Goal: Task Accomplishment & Management: Complete application form

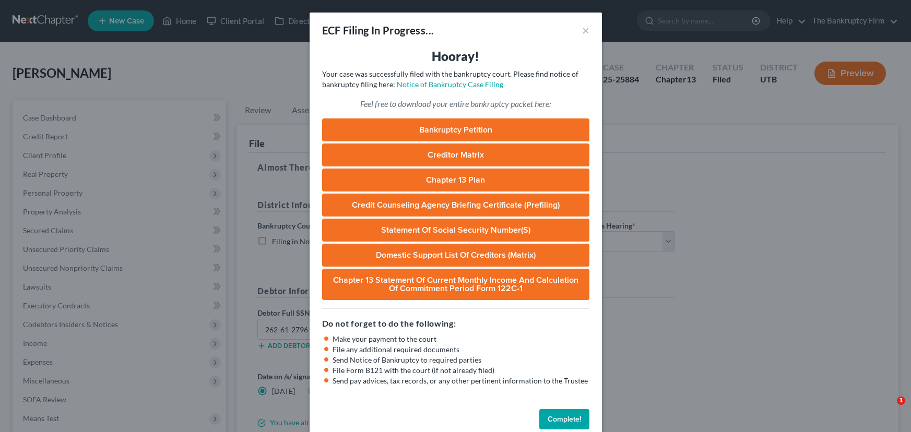
select select "0"
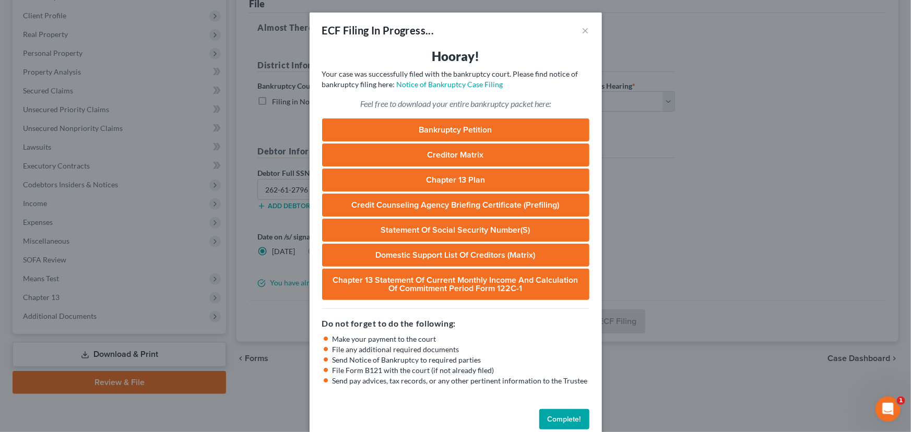
click at [562, 419] on button "Complete!" at bounding box center [564, 419] width 50 height 21
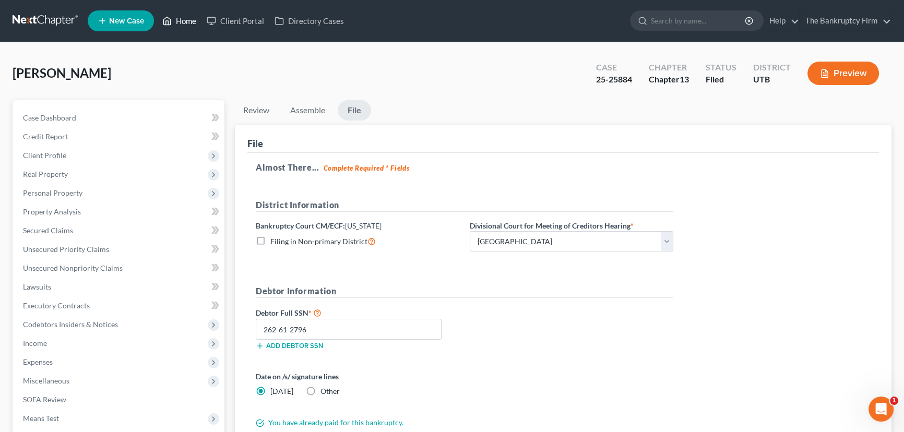
click at [181, 18] on link "Home" at bounding box center [179, 20] width 44 height 19
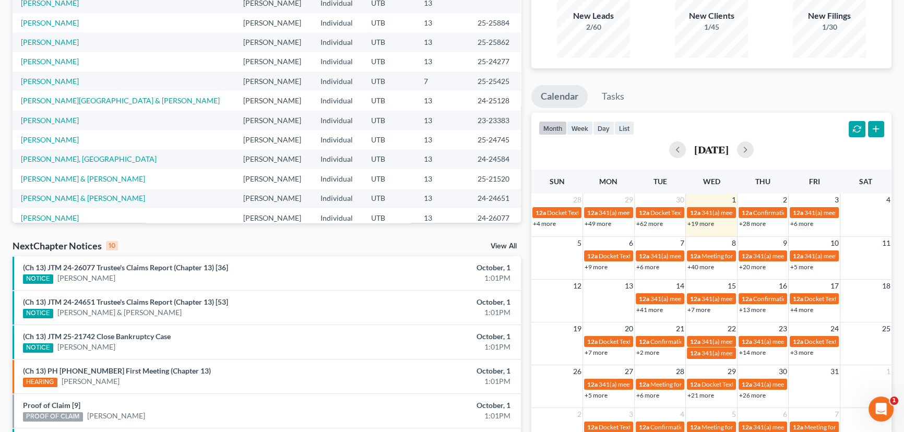
scroll to position [190, 0]
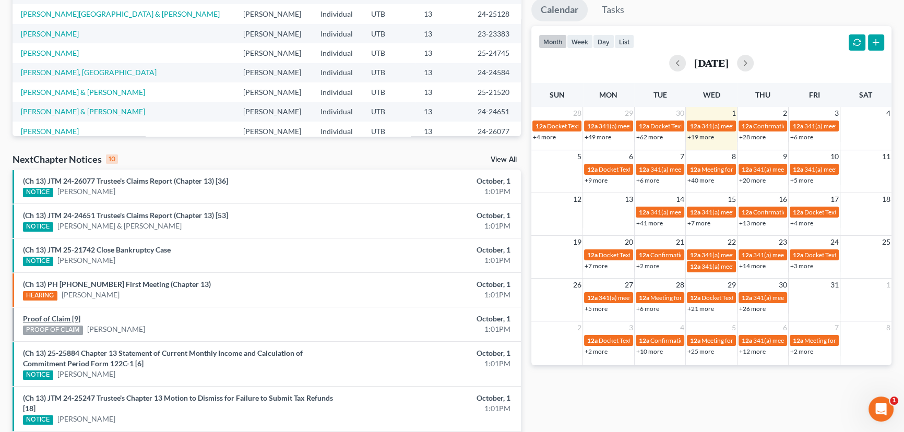
click at [65, 317] on link "Proof of Claim [9]" at bounding box center [51, 318] width 57 height 9
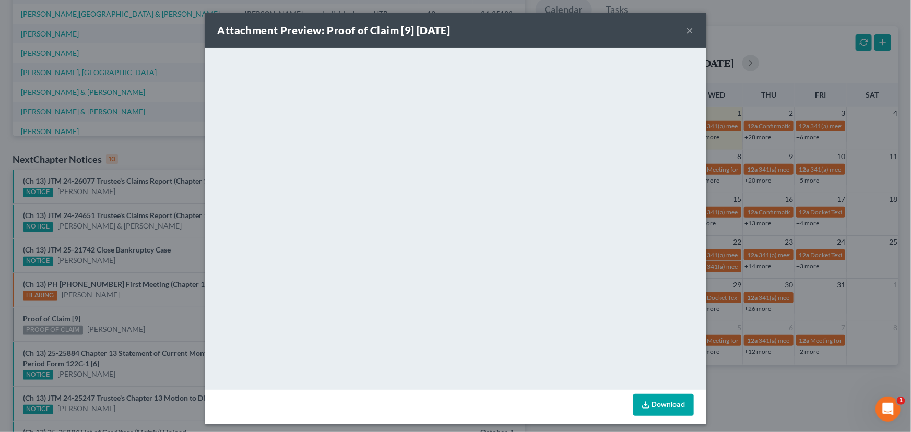
drag, startPoint x: 149, startPoint y: 321, endPoint x: 164, endPoint y: 347, distance: 29.9
click at [149, 321] on div "Attachment Preview: Proof of Claim [9] 10/01/2025 × <object ng-attr-data='https…" at bounding box center [455, 216] width 911 height 432
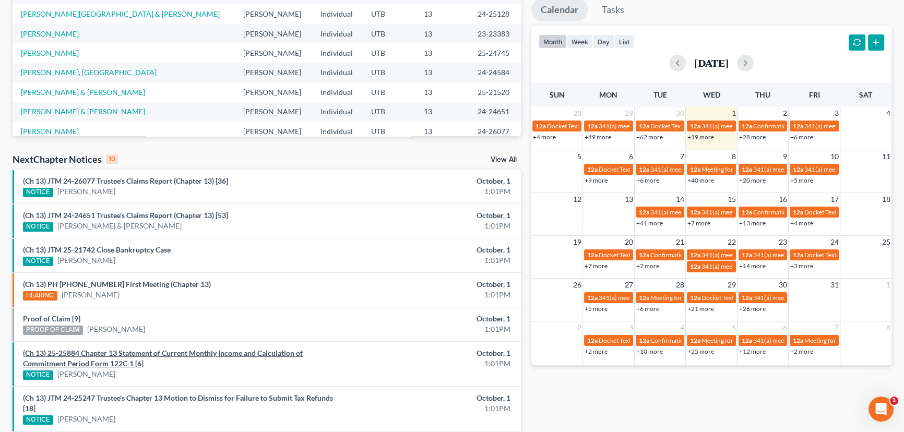
click at [164, 352] on link "(Ch 13) 25-25884 Chapter 13 Statement of Current Monthly Income and Calculation…" at bounding box center [163, 358] width 280 height 19
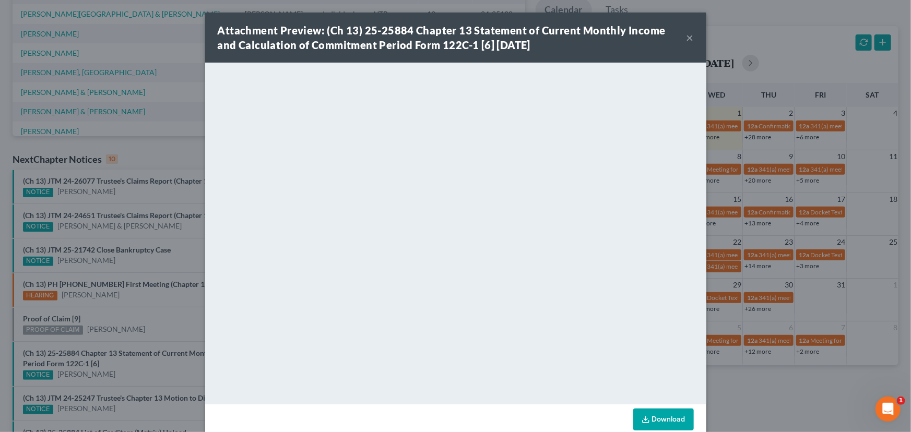
click at [158, 373] on div "Attachment Preview: (Ch 13) 25-25884 Chapter 13 Statement of Current Monthly In…" at bounding box center [455, 216] width 911 height 432
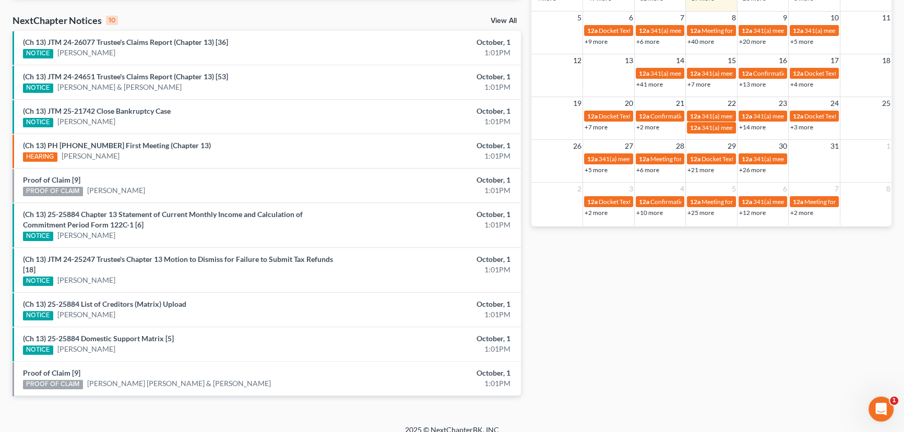
scroll to position [338, 0]
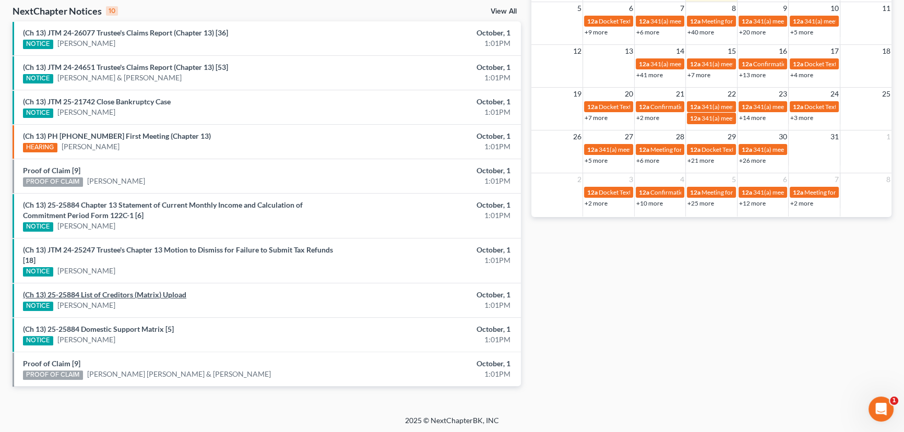
click at [100, 290] on link "(Ch 13) 25-25884 List of Creditors (Matrix) Upload" at bounding box center [104, 294] width 163 height 9
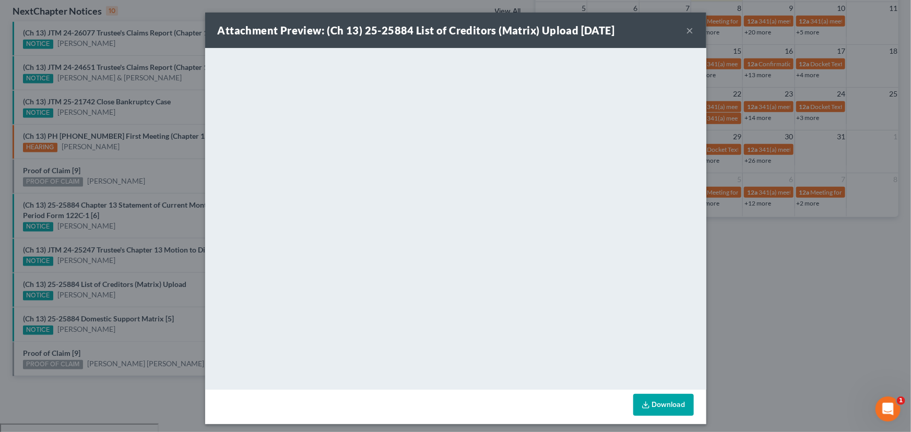
drag, startPoint x: 109, startPoint y: 308, endPoint x: 111, endPoint y: 324, distance: 16.4
click at [109, 312] on div "Attachment Preview: (Ch 13) 25-25884 List of Creditors (Matrix) Upload 10/01/20…" at bounding box center [455, 216] width 911 height 432
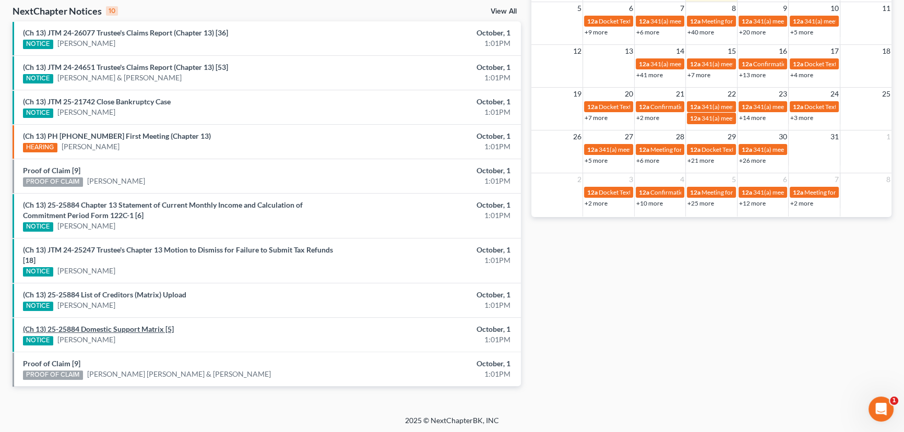
click at [111, 329] on link "(Ch 13) 25-25884 Domestic Support Matrix [5]" at bounding box center [98, 329] width 151 height 9
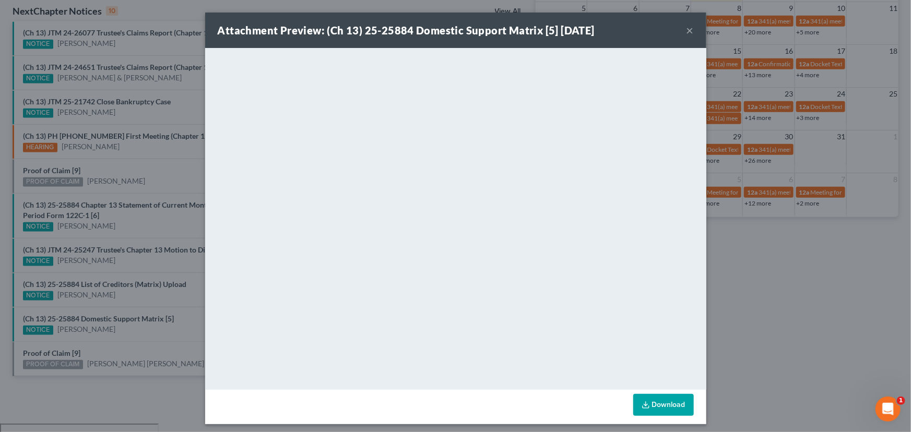
drag, startPoint x: 110, startPoint y: 348, endPoint x: 88, endPoint y: 356, distance: 24.0
click at [99, 353] on div "Attachment Preview: (Ch 13) 25-25884 Domestic Support Matrix [5] 10/01/2025 × <…" at bounding box center [455, 216] width 911 height 432
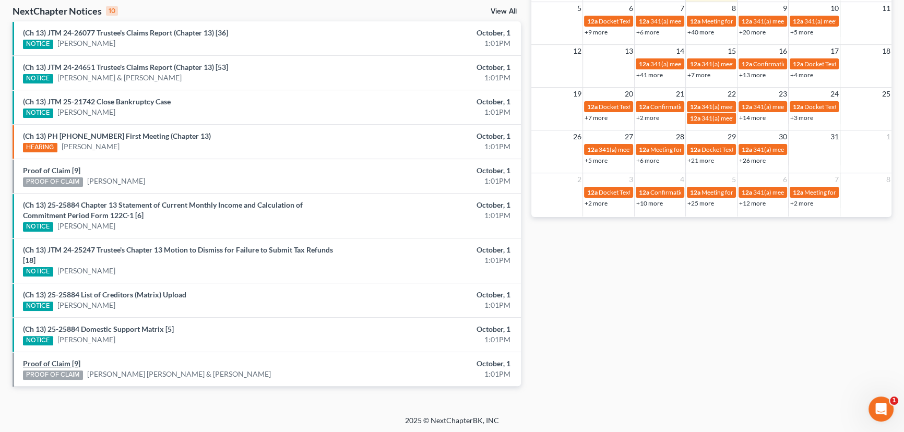
click at [67, 360] on link "Proof of Claim [9]" at bounding box center [51, 363] width 57 height 9
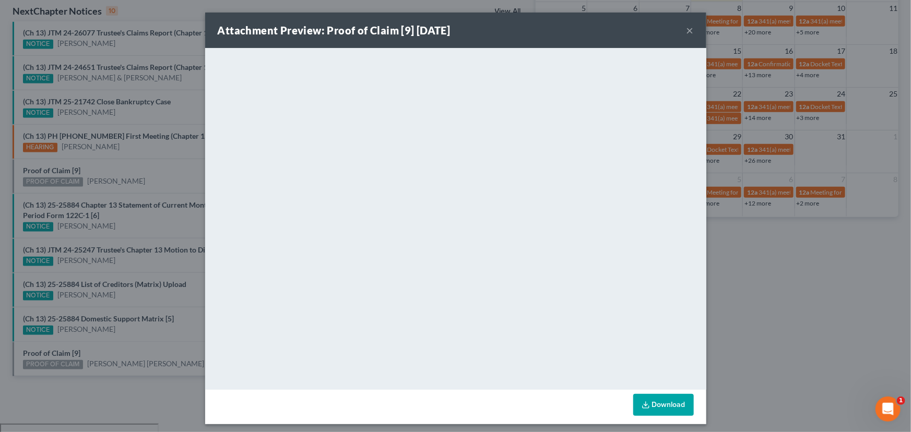
click at [127, 360] on div "Attachment Preview: Proof of Claim [9] 10/01/2025 × <object ng-attr-data='https…" at bounding box center [455, 216] width 911 height 432
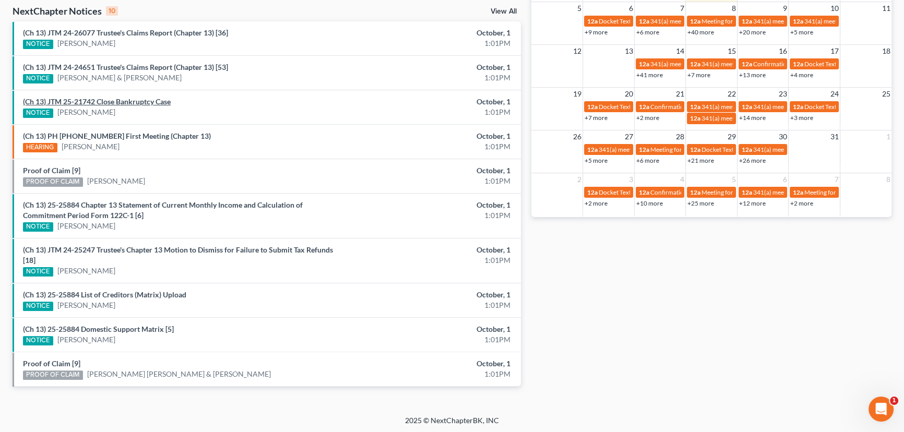
click at [120, 101] on link "(Ch 13) JTM 25-21742 Close Bankruptcy Case" at bounding box center [97, 101] width 148 height 9
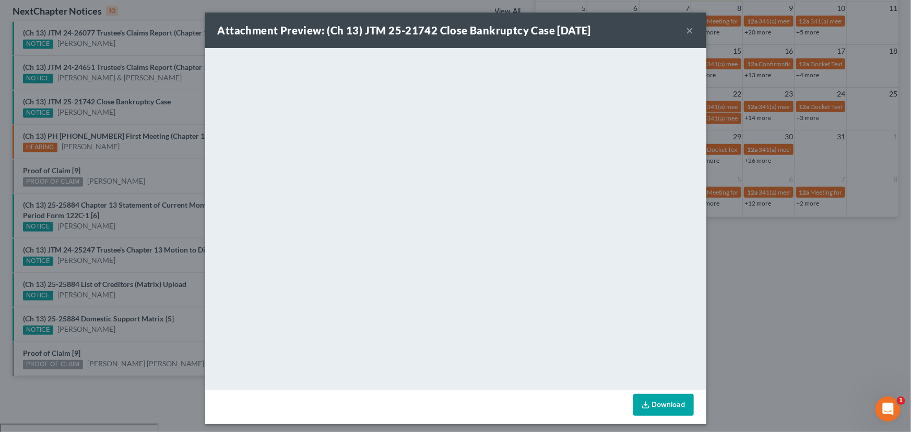
click at [121, 112] on div "Attachment Preview: (Ch 13) JTM 25-21742 Close Bankruptcy Case 10/01/2025 × <ob…" at bounding box center [455, 216] width 911 height 432
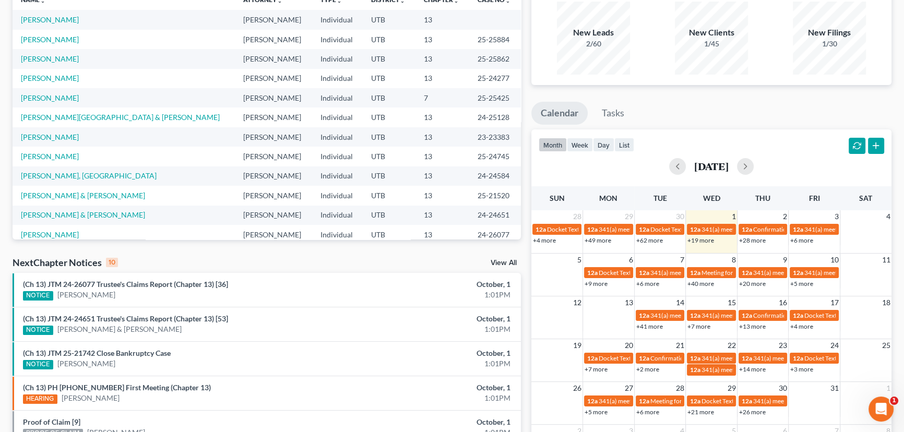
scroll to position [0, 0]
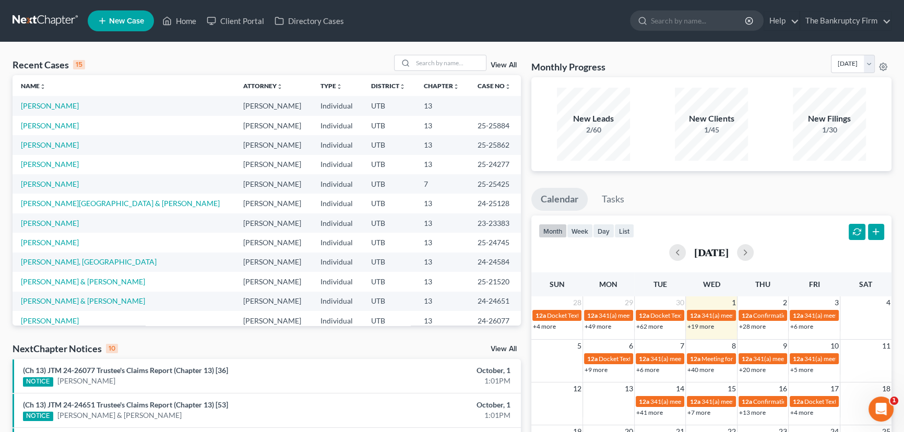
click at [506, 63] on link "View All" at bounding box center [504, 65] width 26 height 7
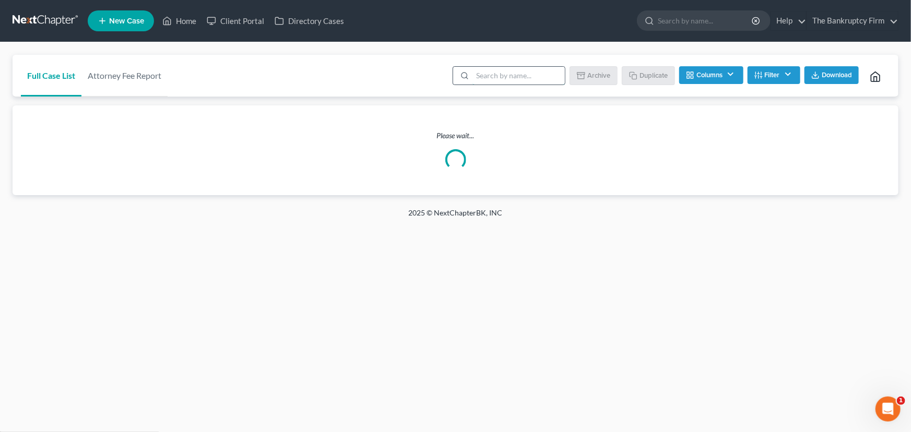
click at [482, 77] on input "search" at bounding box center [519, 76] width 92 height 18
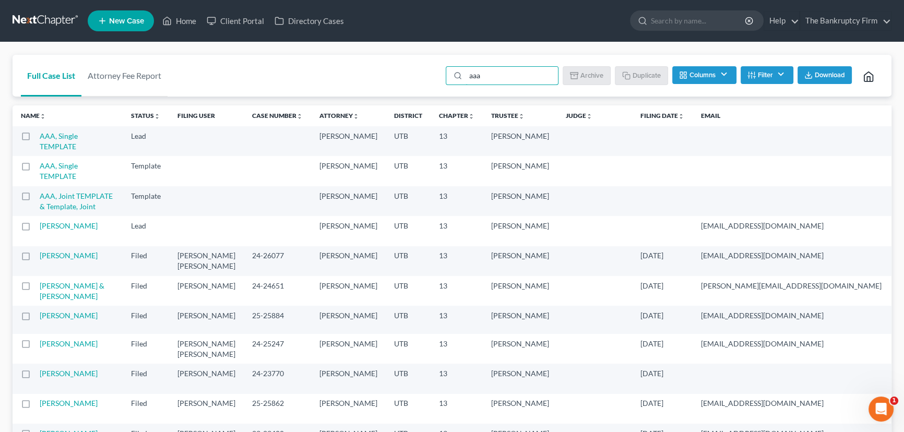
click at [36, 139] on label at bounding box center [36, 139] width 0 height 0
type input "aaa"
click at [40, 136] on input "checkbox" at bounding box center [43, 134] width 7 height 7
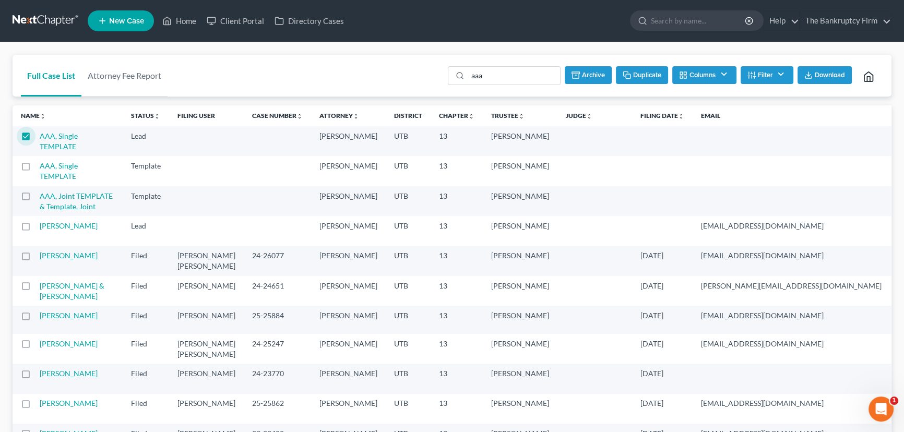
click at [640, 74] on button "Duplicate" at bounding box center [642, 75] width 52 height 18
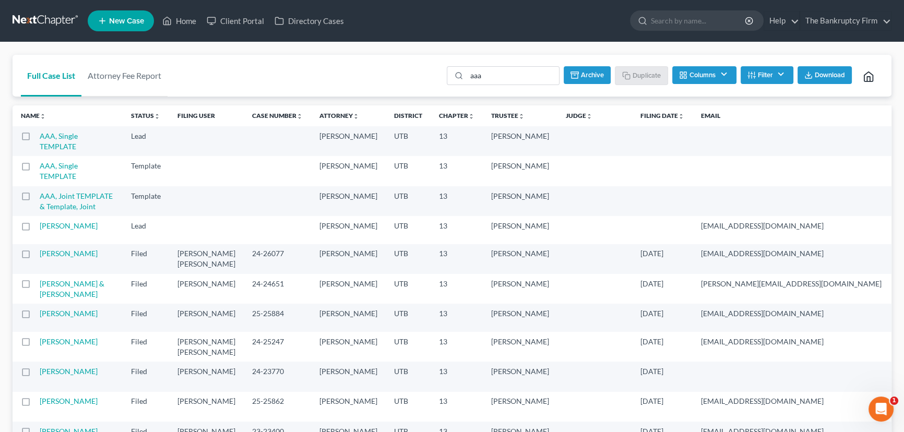
checkbox input "false"
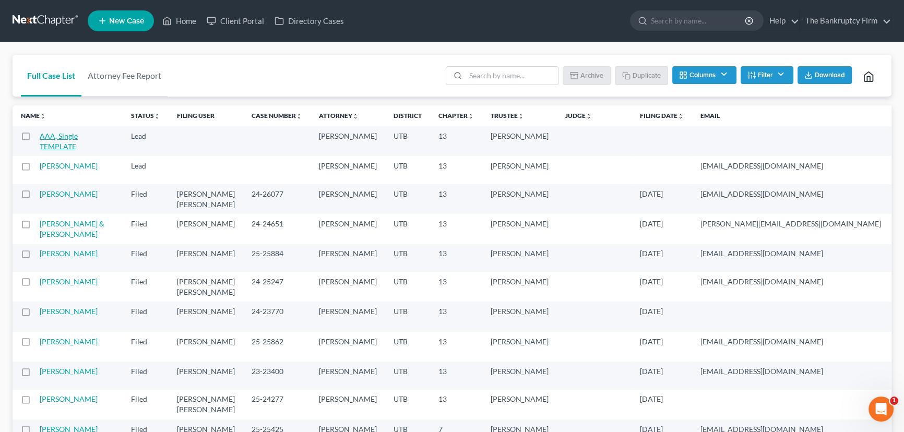
click at [47, 137] on link "AAA, Single TEMPLATE" at bounding box center [59, 141] width 38 height 19
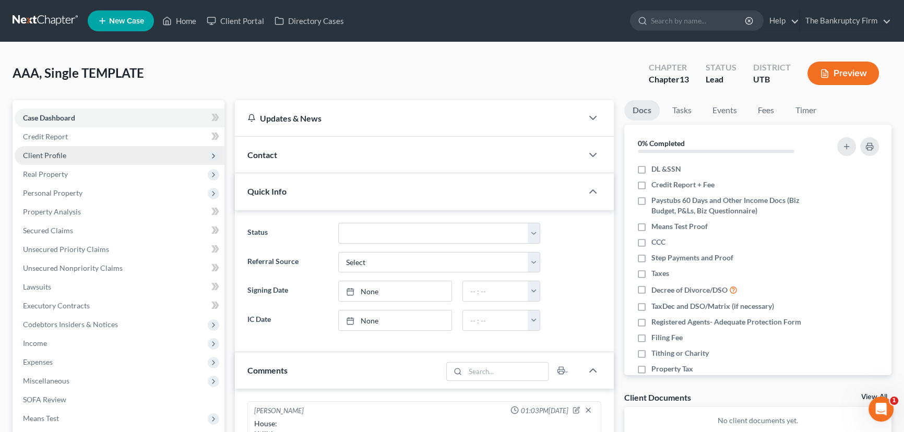
click at [52, 152] on span "Client Profile" at bounding box center [44, 155] width 43 height 9
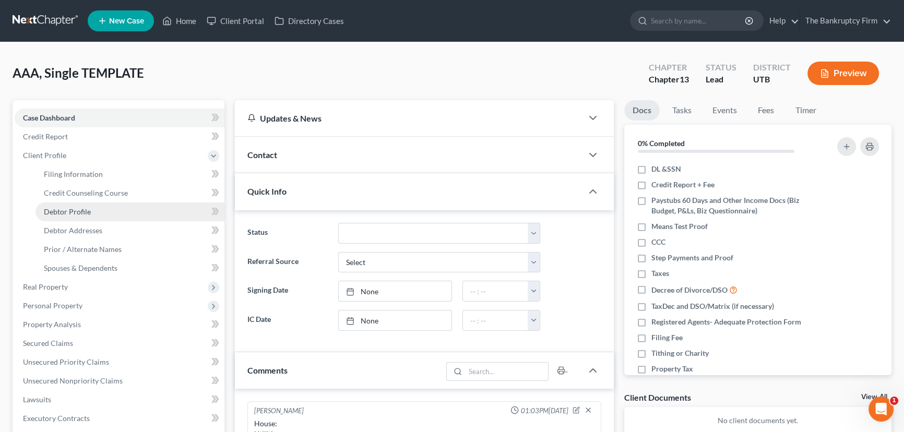
click at [68, 209] on span "Debtor Profile" at bounding box center [67, 211] width 47 height 9
select select "1"
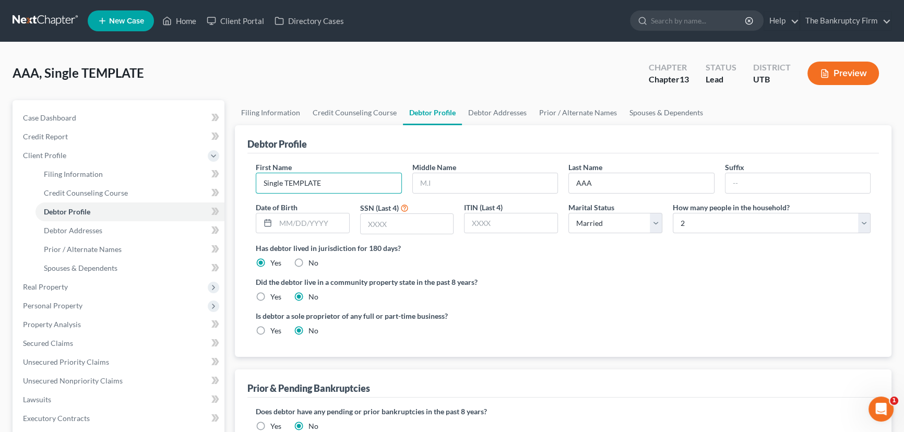
drag, startPoint x: 337, startPoint y: 182, endPoint x: 230, endPoint y: 179, distance: 107.1
click at [230, 179] on div "Filing Information Credit Counseling Course Debtor Profile Debtor Addresses Pri…" at bounding box center [563, 373] width 667 height 547
type input "Pattie"
type input "Lynn"
type input "Peterson"
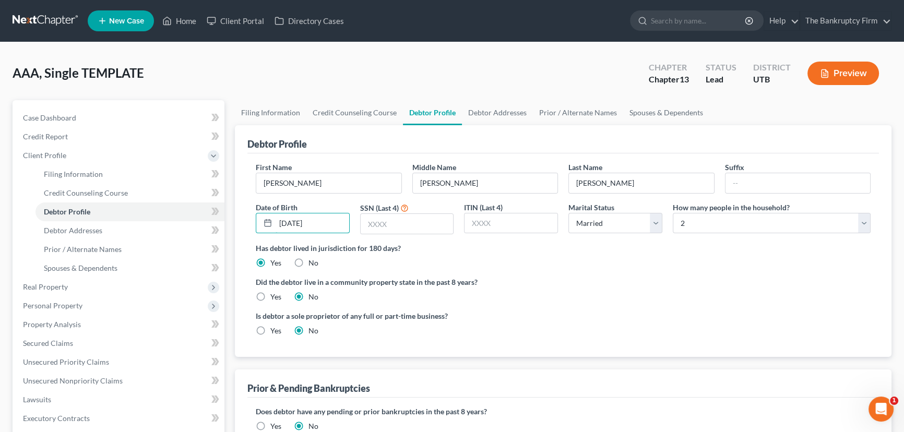
type input "10/23/1966"
type input "4189"
click at [658, 226] on select "Select Single Married Separated Divorced Widowed" at bounding box center [616, 223] width 94 height 21
click at [569, 213] on select "Select Single Married Separated Divorced Widowed" at bounding box center [616, 223] width 94 height 21
click at [653, 220] on select "Select Single Married Separated Divorced Widowed" at bounding box center [616, 223] width 94 height 21
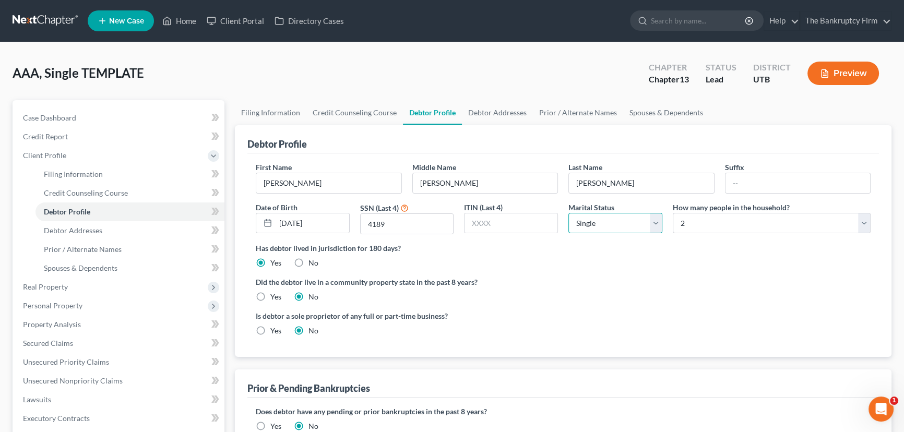
select select "4"
click at [569, 213] on select "Select Single Married Separated Divorced Widowed" at bounding box center [616, 223] width 94 height 21
click at [705, 217] on select "Select 1 2 3 4 5 6 7 8 9 10 11 12 13 14 15 16 17 18 19 20" at bounding box center [772, 223] width 198 height 21
select select "0"
click at [673, 213] on select "Select 1 2 3 4 5 6 7 8 9 10 11 12 13 14 15 16 17 18 19 20" at bounding box center [772, 223] width 198 height 21
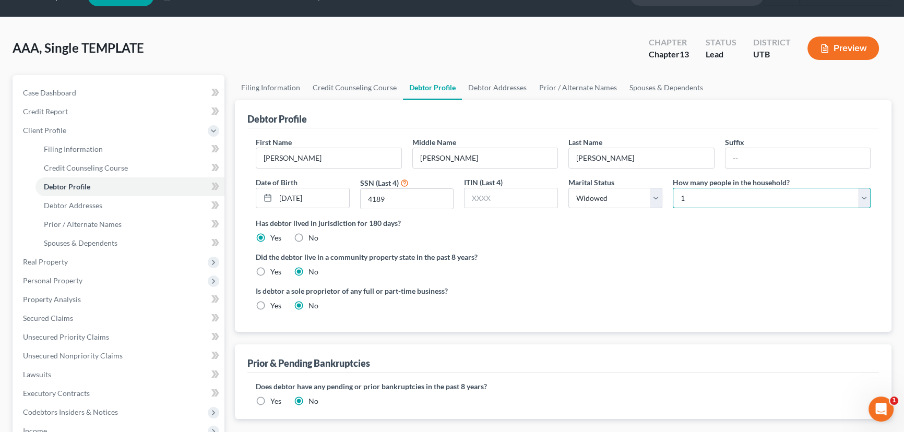
scroll to position [47, 0]
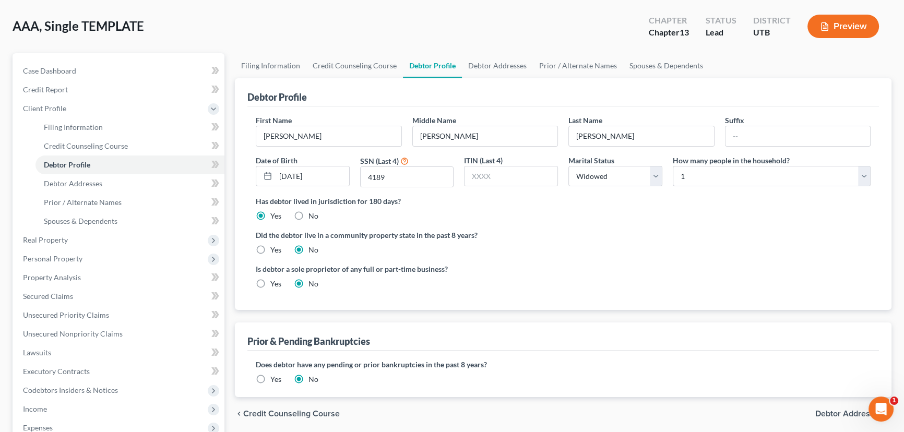
click at [270, 378] on label "Yes" at bounding box center [275, 379] width 11 height 10
click at [275, 378] on input "Yes" at bounding box center [278, 377] width 7 height 7
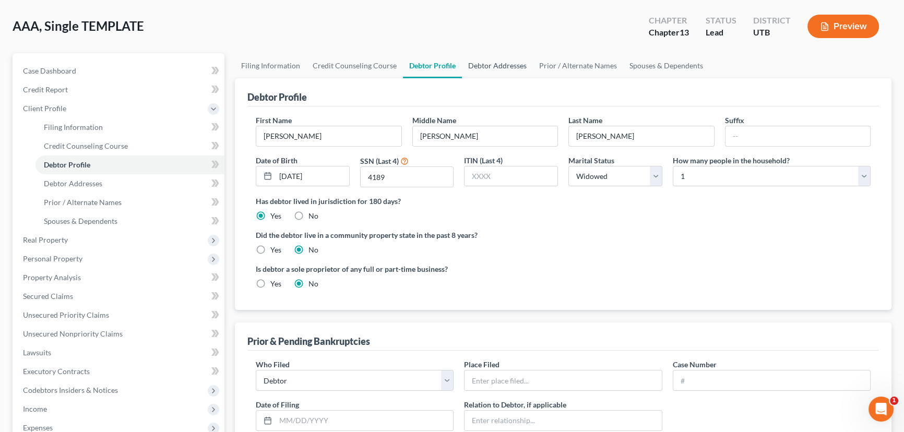
click at [482, 63] on link "Debtor Addresses" at bounding box center [497, 65] width 71 height 25
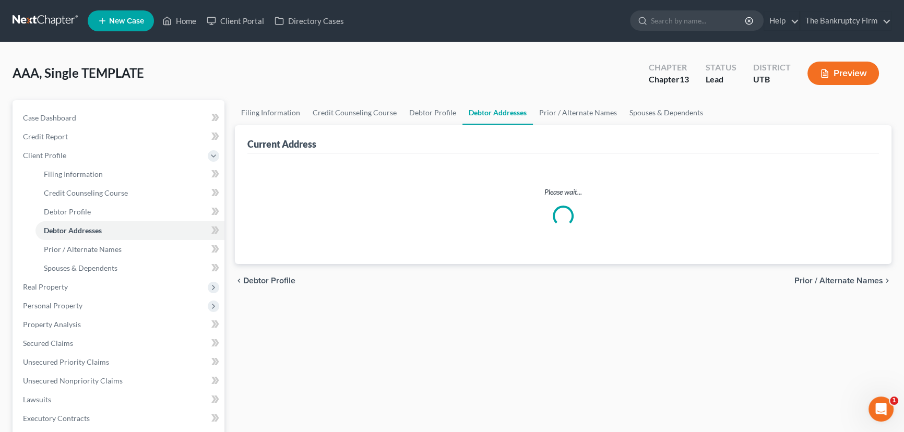
select select "0"
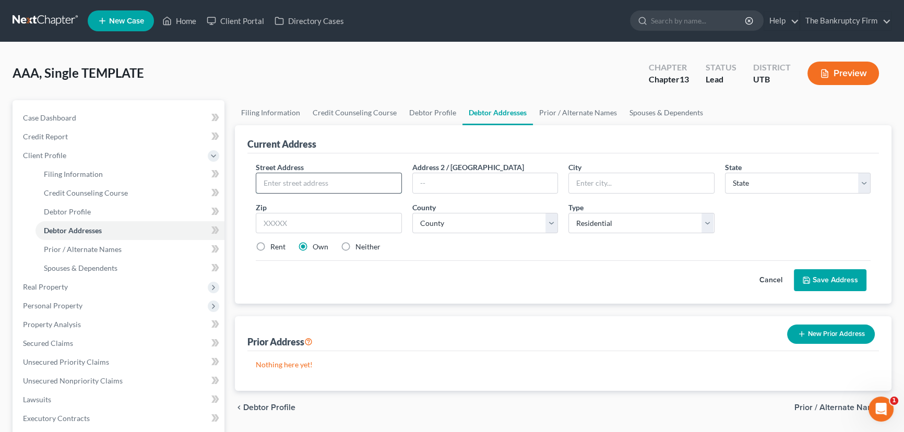
click at [282, 182] on input "text" at bounding box center [328, 183] width 145 height 20
click at [49, 113] on span "Case Dashboard" at bounding box center [49, 117] width 53 height 9
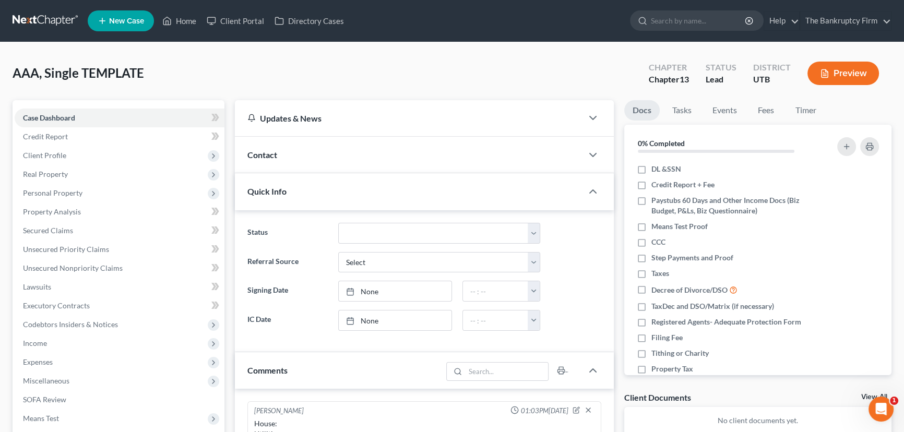
click at [269, 154] on span "Contact" at bounding box center [262, 155] width 30 height 10
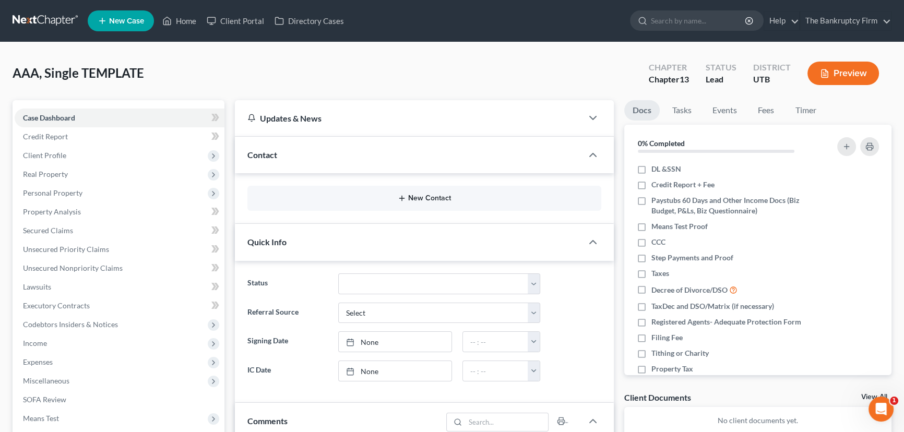
click at [412, 196] on button "New Contact" at bounding box center [424, 198] width 337 height 8
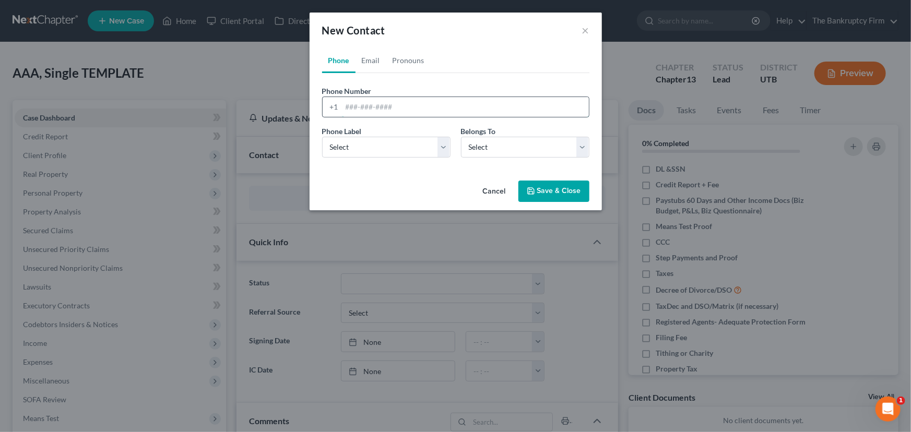
drag, startPoint x: 347, startPoint y: 108, endPoint x: 364, endPoint y: 110, distance: 17.9
click at [348, 107] on input "tel" at bounding box center [465, 107] width 247 height 20
drag, startPoint x: 376, startPoint y: 110, endPoint x: 345, endPoint y: 113, distance: 31.0
click at [345, 113] on input "801-317-3819" at bounding box center [465, 107] width 247 height 20
type input "801-317-3819"
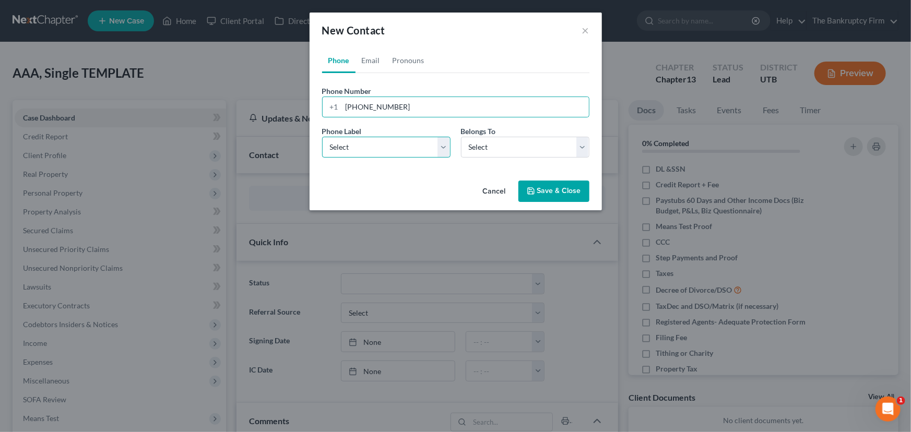
click at [439, 146] on select "Select Mobile Home Work Other" at bounding box center [386, 147] width 128 height 21
select select "0"
click at [322, 137] on select "Select Mobile Home Work Other" at bounding box center [386, 147] width 128 height 21
click at [492, 143] on select "Select Client Other" at bounding box center [525, 147] width 128 height 21
select select "0"
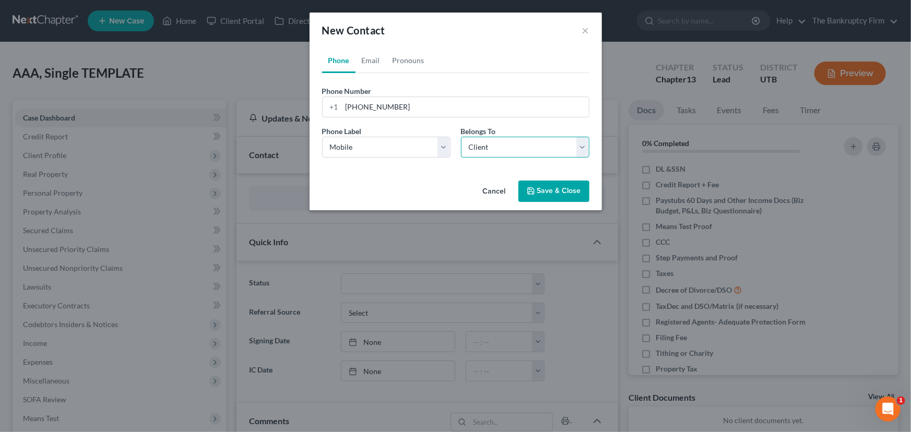
click at [461, 137] on select "Select Client Other" at bounding box center [525, 147] width 128 height 21
select select "0"
click at [373, 61] on link "Email" at bounding box center [371, 60] width 31 height 25
click at [444, 146] on select "Select Home Work Other" at bounding box center [386, 147] width 128 height 21
select select "0"
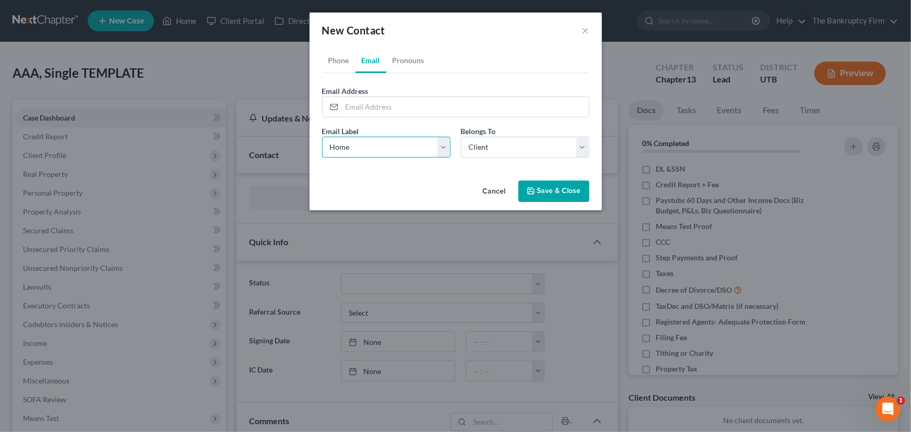
click at [322, 137] on select "Select Home Work Other" at bounding box center [386, 147] width 128 height 21
click at [362, 108] on input "email" at bounding box center [465, 107] width 247 height 20
click at [370, 104] on input "email" at bounding box center [465, 107] width 247 height 20
click at [348, 109] on input "email" at bounding box center [465, 107] width 247 height 20
click at [530, 127] on div "Belongs To * Select Client Other" at bounding box center [525, 142] width 139 height 32
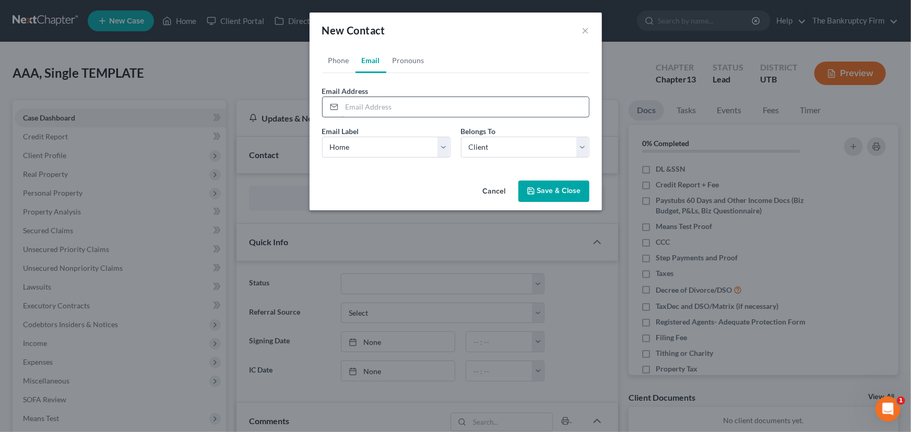
click at [367, 104] on input "email" at bounding box center [465, 107] width 247 height 20
click at [337, 62] on link "Phone" at bounding box center [338, 60] width 33 height 25
drag, startPoint x: 416, startPoint y: 108, endPoint x: 343, endPoint y: 107, distance: 72.6
click at [343, 107] on input "801-317-3819" at bounding box center [465, 107] width 247 height 20
click at [370, 59] on link "Email" at bounding box center [371, 60] width 31 height 25
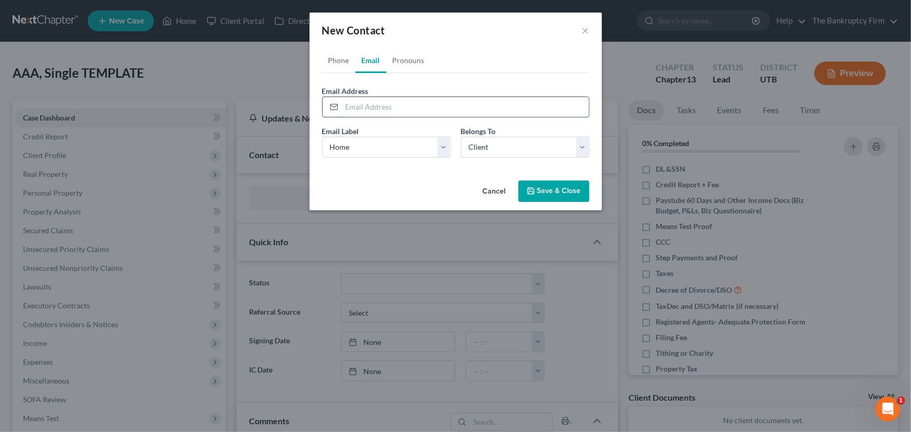
click at [362, 110] on input "email" at bounding box center [465, 107] width 247 height 20
paste input "pattie_mumford@yahoo.com"
type input "pattie_mumford@yahoo.com"
click at [555, 193] on button "Save & Close" at bounding box center [553, 192] width 71 height 22
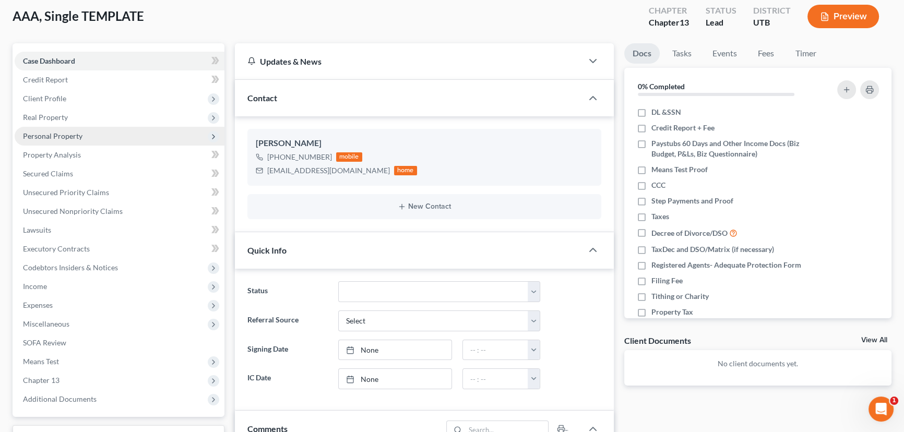
scroll to position [47, 0]
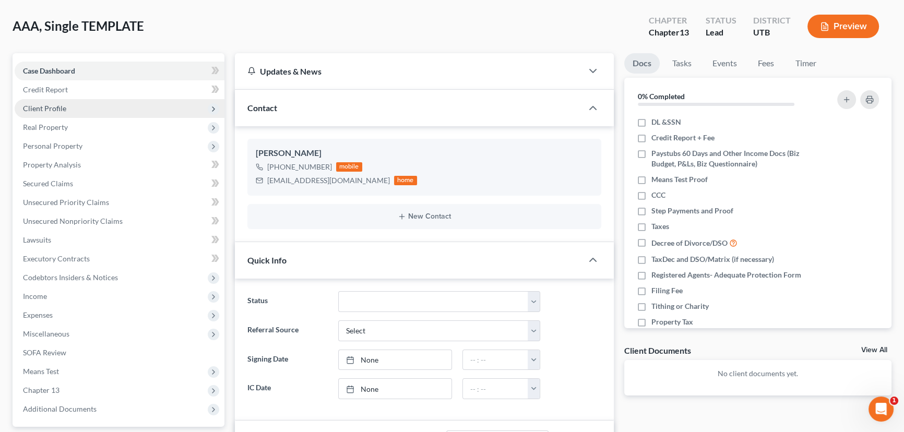
click at [51, 110] on span "Client Profile" at bounding box center [44, 108] width 43 height 9
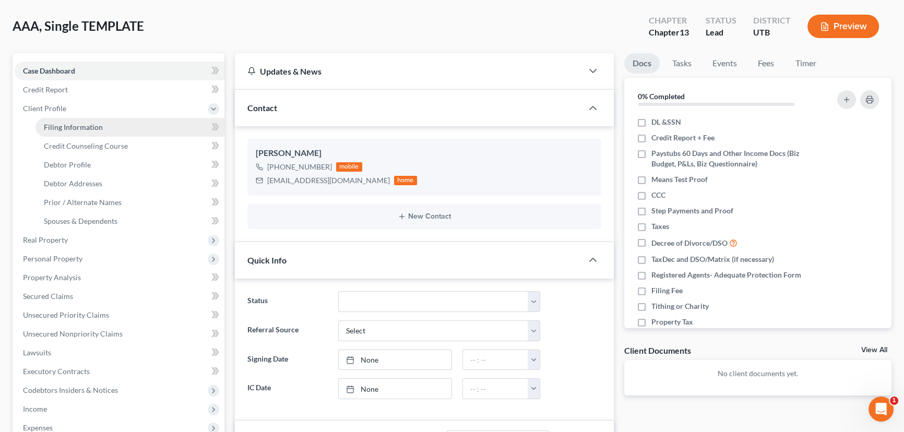
click at [85, 129] on span "Filing Information" at bounding box center [73, 127] width 59 height 9
select select "1"
select select "0"
select select "3"
select select "81"
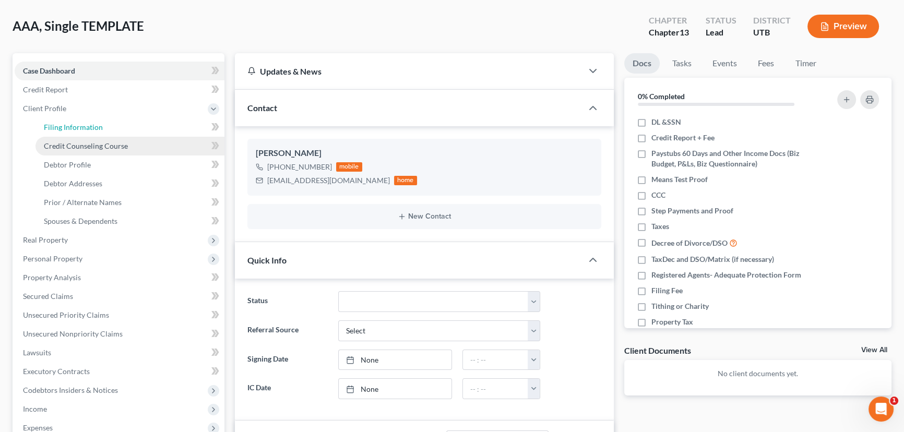
select select "0"
select select "46"
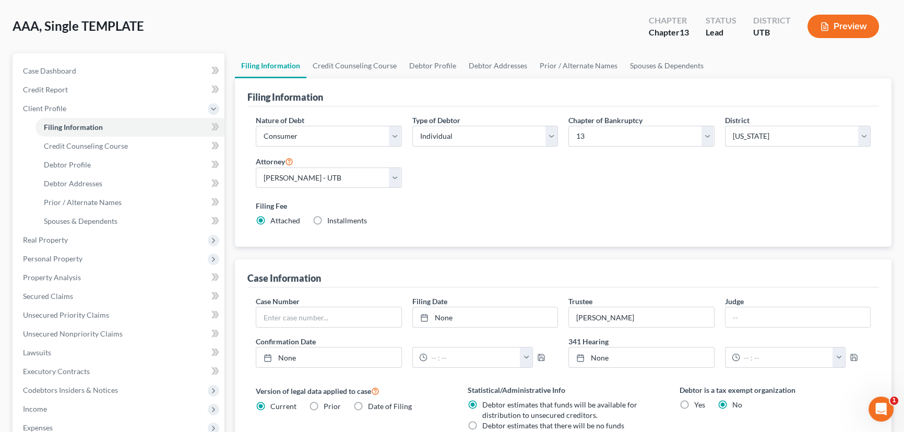
scroll to position [47, 0]
click at [337, 65] on link "Credit Counseling Course" at bounding box center [354, 65] width 97 height 25
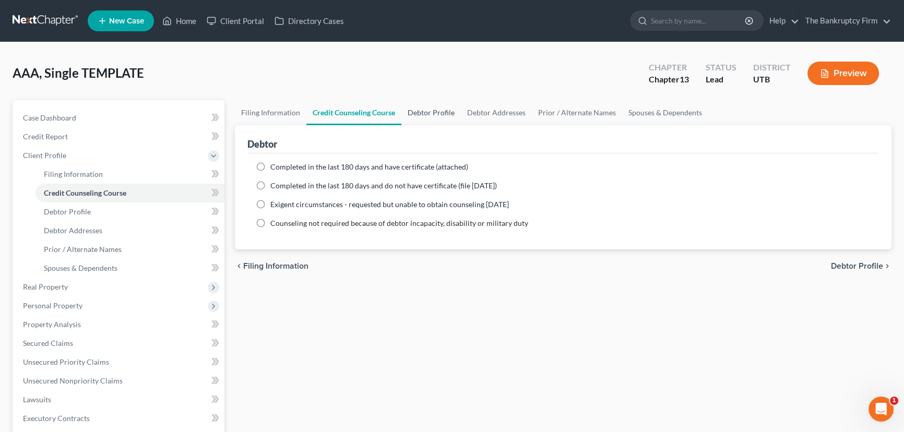
click at [433, 110] on link "Debtor Profile" at bounding box center [432, 112] width 60 height 25
select select "4"
select select "0"
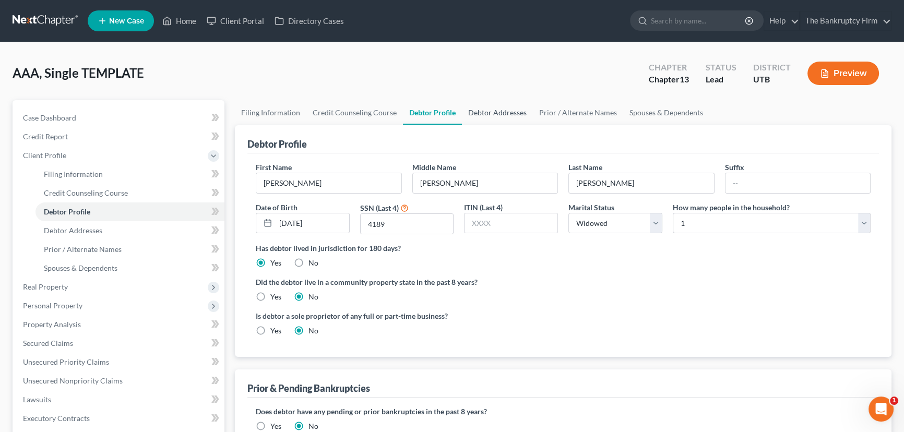
click at [501, 113] on link "Debtor Addresses" at bounding box center [497, 112] width 71 height 25
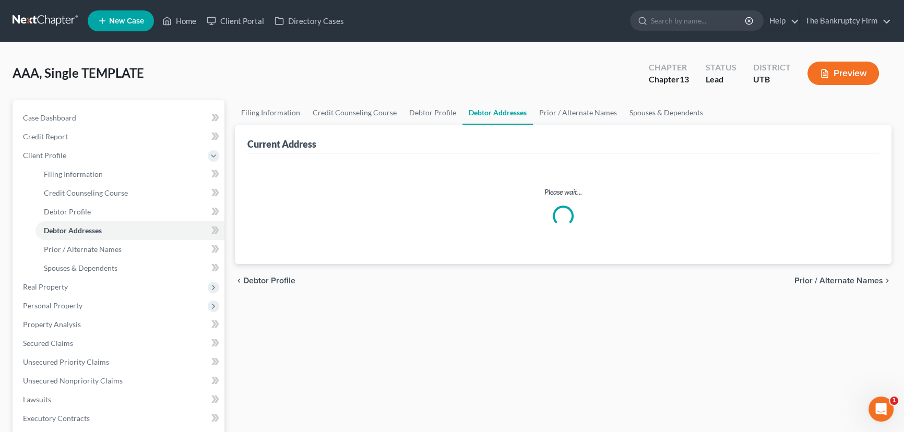
select select "0"
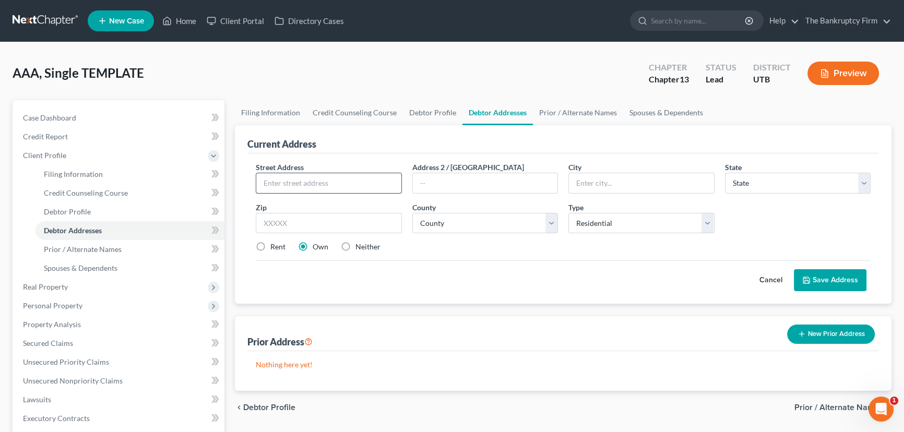
click at [268, 183] on input "text" at bounding box center [328, 183] width 145 height 20
type input "PO Box 157"
type input "84015"
type input "Clearfield"
select select "46"
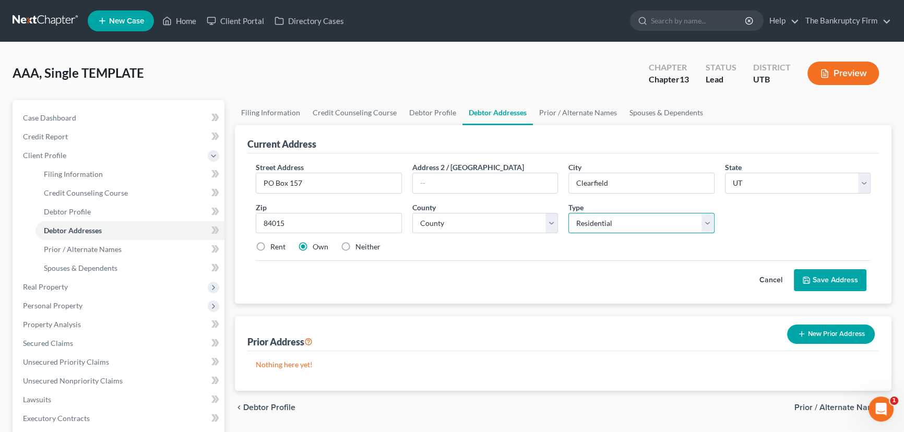
click at [586, 218] on select "Select Residential Mailing Rental Business" at bounding box center [642, 223] width 146 height 21
select select "1"
click at [569, 213] on select "Select Residential Mailing Rental Business" at bounding box center [642, 223] width 146 height 21
click at [478, 222] on select "County Beaver County Box Elder County Cache County Carbon County Daggett County…" at bounding box center [485, 223] width 146 height 21
select select "5"
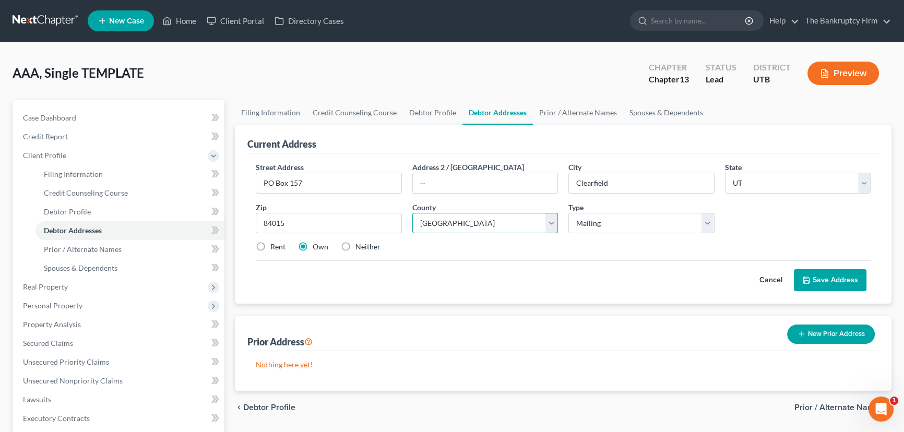
click at [412, 213] on select "County Beaver County Box Elder County Cache County Carbon County Daggett County…" at bounding box center [485, 223] width 146 height 21
click at [841, 282] on button "Save Address" at bounding box center [830, 280] width 73 height 22
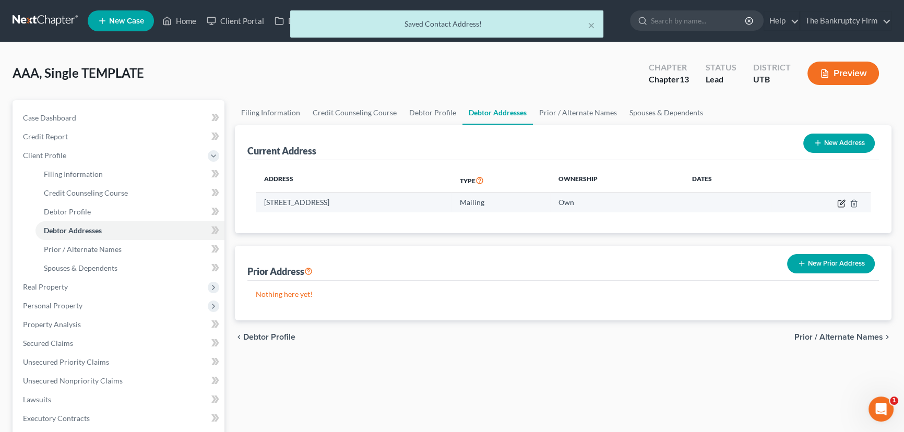
click at [841, 202] on icon "button" at bounding box center [842, 202] width 5 height 5
select select "46"
select select "5"
select select "1"
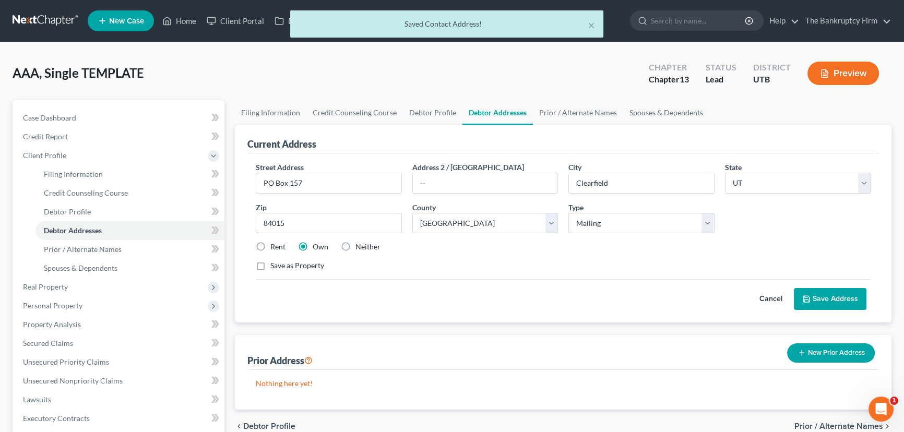
click at [356, 243] on label "Neither" at bounding box center [368, 247] width 25 height 10
click at [360, 243] on input "Neither" at bounding box center [363, 245] width 7 height 7
radio input "true"
click at [835, 295] on button "Save Address" at bounding box center [830, 299] width 73 height 22
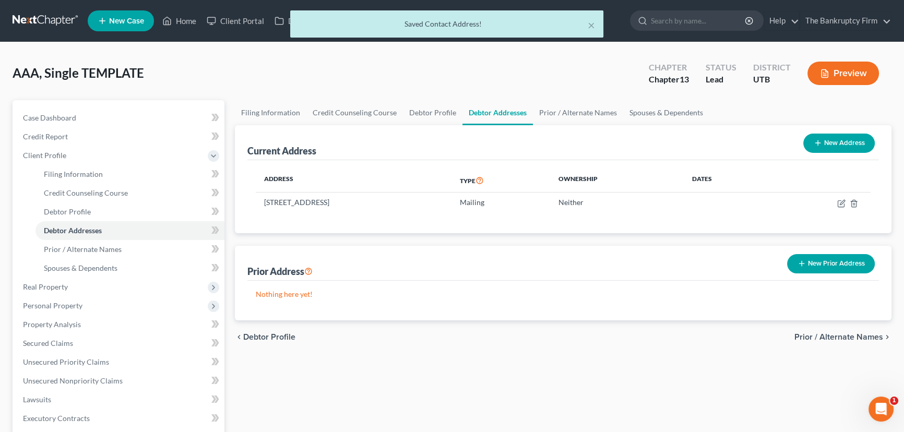
click at [828, 136] on button "New Address" at bounding box center [840, 143] width 72 height 19
select select "0"
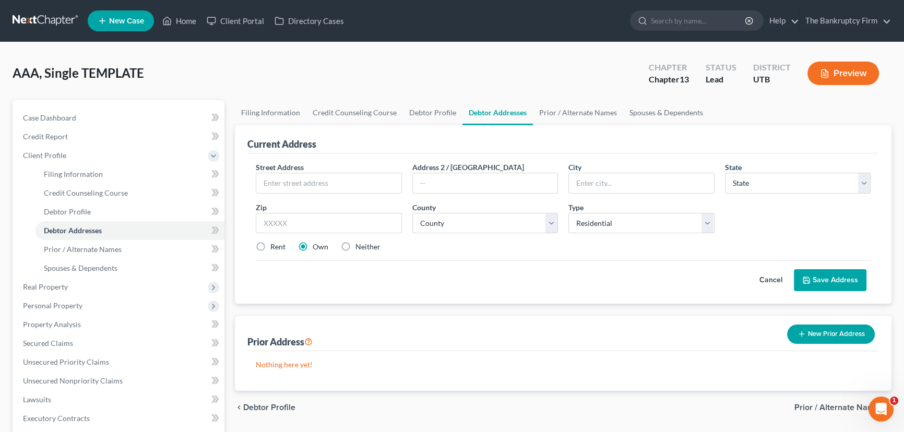
click at [270, 246] on label "Rent" at bounding box center [277, 247] width 15 height 10
click at [275, 246] on input "Rent" at bounding box center [278, 245] width 7 height 7
radio input "true"
click at [282, 182] on input "text" at bounding box center [328, 183] width 145 height 20
click at [773, 183] on select "State AL AK AR AZ CA CO CT DE DC FL GA GU HI ID IL IN IA KS KY LA ME MD MA MI M…" at bounding box center [798, 183] width 146 height 21
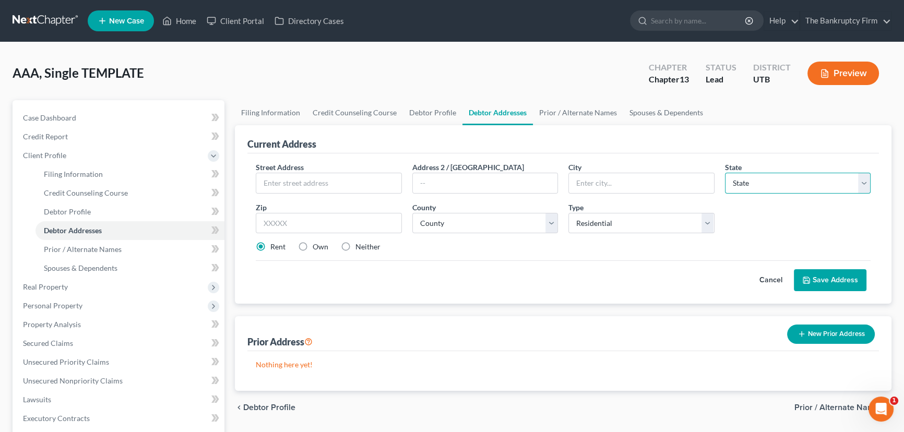
select select "46"
click at [725, 173] on select "State AL AK AR AZ CA CO CT DE DC FL GA GU HI ID IL IN IA KS KY LA ME MD MA MI M…" at bounding box center [798, 183] width 146 height 21
click at [590, 183] on input "text" at bounding box center [641, 183] width 145 height 20
type input "Morgan"
click at [273, 182] on input "text" at bounding box center [328, 183] width 145 height 20
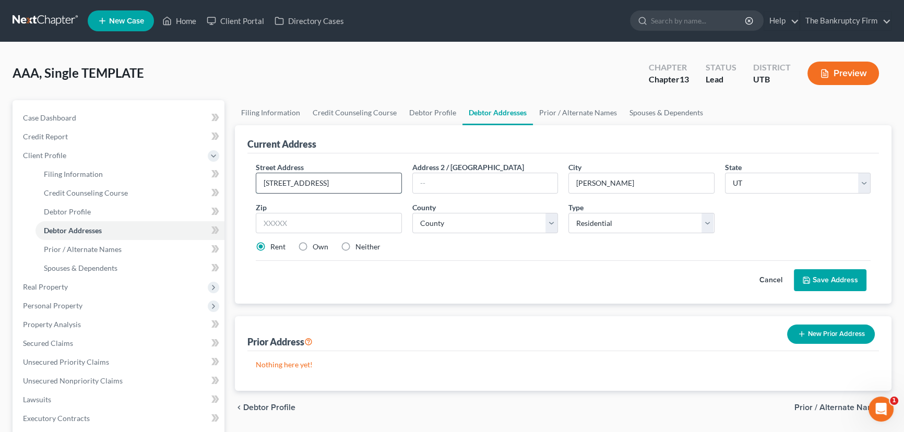
type input "805 East Como Springs Road"
type input "84050"
click at [376, 184] on input "805 East Como Springs Road" at bounding box center [328, 183] width 145 height 20
type input "805 East Como Springs Road #64"
click at [471, 229] on select "County Beaver County Box Elder County Cache County Carbon County Daggett County…" at bounding box center [485, 223] width 146 height 21
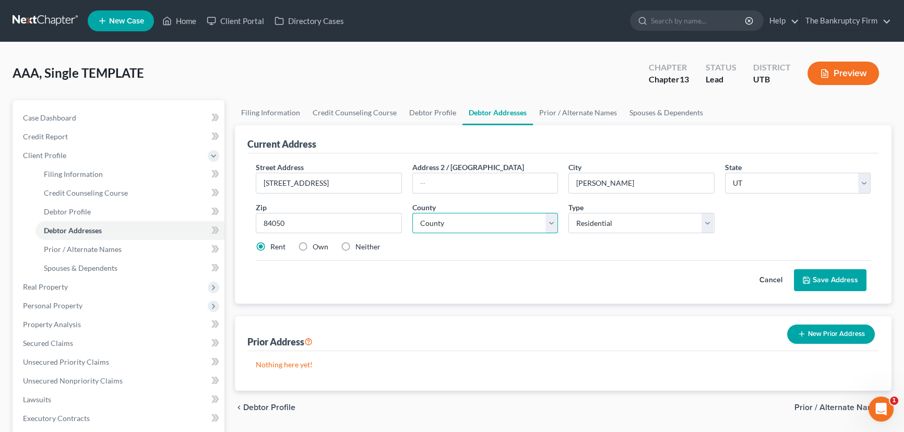
select select "14"
click at [412, 213] on select "County Beaver County Box Elder County Cache County Carbon County Daggett County…" at bounding box center [485, 223] width 146 height 21
click at [831, 278] on button "Save Address" at bounding box center [830, 280] width 73 height 22
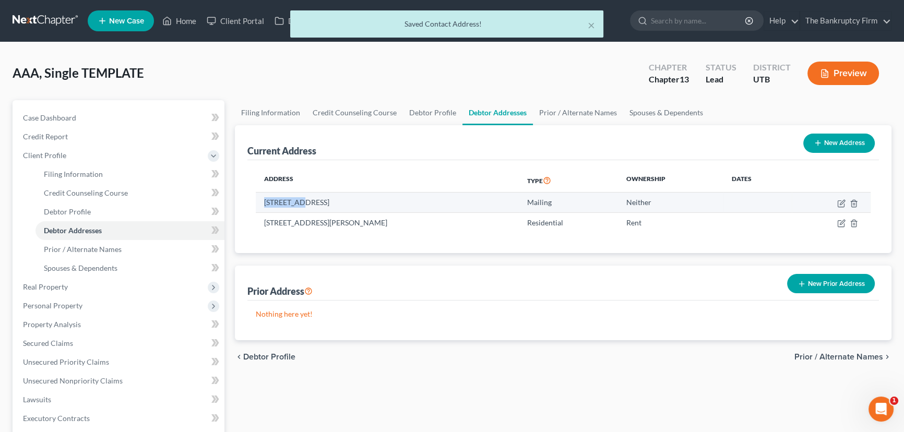
drag, startPoint x: 262, startPoint y: 202, endPoint x: 300, endPoint y: 207, distance: 39.1
click at [300, 203] on td "PO Box 157, Clearfield, UT 84015" at bounding box center [387, 203] width 263 height 20
copy td "PO Box 157"
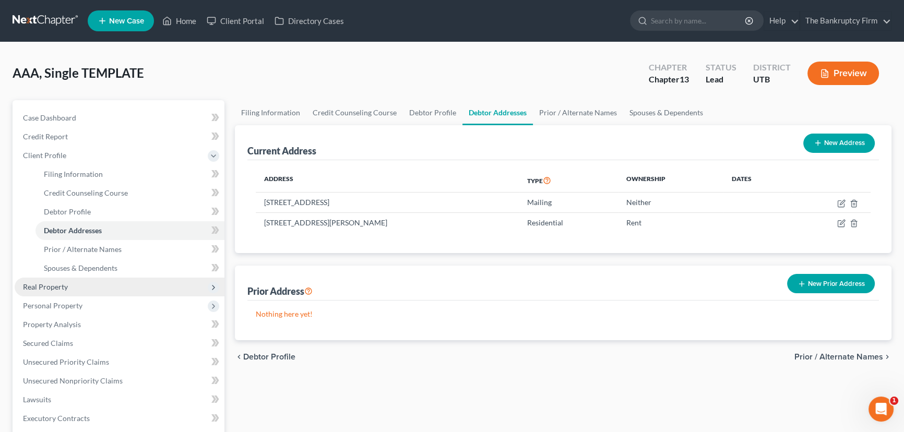
click at [52, 285] on span "Real Property" at bounding box center [45, 286] width 45 height 9
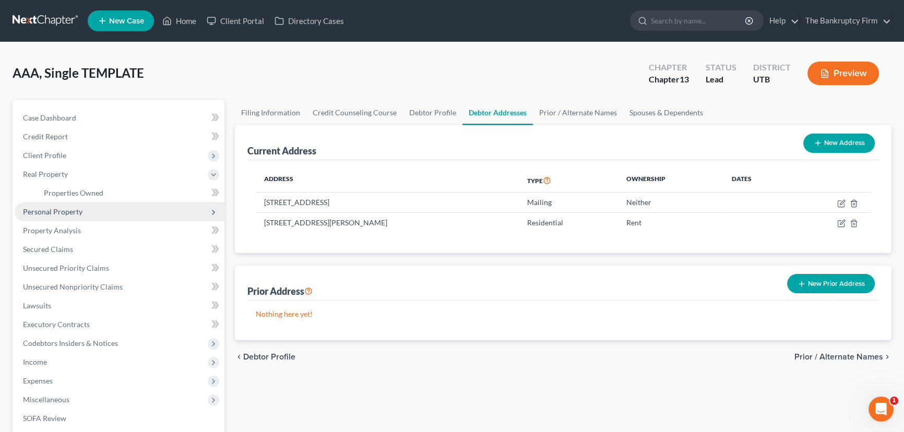
click at [65, 213] on span "Personal Property" at bounding box center [53, 211] width 60 height 9
click at [79, 214] on span "Vehicles Owned" at bounding box center [70, 211] width 52 height 9
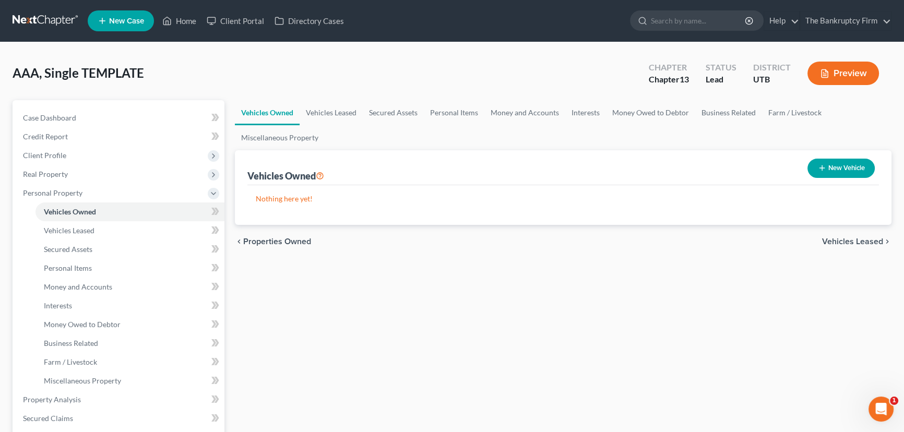
click at [829, 164] on button "New Vehicle" at bounding box center [841, 168] width 67 height 19
select select "0"
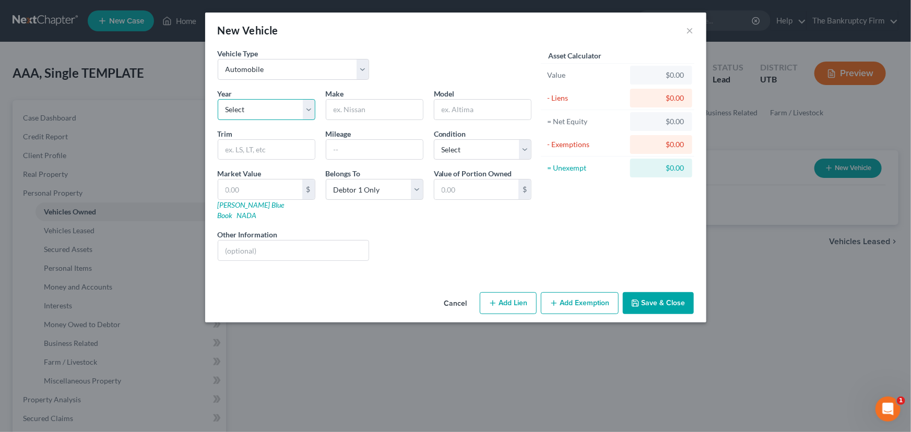
click at [246, 110] on select "Select 2026 2025 2024 2023 2022 2021 2020 2019 2018 2017 2016 2015 2014 2013 20…" at bounding box center [267, 109] width 98 height 21
select select "7"
click at [218, 99] on select "Select 2026 2025 2024 2023 2022 2021 2020 2019 2018 2017 2016 2015 2014 2013 20…" at bounding box center [267, 109] width 98 height 21
click at [339, 114] on input "text" at bounding box center [374, 110] width 97 height 20
type input "Buick"
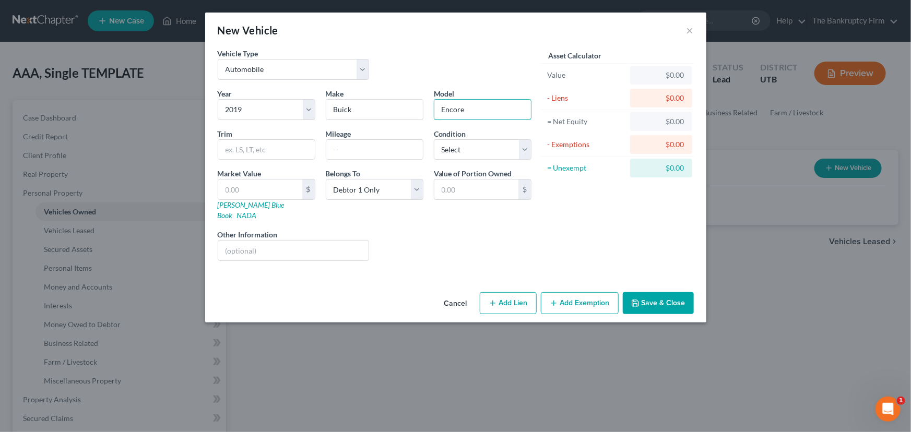
type input "Encore"
click at [225, 189] on input "text" at bounding box center [260, 190] width 84 height 20
type input "7"
type input "7.00"
type input "70"
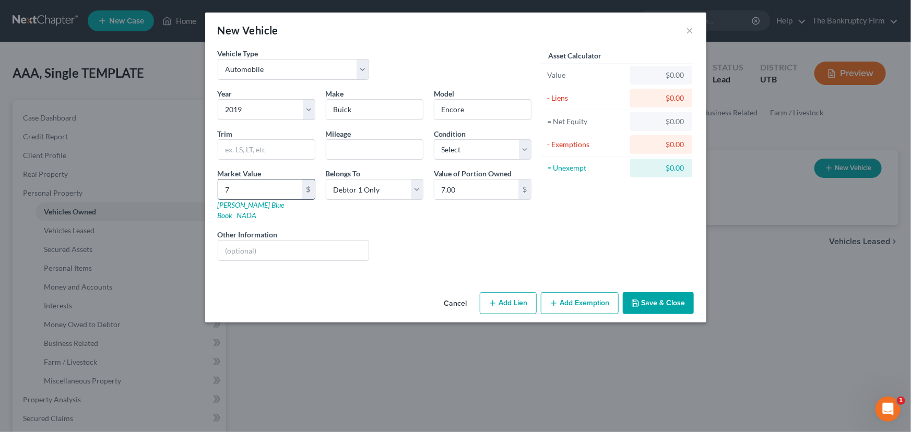
type input "70.00"
type input "700"
type input "700.00"
type input "7000"
type input "7,000.00"
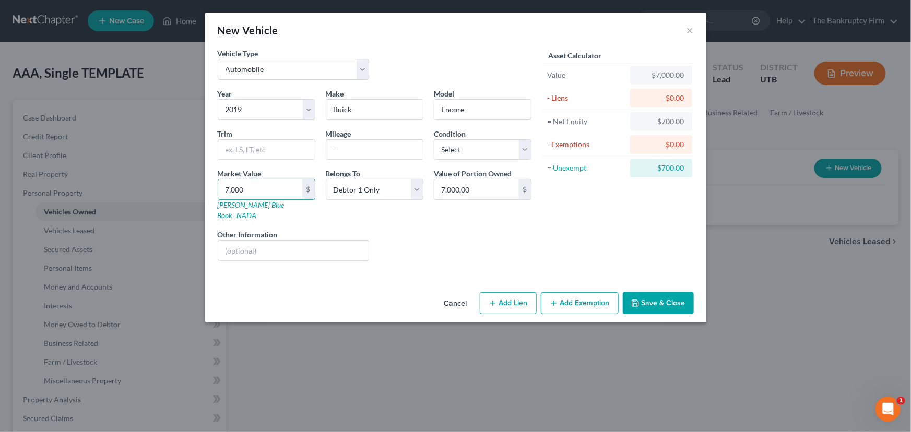
type input "7,000"
click at [677, 297] on button "Save & Close" at bounding box center [658, 303] width 71 height 22
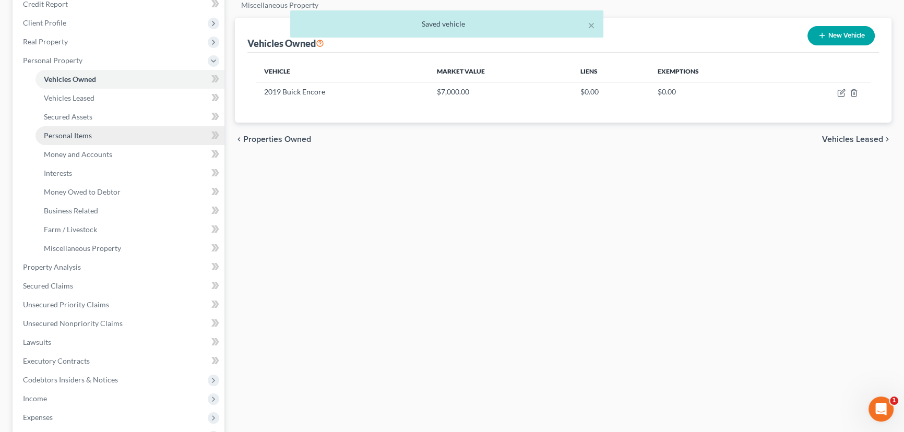
scroll to position [190, 0]
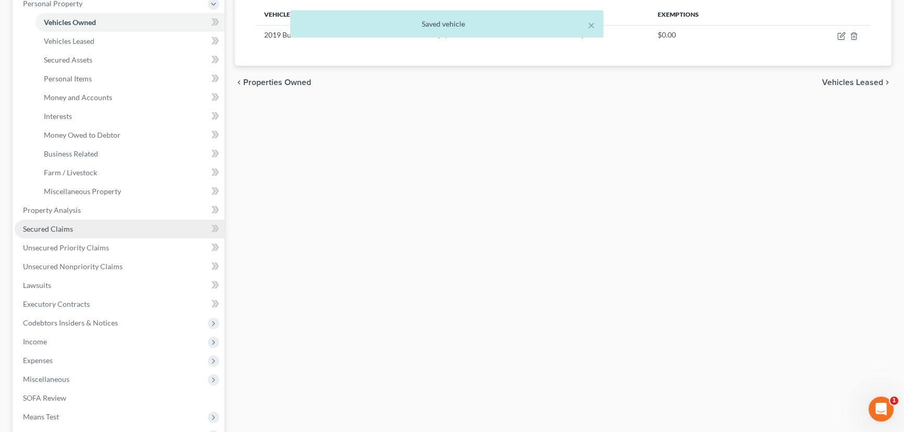
click at [47, 227] on span "Secured Claims" at bounding box center [48, 229] width 50 height 9
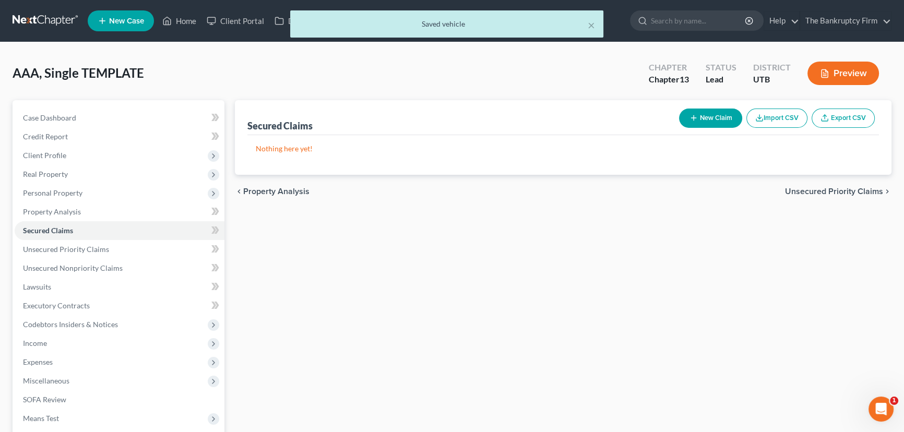
click at [721, 115] on button "New Claim" at bounding box center [710, 118] width 63 height 19
select select "0"
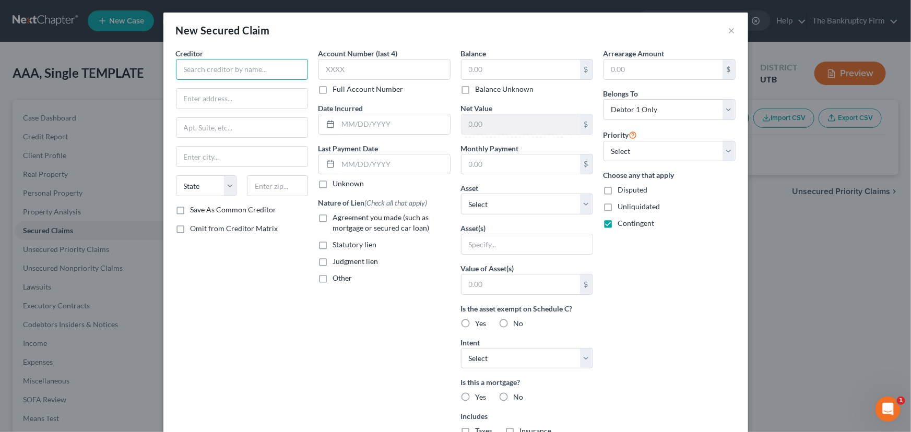
click at [204, 68] on input "text" at bounding box center [242, 69] width 132 height 21
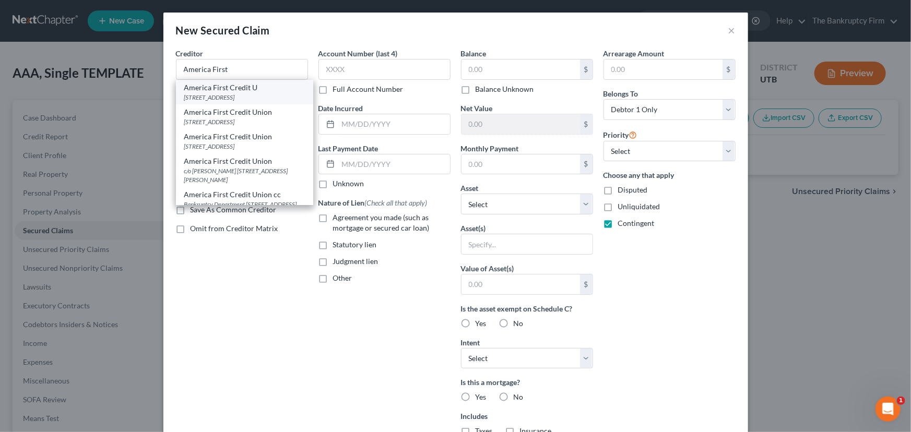
click at [209, 97] on div "Po Box 9199, Ogden, UT 84409-0000" at bounding box center [244, 97] width 121 height 9
type input "America First Credit U"
type input "Po Box 9199"
type input "Ogden"
select select "46"
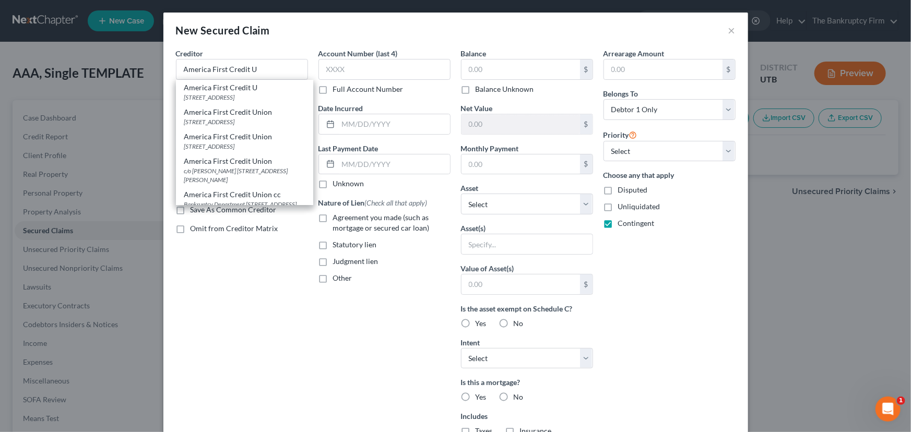
type input "84409-0000"
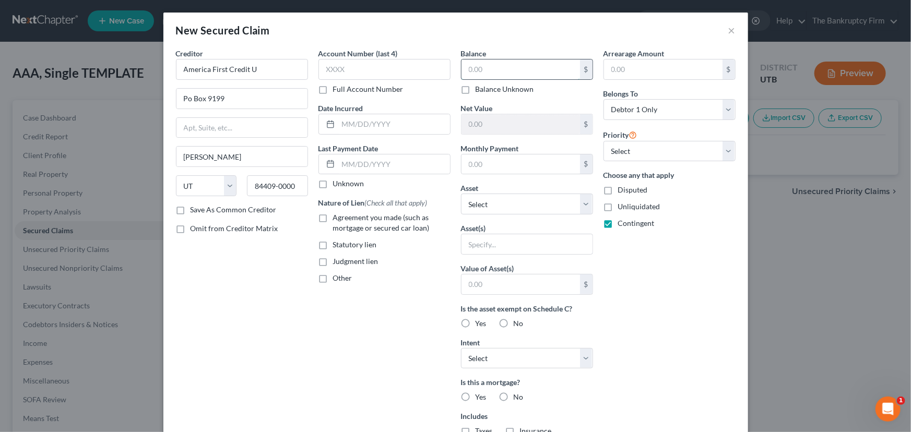
click at [467, 70] on input "text" at bounding box center [521, 70] width 119 height 20
type input "22,000"
click at [507, 198] on select "Select Other Multiple Assets Clothing - Clothing - $600.0 Electronics - Televis…" at bounding box center [527, 204] width 132 height 21
select select "7"
click at [461, 194] on select "Select Other Multiple Assets Clothing - Clothing - $600.0 Electronics - Televis…" at bounding box center [527, 204] width 132 height 21
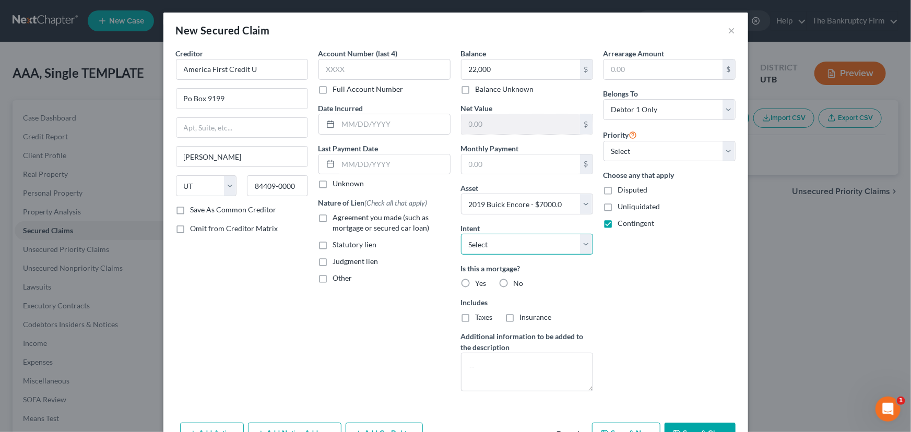
click at [470, 241] on select "Select Surrender Redeem Reaffirm Avoid Other" at bounding box center [527, 244] width 132 height 21
select select "2"
click at [461, 234] on select "Select Surrender Redeem Reaffirm Avoid Other" at bounding box center [527, 244] width 132 height 21
click at [514, 280] on label "No" at bounding box center [519, 283] width 10 height 10
click at [518, 280] on input "No" at bounding box center [521, 281] width 7 height 7
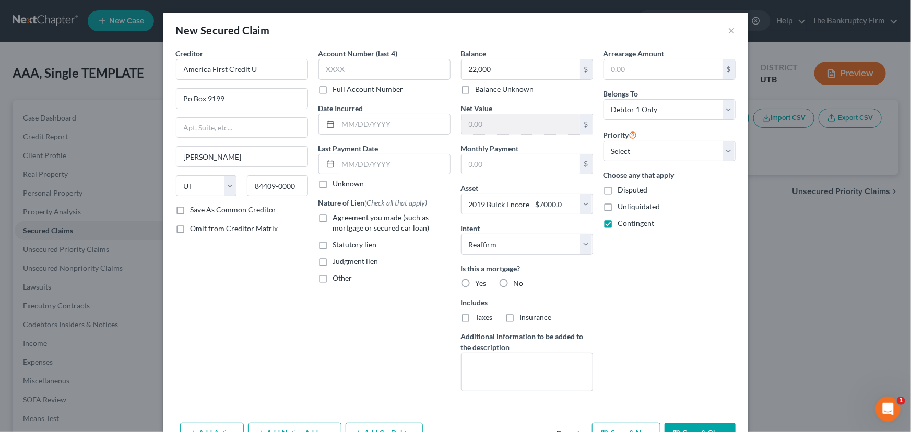
radio input "true"
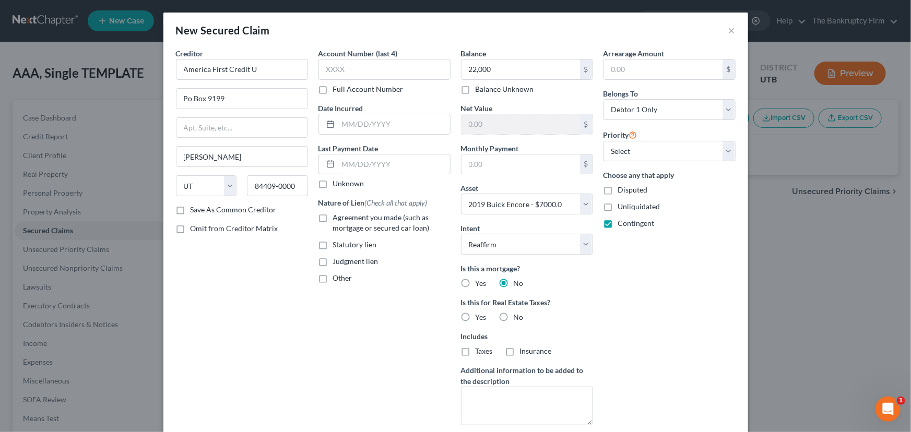
click at [514, 315] on label "No" at bounding box center [519, 317] width 10 height 10
click at [518, 315] on input "No" at bounding box center [521, 315] width 7 height 7
radio input "true"
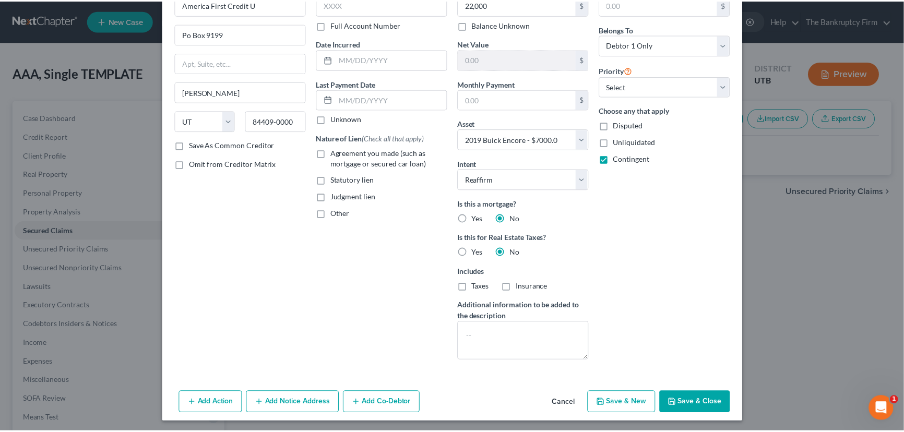
scroll to position [66, 0]
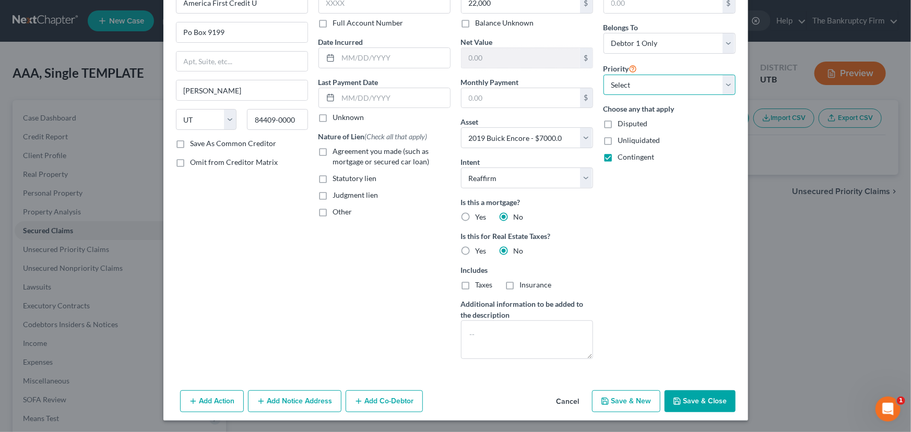
click at [624, 87] on select "Select 1st 2nd 3rd 4th 5th 6th 7th 8th 9th 10th 11th 12th 13th 14th 15th 16th 1…" at bounding box center [670, 85] width 132 height 21
select select "0"
click at [604, 75] on select "Select 1st 2nd 3rd 4th 5th 6th 7th 8th 9th 10th 11th 12th 13th 14th 15th 16th 1…" at bounding box center [670, 85] width 132 height 21
click at [695, 402] on button "Save & Close" at bounding box center [700, 402] width 71 height 22
select select
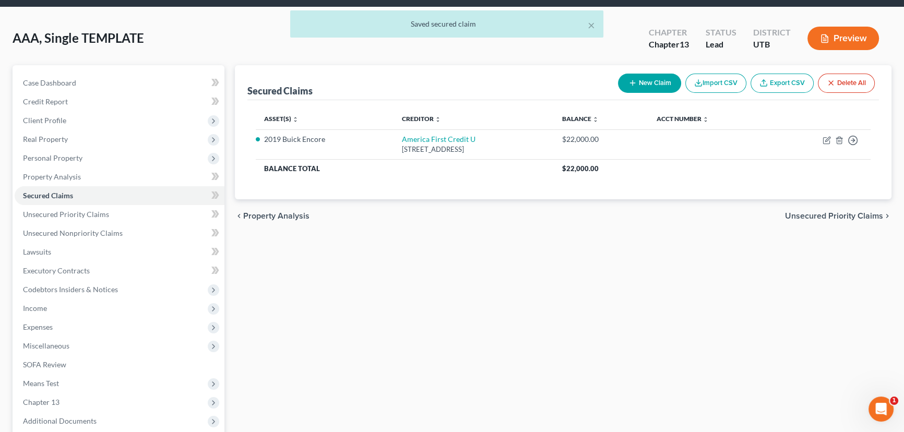
scroll to position [140, 0]
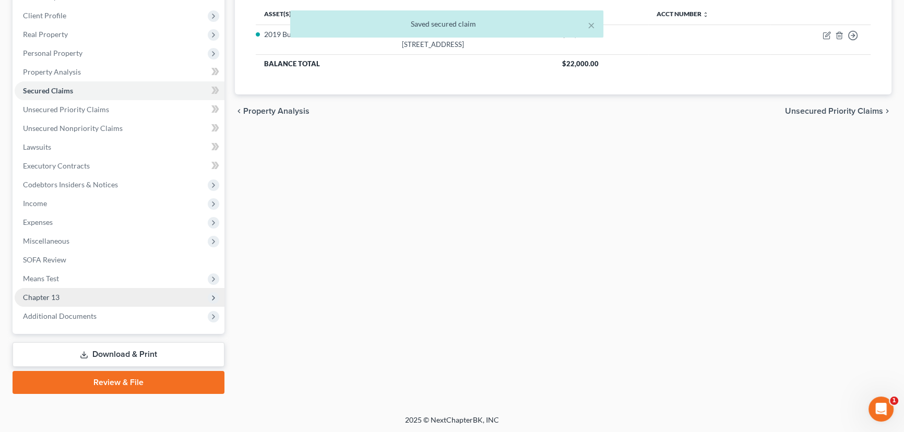
click at [68, 296] on span "Chapter 13" at bounding box center [120, 297] width 210 height 19
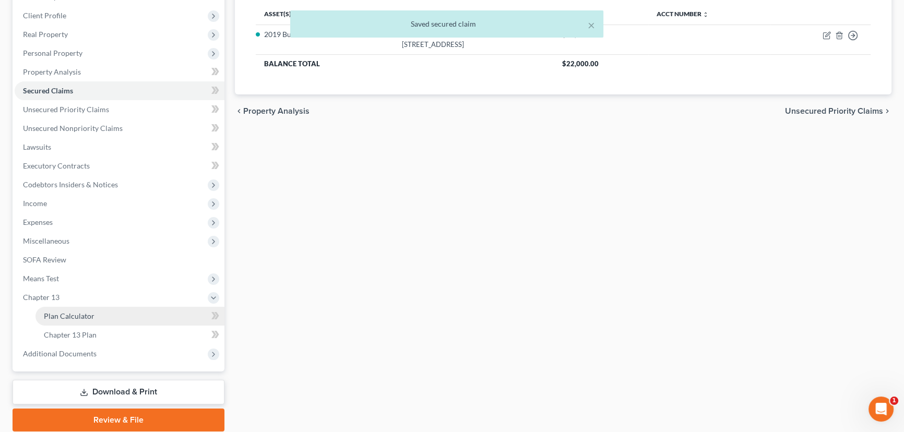
click at [97, 316] on link "Plan Calculator" at bounding box center [130, 316] width 189 height 19
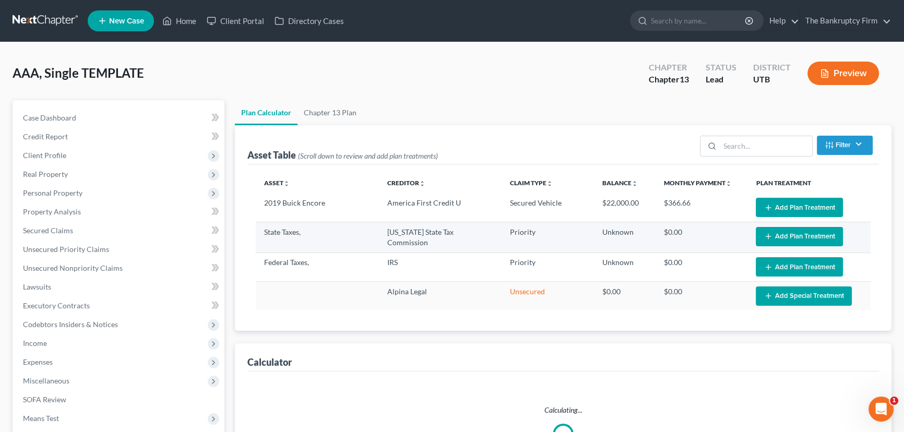
select select "59"
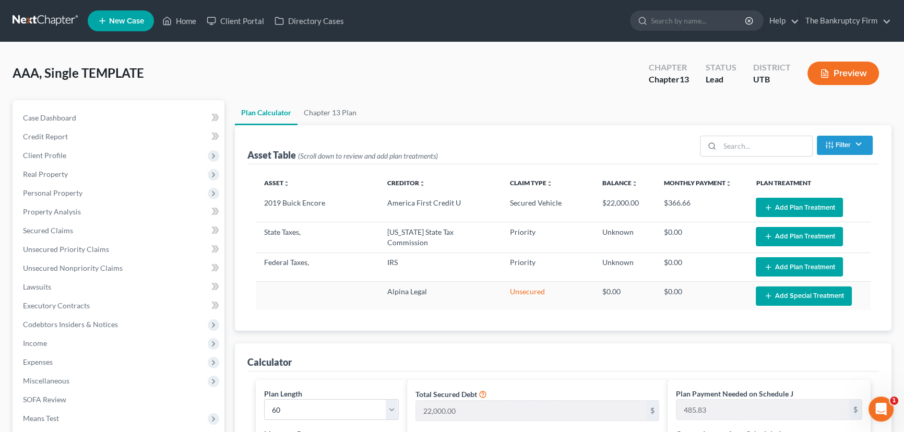
click at [809, 202] on button "Add Plan Treatment" at bounding box center [799, 207] width 87 height 19
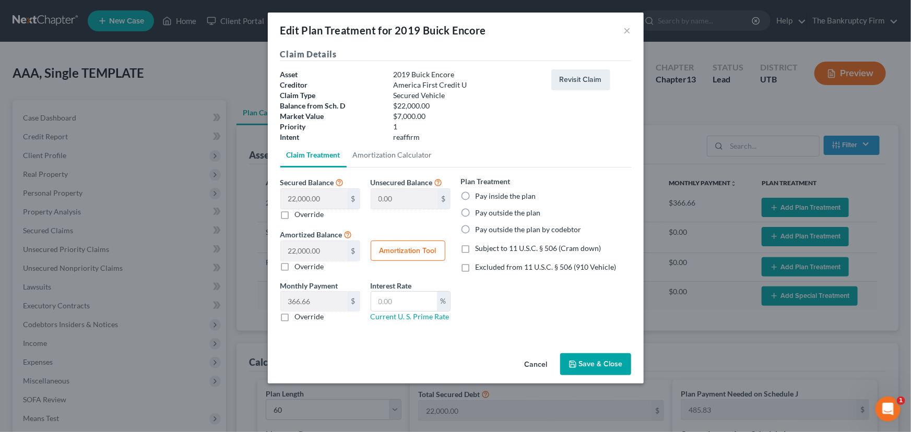
click at [476, 194] on label "Pay inside the plan" at bounding box center [506, 196] width 61 height 10
click at [480, 194] on input "Pay inside the plan" at bounding box center [483, 194] width 7 height 7
radio input "true"
click at [295, 212] on label "Override" at bounding box center [309, 214] width 29 height 10
click at [299, 212] on input "Override" at bounding box center [302, 212] width 7 height 7
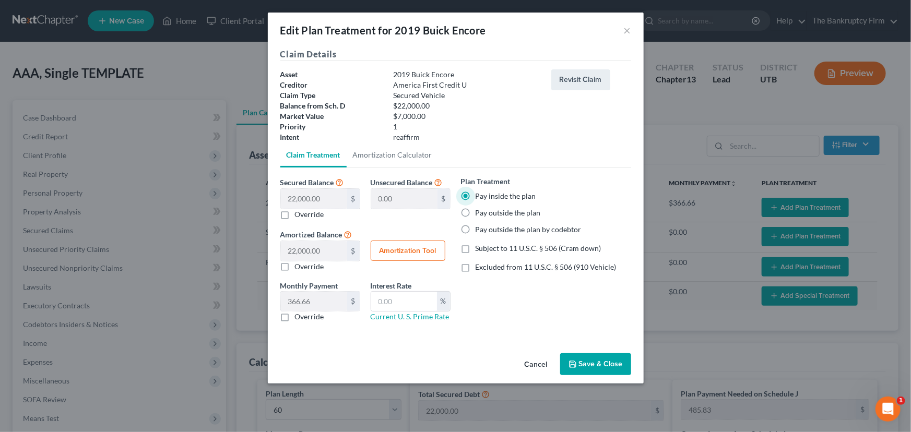
checkbox input "true"
click at [290, 201] on input "text" at bounding box center [314, 199] width 66 height 20
type input "7"
type input "21,993.00"
type input "7.00"
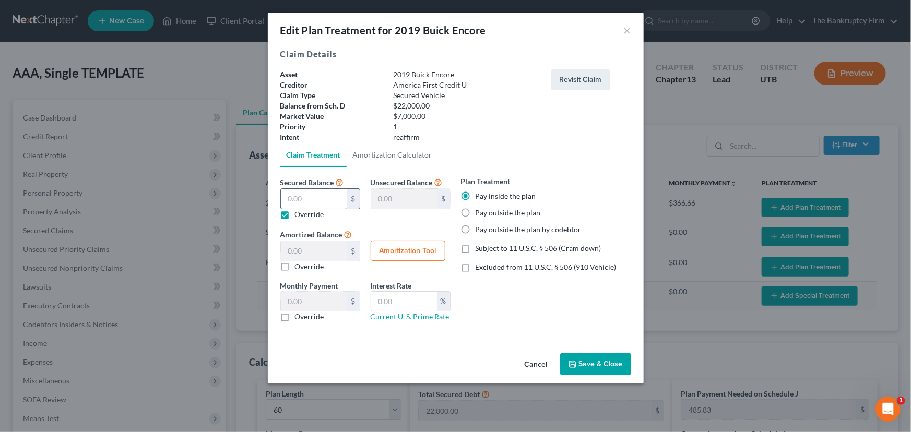
type input "0.11"
type input "70"
type input "21,930.00"
type input "70.00"
type input "1.16"
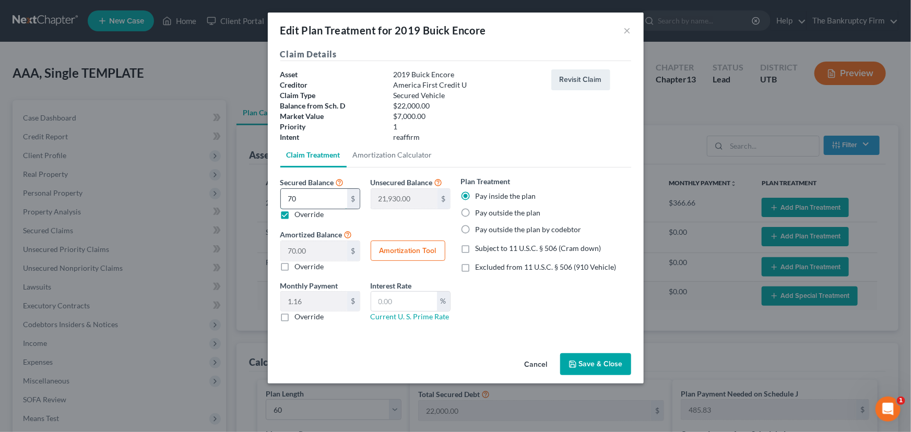
type input "700"
type input "21,300.00"
type input "700.00"
type input "11.66"
type input "7000"
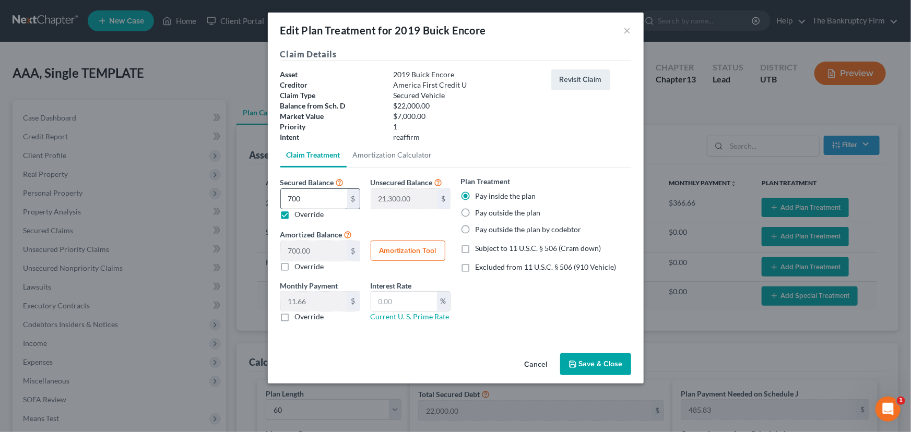
type input "15,000.00"
type input "7,000.00"
type input "116.66"
type input "7,000"
click at [476, 266] on label "Excluded from 11 U.S.C. § 506 (910 Vehicle)" at bounding box center [546, 267] width 141 height 10
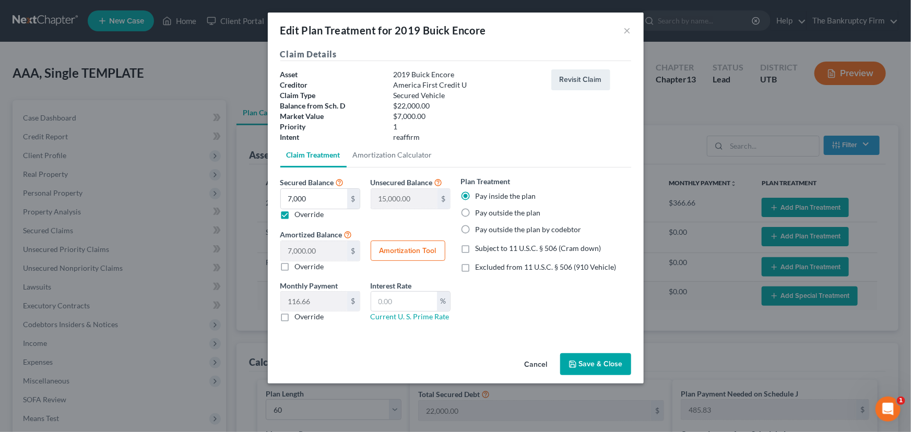
click at [480, 266] on input "Excluded from 11 U.S.C. § 506 (910 Vehicle)" at bounding box center [483, 265] width 7 height 7
checkbox input "true"
click at [476, 246] on label "Subject to 11 U.S.C. § 506 (Cram down)" at bounding box center [539, 248] width 126 height 10
click at [480, 246] on input "Subject to 11 U.S.C. § 506 (Cram down)" at bounding box center [483, 246] width 7 height 7
checkbox input "true"
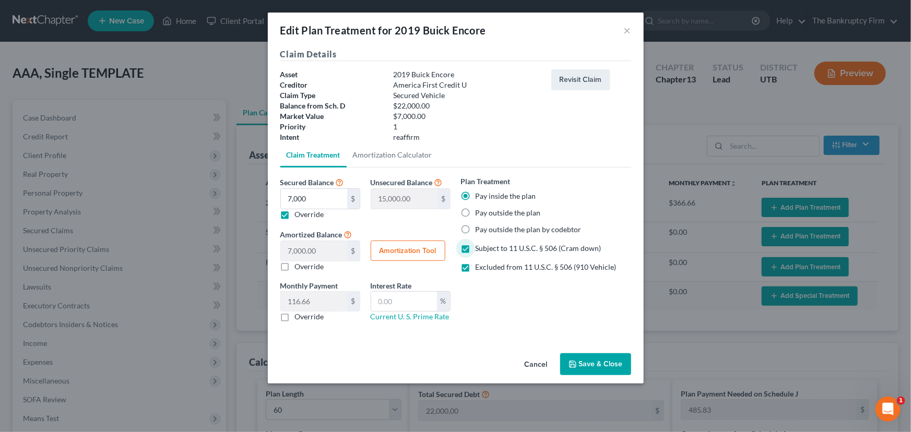
click at [476, 268] on label "Excluded from 11 U.S.C. § 506 (910 Vehicle)" at bounding box center [546, 267] width 141 height 10
click at [480, 268] on input "Excluded from 11 U.S.C. § 506 (910 Vehicle)" at bounding box center [483, 265] width 7 height 7
checkbox input "false"
click at [412, 249] on button "Amortization Tool" at bounding box center [408, 251] width 75 height 21
type input "7,000.00"
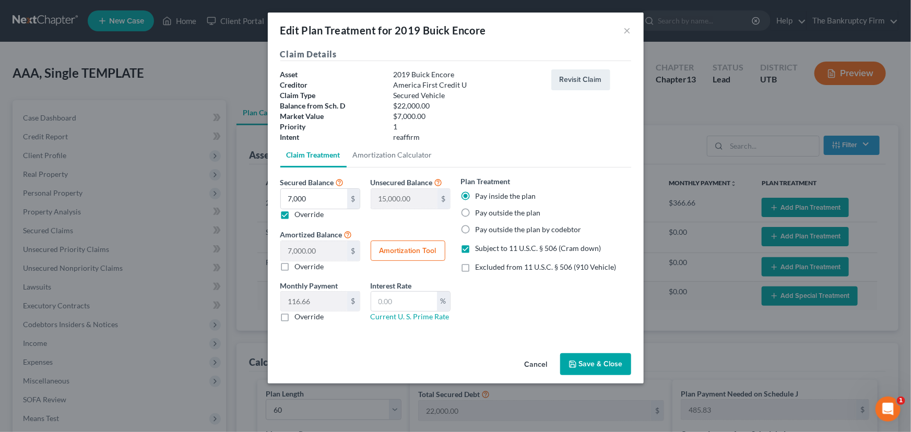
type input "60"
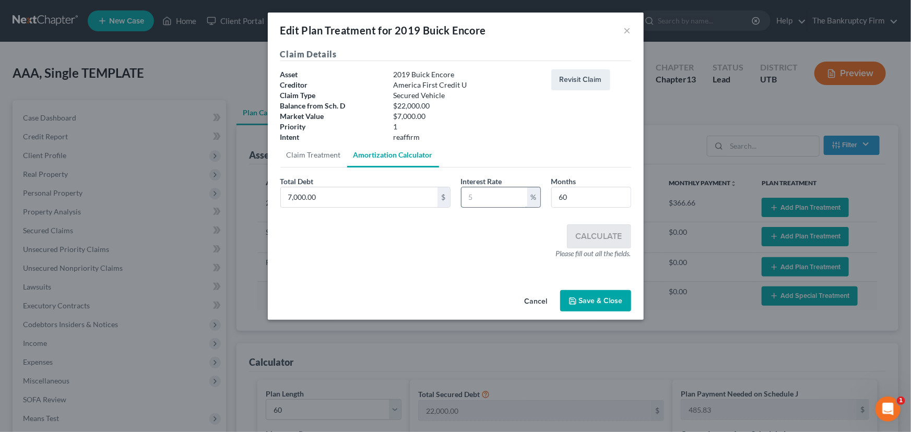
click at [465, 196] on input "text" at bounding box center [495, 197] width 66 height 20
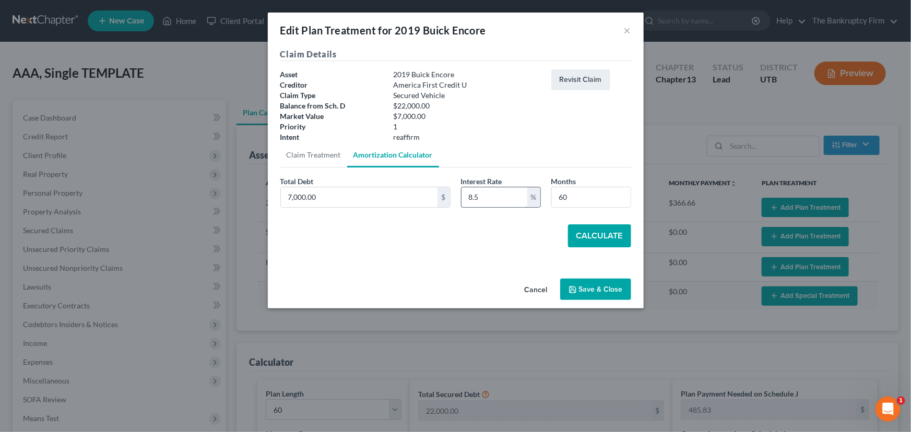
type input "8.5"
type input "54"
click at [607, 234] on button "Calculate" at bounding box center [599, 236] width 63 height 23
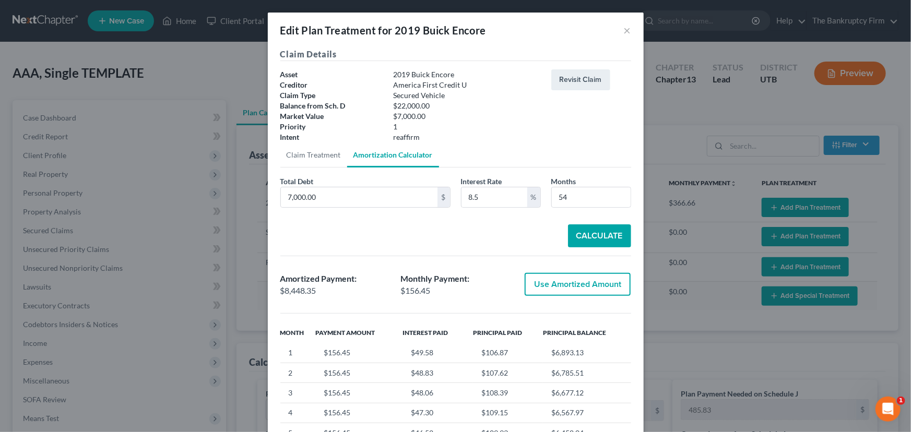
click at [581, 283] on button "Use Amortized Amount" at bounding box center [578, 284] width 106 height 23
type input "8,448.35"
checkbox input "true"
type input "140.80"
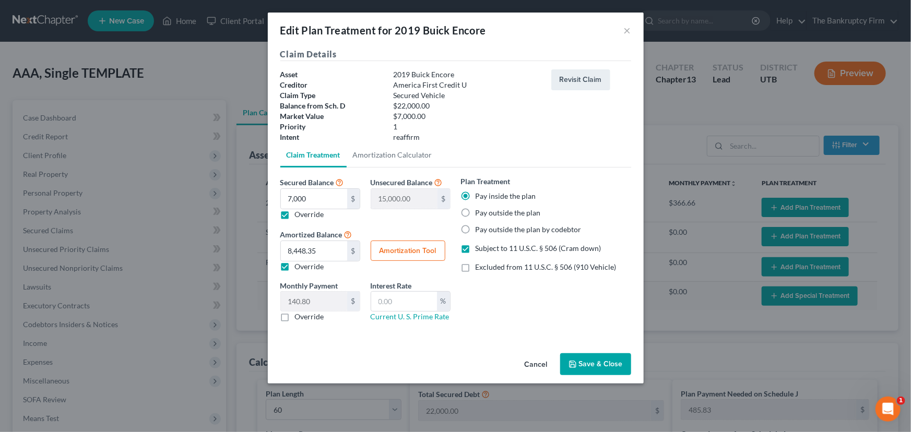
click at [295, 318] on label "Override" at bounding box center [309, 317] width 29 height 10
click at [299, 318] on input "Override" at bounding box center [302, 315] width 7 height 7
checkbox input "true"
click at [289, 303] on input "text" at bounding box center [314, 302] width 66 height 20
type input "160.00"
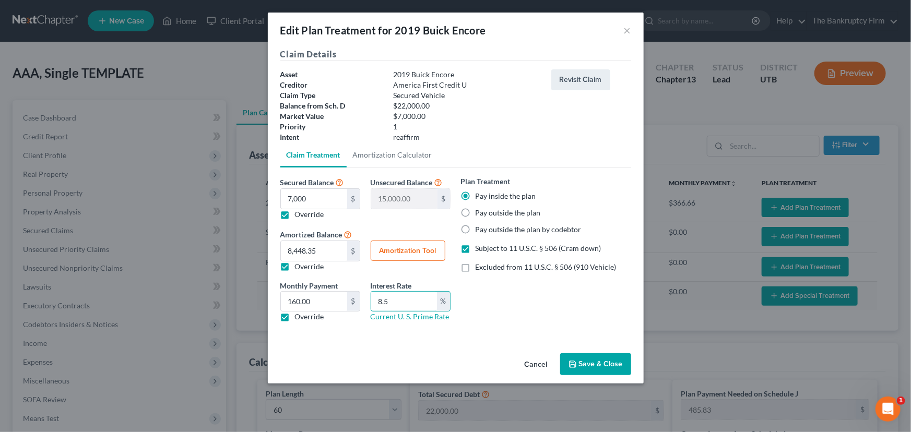
type input "8.5"
click at [596, 361] on button "Save & Close" at bounding box center [595, 364] width 71 height 22
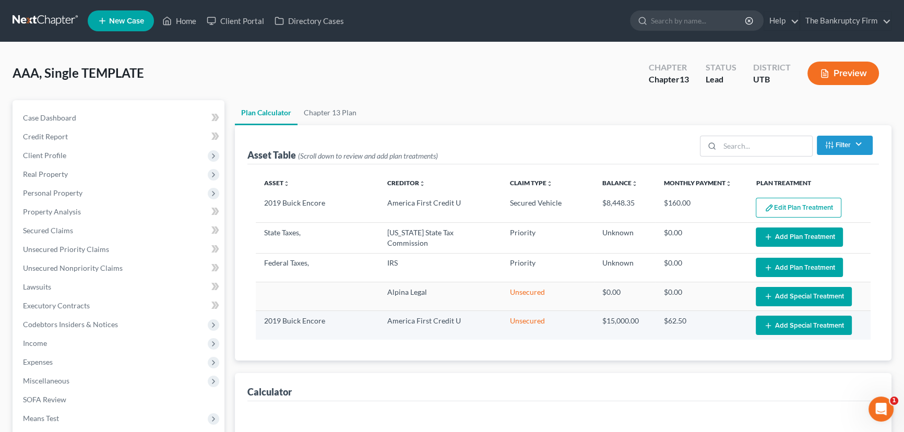
select select "59"
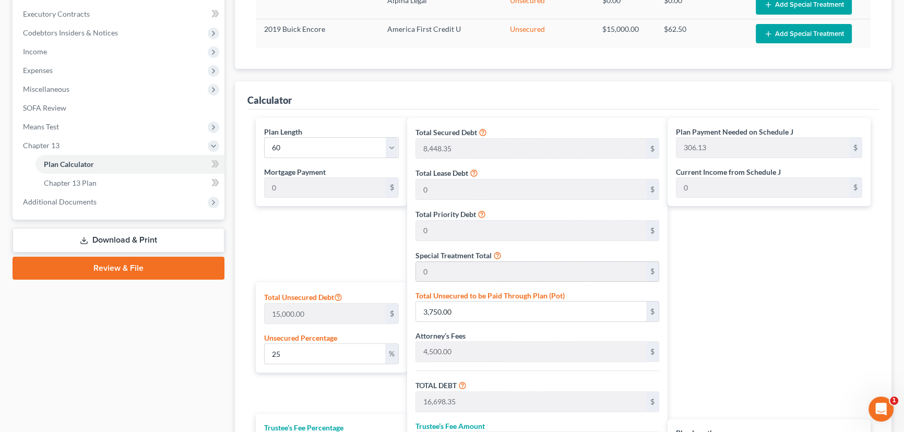
scroll to position [332, 0]
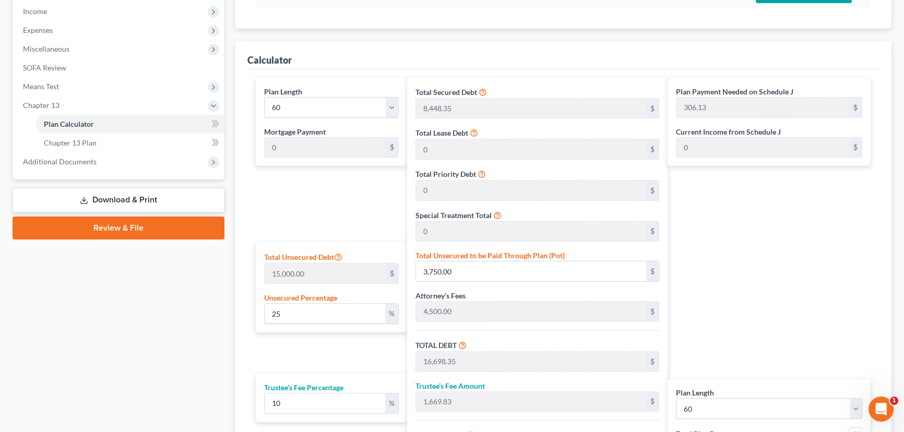
drag, startPoint x: 287, startPoint y: 313, endPoint x: 234, endPoint y: 316, distance: 52.8
click at [233, 314] on div "Plan Calculator Chapter 13 Plan Asset Table (Scroll down to review and add plan…" at bounding box center [563, 158] width 667 height 780
type input "0"
type input "12,948.35"
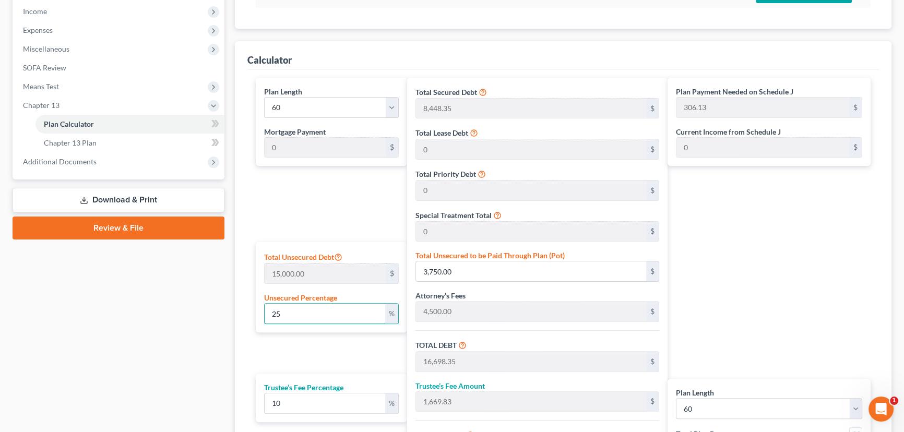
type input "1,294.83"
type input "14,243.18"
type input "237.38"
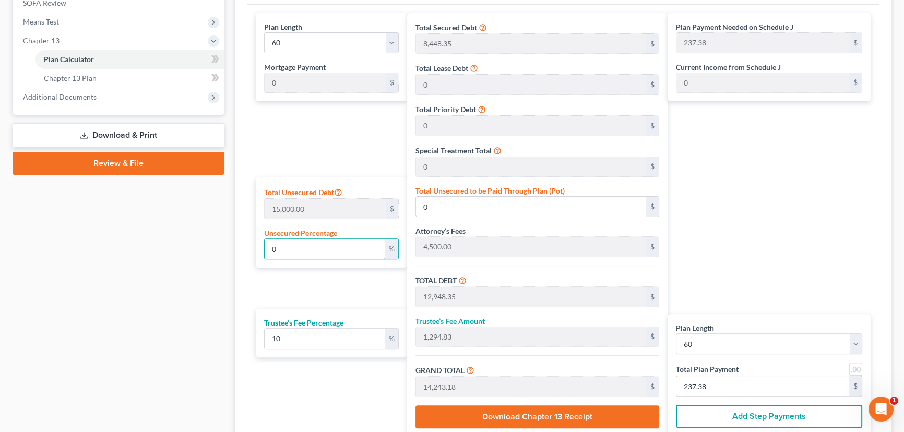
scroll to position [427, 0]
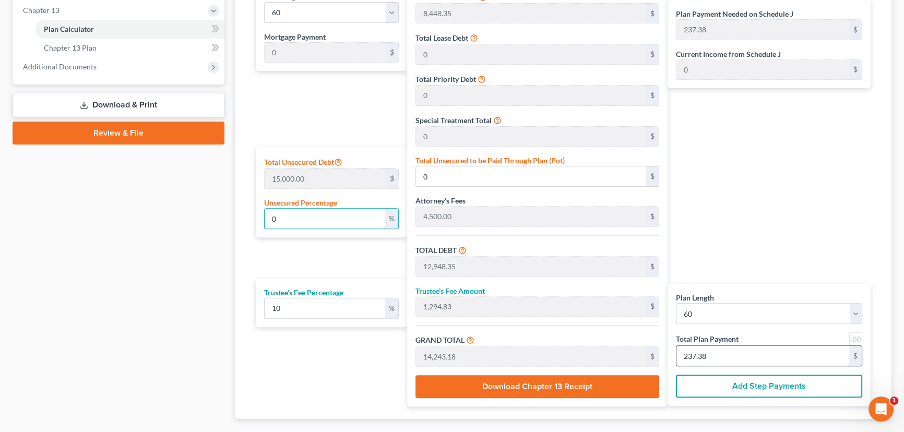
type input "0"
click at [729, 352] on input "237.38" at bounding box center [763, 356] width 173 height 20
type input "109.09"
type input "10.90"
type input "120.00"
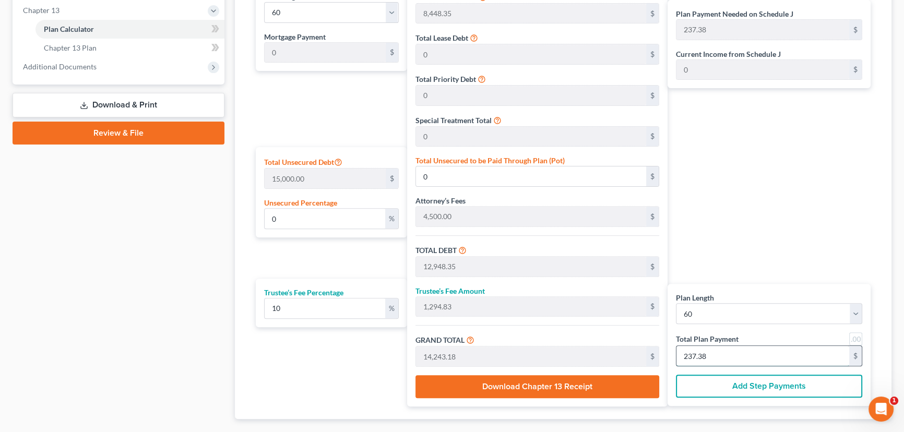
type input "2"
type input "1,309.09"
type input "130.90"
type input "1,440.00"
type input "24"
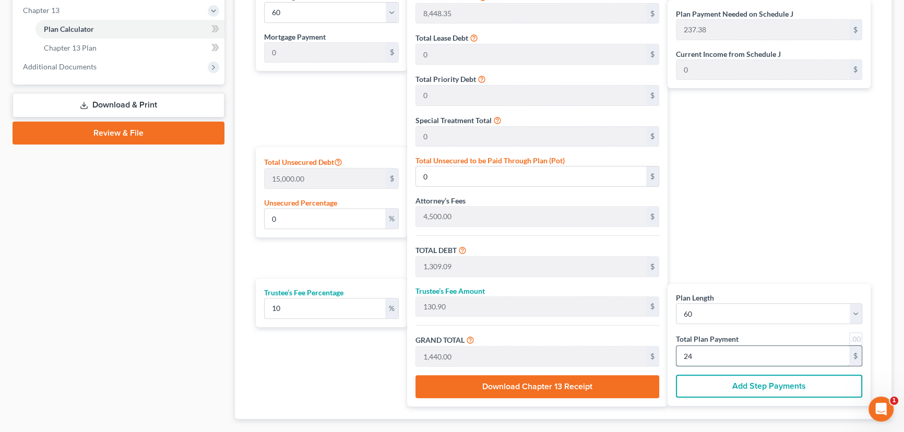
type input "0.95"
type input "142.55"
type input "13,090.90"
type input "1,309.09"
type input "14,400.00"
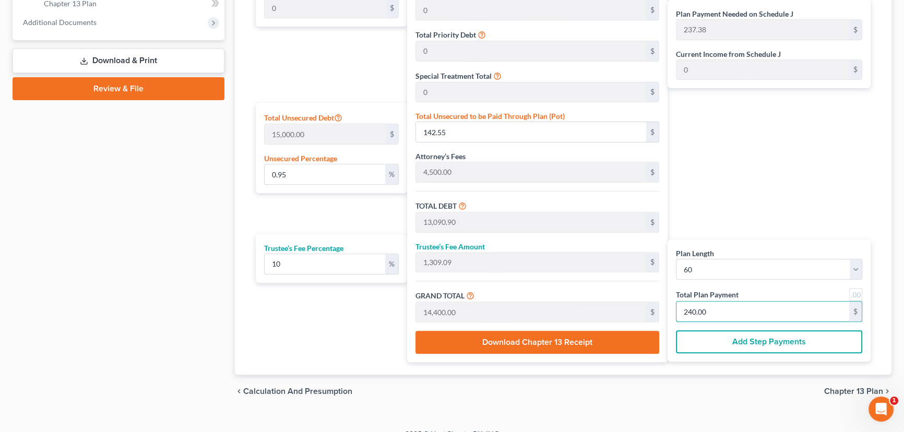
scroll to position [475, 0]
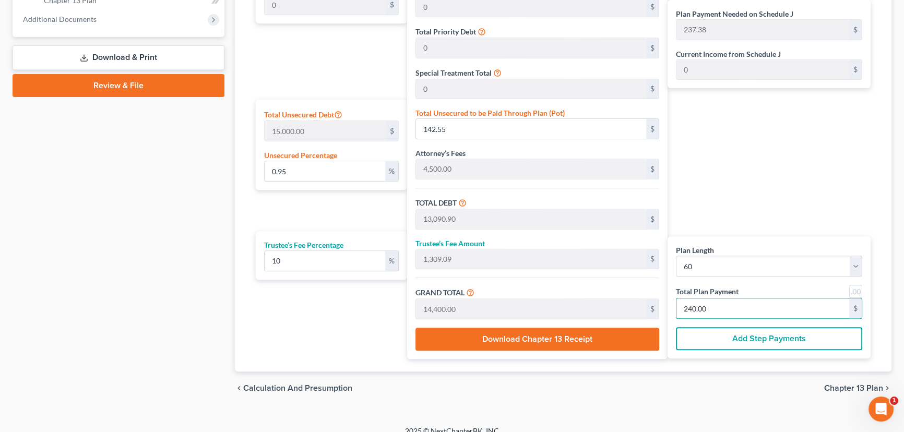
type input "240.00"
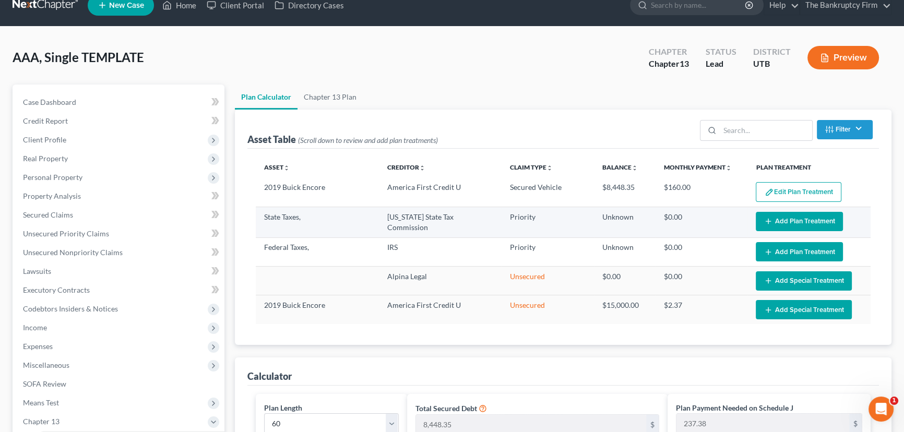
scroll to position [0, 0]
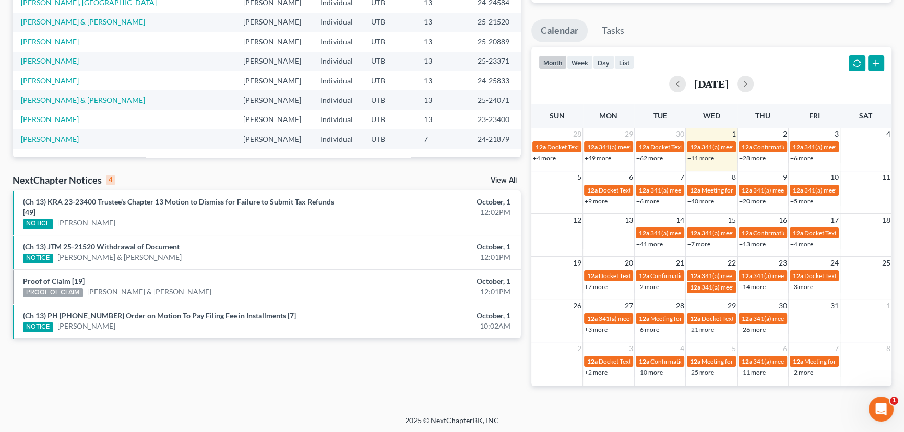
scroll to position [170, 0]
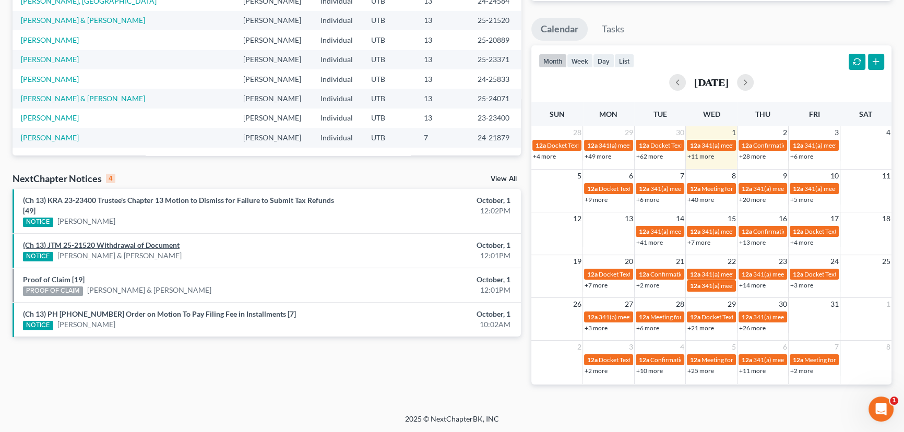
click at [121, 245] on link "(Ch 13) JTM 25-21520 Withdrawal of Document" at bounding box center [101, 245] width 157 height 9
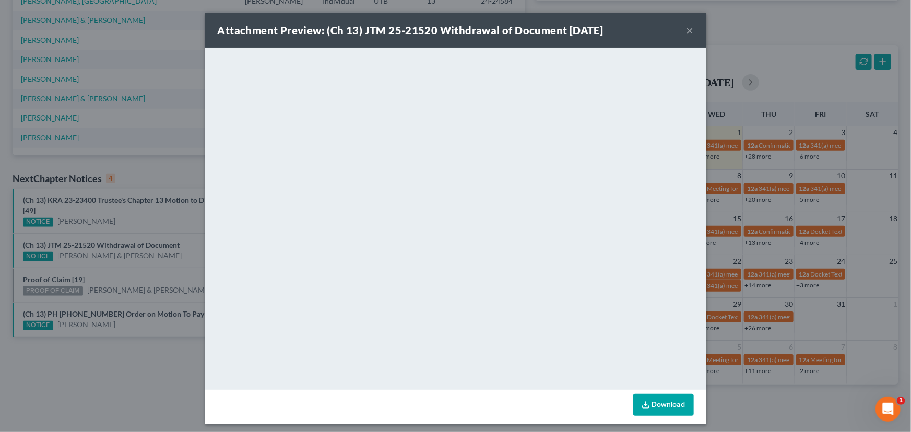
click at [120, 266] on div "Attachment Preview: (Ch 13) JTM 25-21520 Withdrawal of Document 10/01/2025 × <o…" at bounding box center [455, 216] width 911 height 432
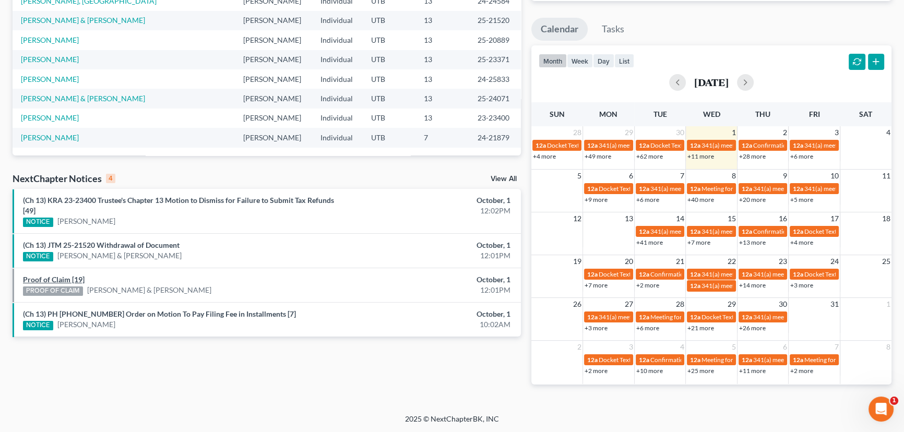
click at [68, 277] on link "Proof of Claim [19]" at bounding box center [54, 279] width 62 height 9
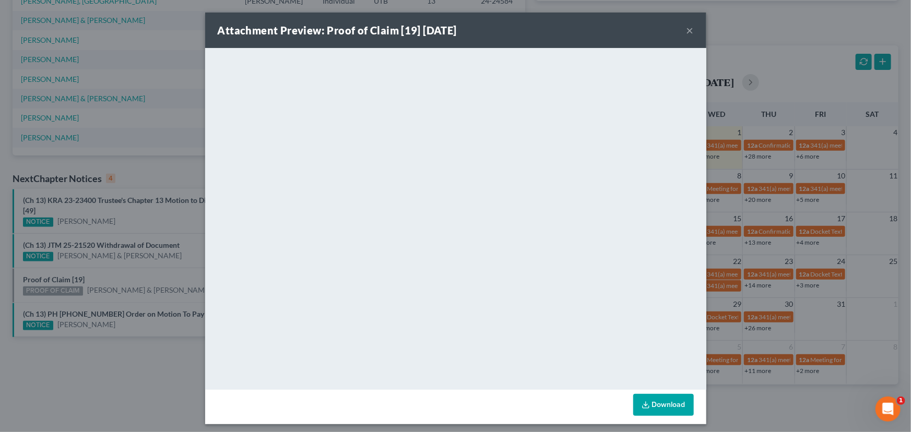
click at [123, 272] on div "Attachment Preview: Proof of Claim [19] 10/01/2025 × <object ng-attr-data='http…" at bounding box center [455, 216] width 911 height 432
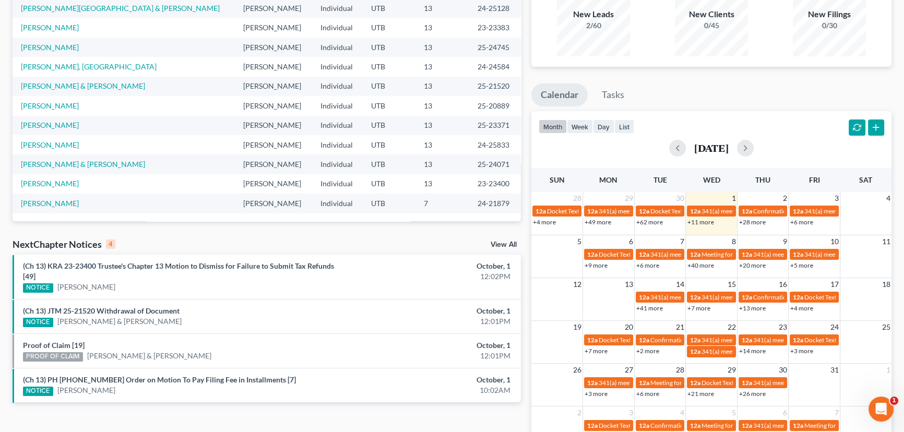
scroll to position [0, 0]
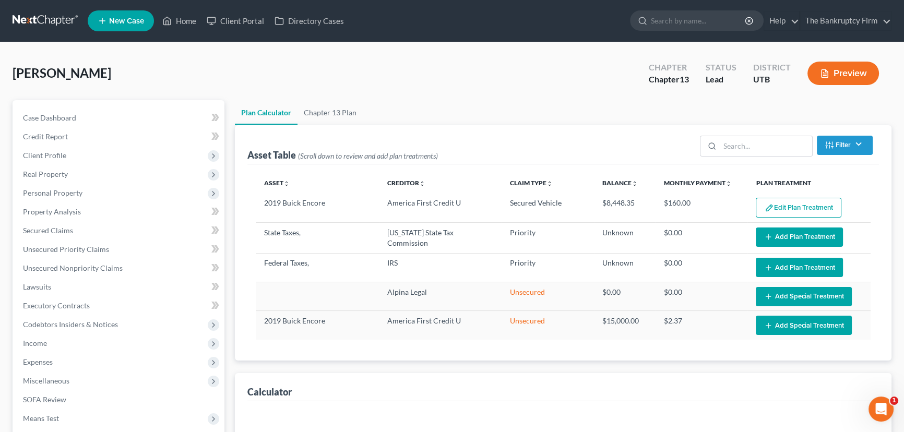
select select "59"
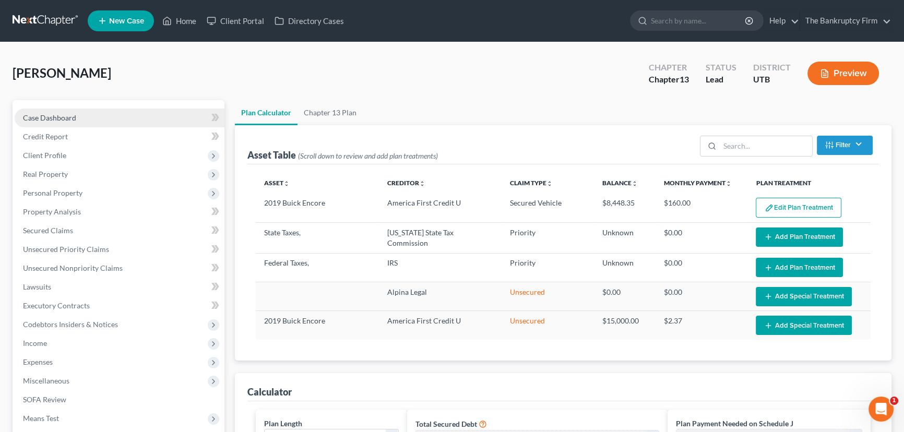
click at [58, 116] on span "Case Dashboard" at bounding box center [49, 117] width 53 height 9
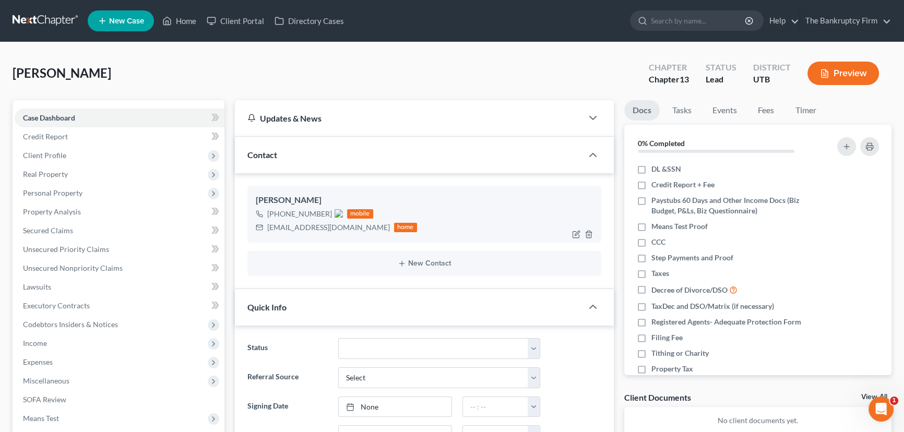
click at [338, 214] on img at bounding box center [339, 213] width 8 height 8
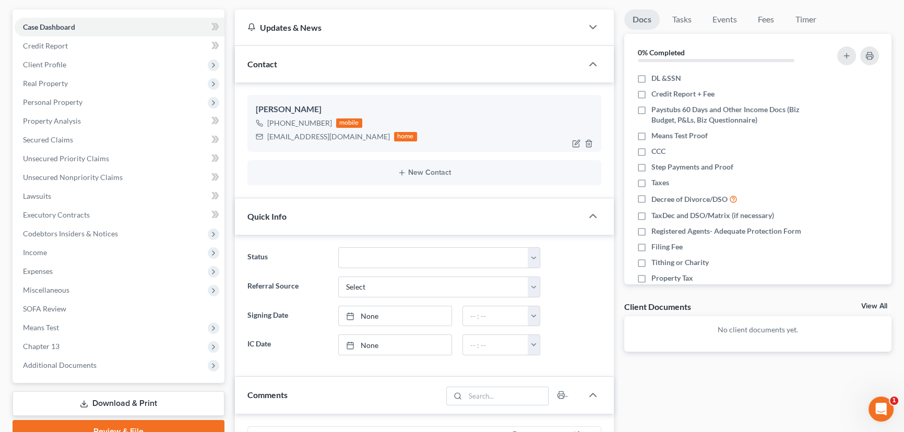
scroll to position [95, 0]
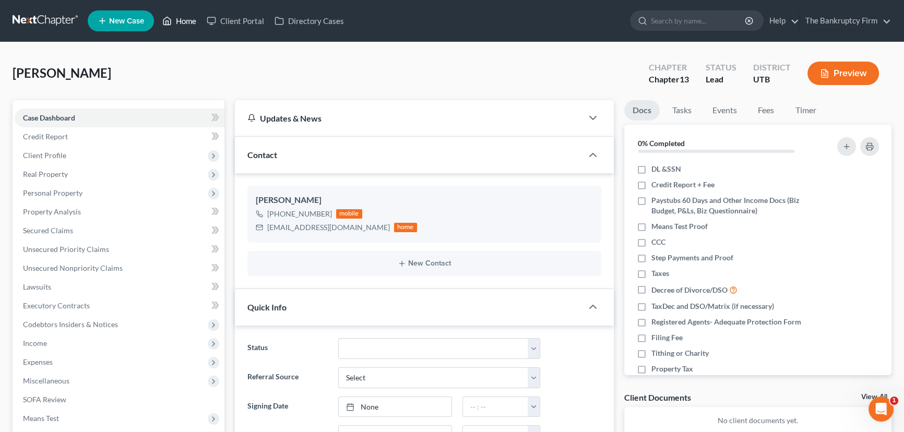
click at [183, 22] on link "Home" at bounding box center [179, 20] width 44 height 19
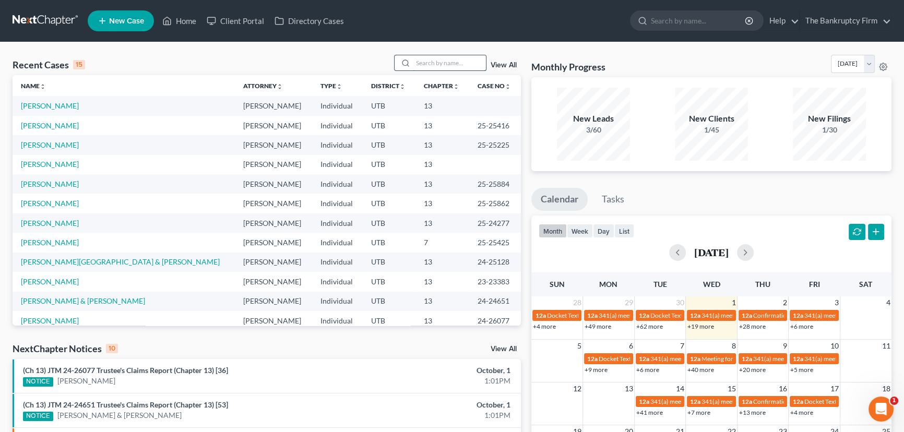
click at [425, 62] on input "search" at bounding box center [449, 62] width 73 height 15
type input "Midgley"
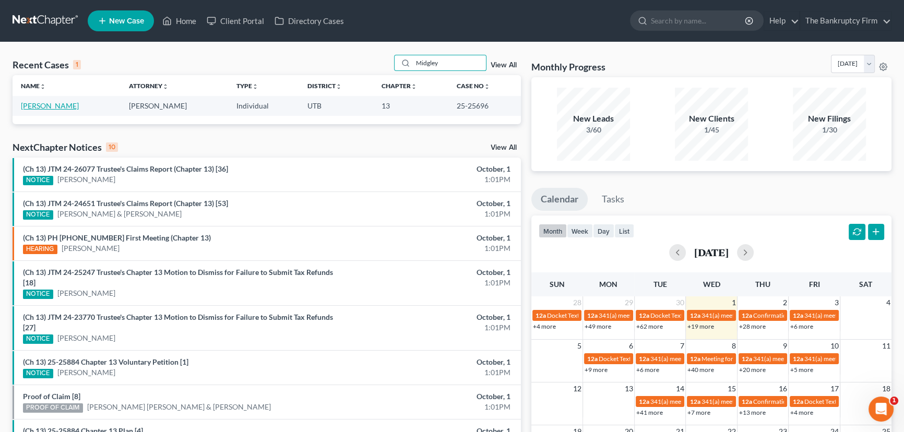
click at [64, 105] on link "[PERSON_NAME]" at bounding box center [50, 105] width 58 height 9
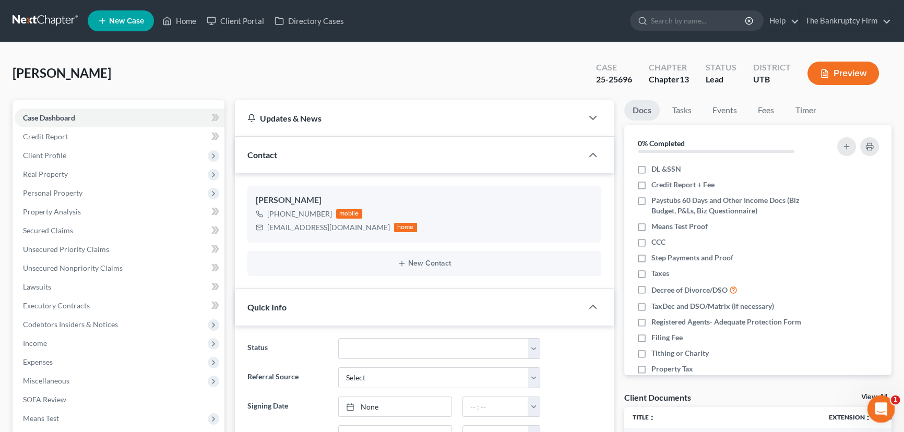
click at [866, 397] on link "View All" at bounding box center [875, 397] width 26 height 7
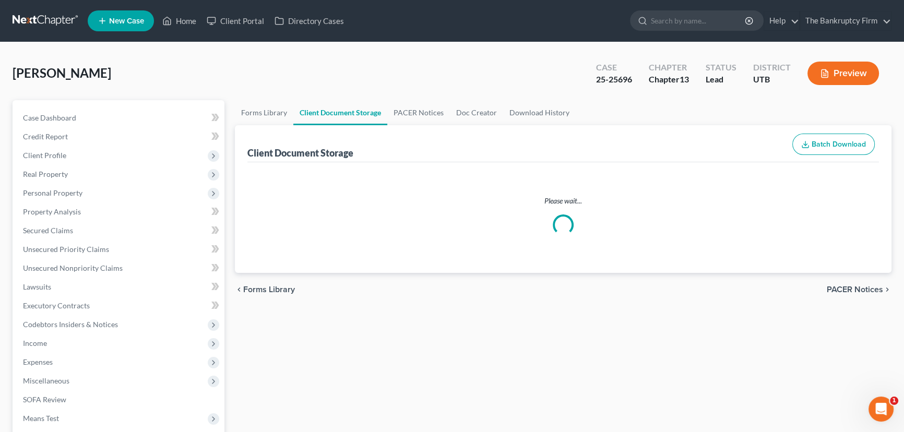
select select "30"
select select "26"
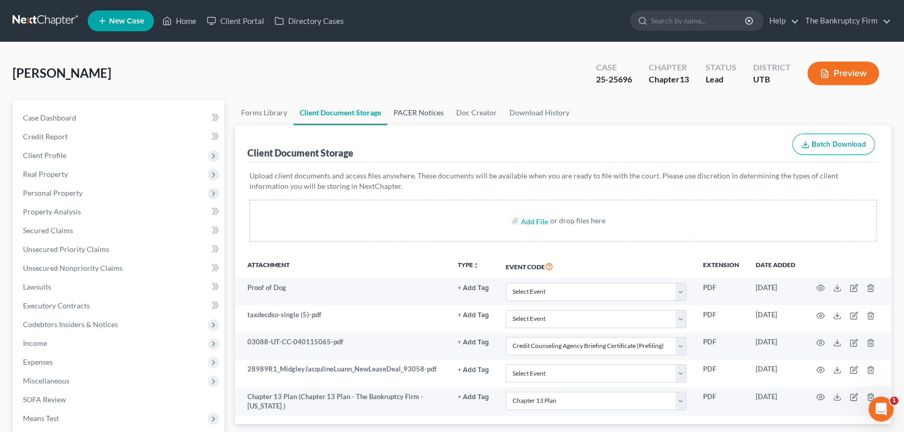
click at [405, 110] on link "PACER Notices" at bounding box center [418, 112] width 63 height 25
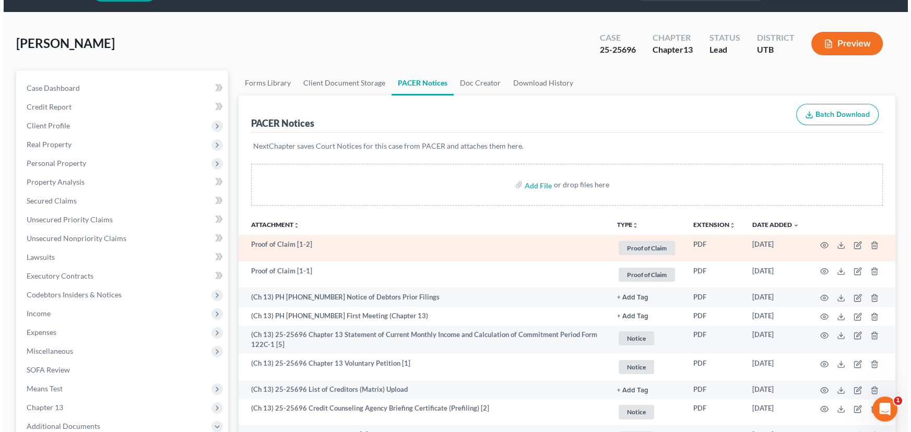
scroll to position [190, 0]
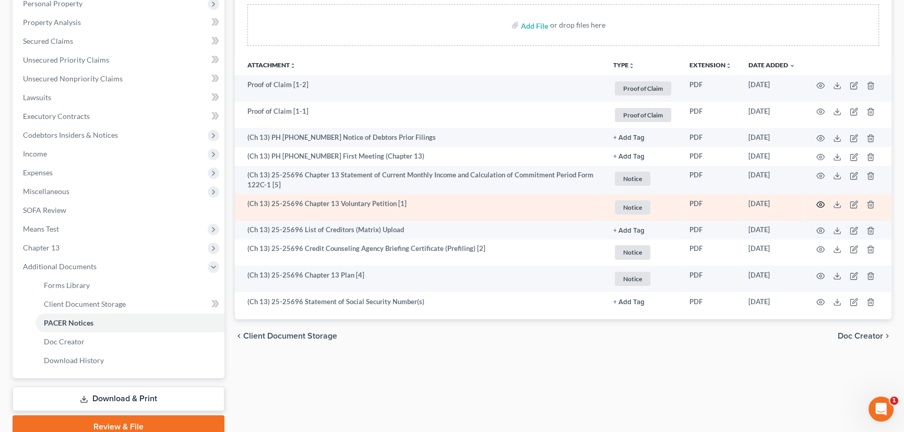
click at [820, 201] on icon "button" at bounding box center [821, 204] width 8 height 8
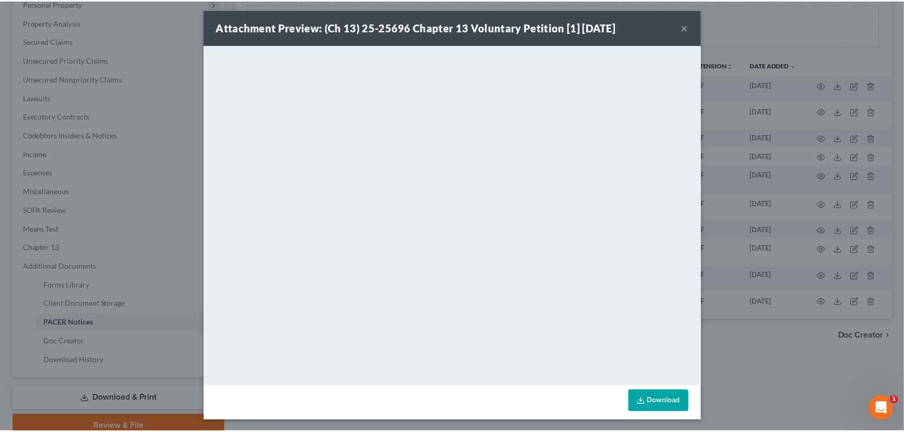
scroll to position [4, 0]
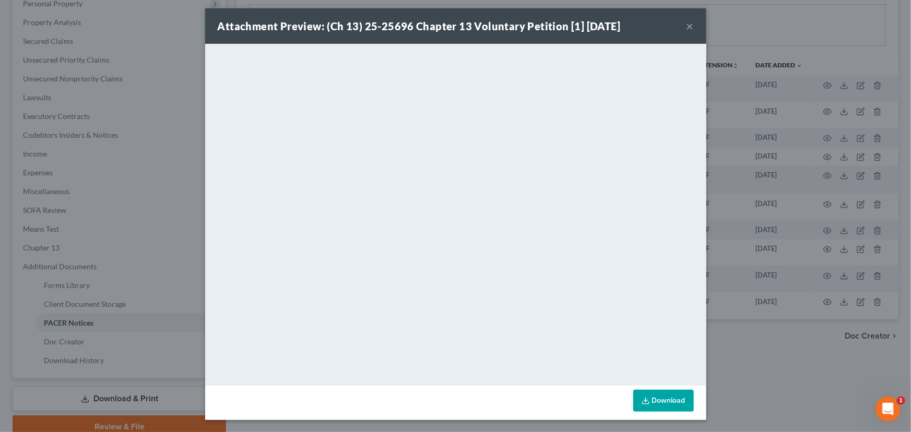
click at [687, 27] on button "×" at bounding box center [690, 26] width 7 height 13
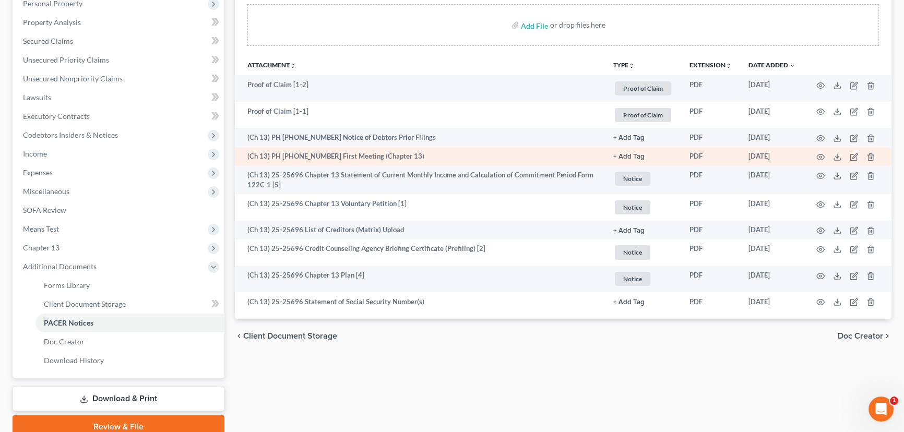
scroll to position [0, 0]
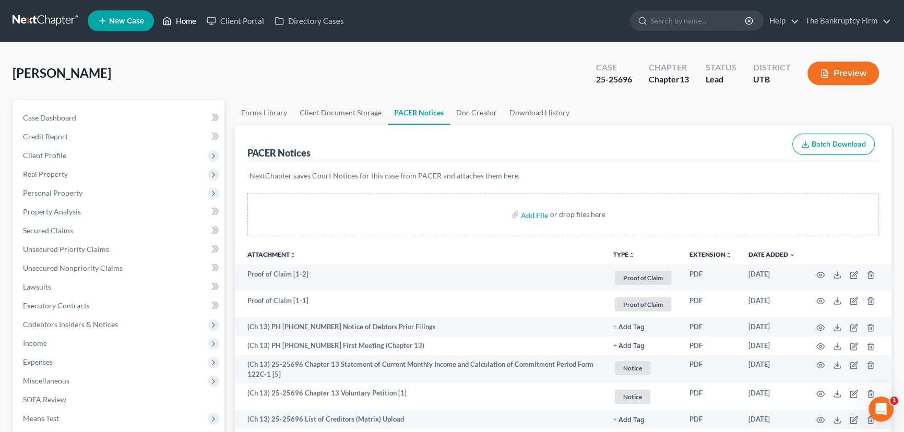
click at [187, 21] on link "Home" at bounding box center [179, 20] width 44 height 19
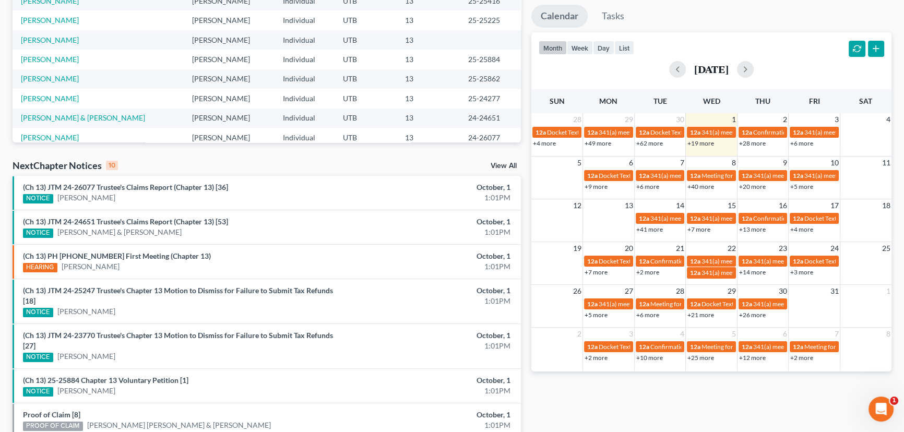
scroll to position [190, 0]
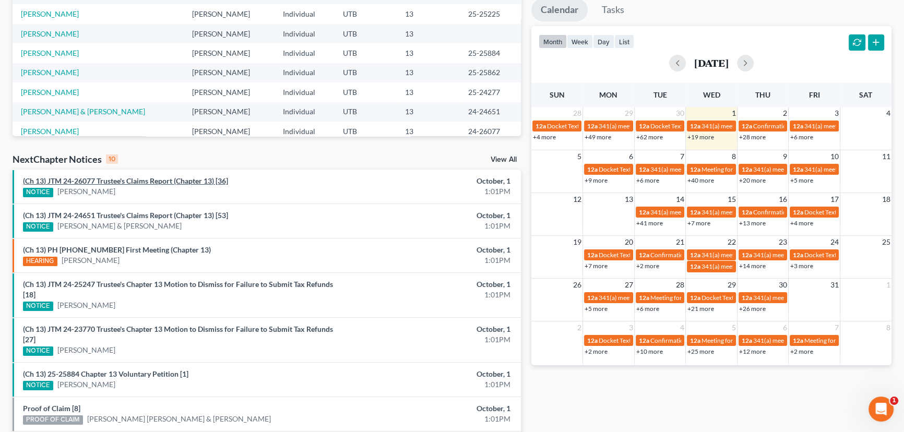
click at [155, 180] on link "(Ch 13) JTM 24-26077 Trustee's Claims Report (Chapter 13) [36]" at bounding box center [125, 180] width 205 height 9
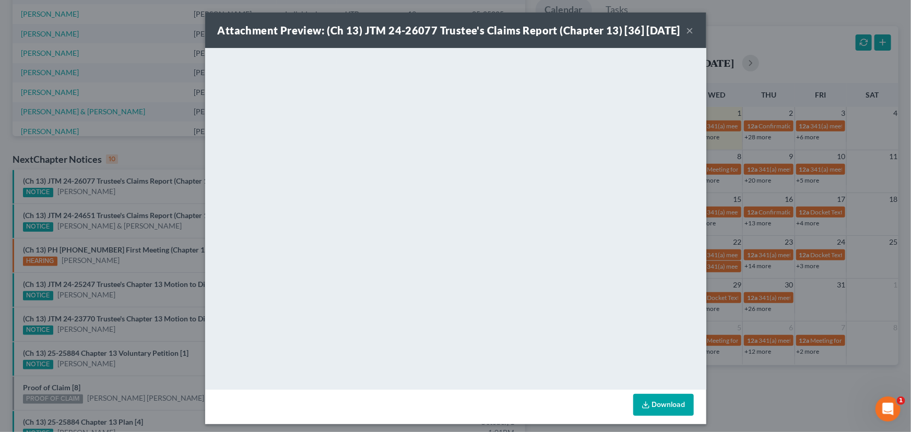
drag, startPoint x: 146, startPoint y: 191, endPoint x: 145, endPoint y: 197, distance: 6.5
click at [146, 192] on div "Attachment Preview: (Ch 13) JTM 24-26077 Trustee's Claims Report (Chapter 13) […" at bounding box center [455, 216] width 911 height 432
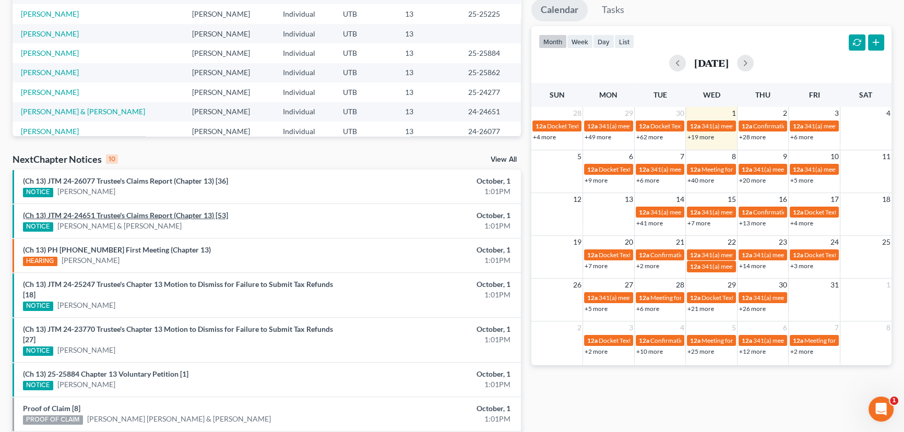
click at [142, 215] on link "(Ch 13) JTM 24-24651 Trustee's Claims Report (Chapter 13) [53]" at bounding box center [125, 215] width 205 height 9
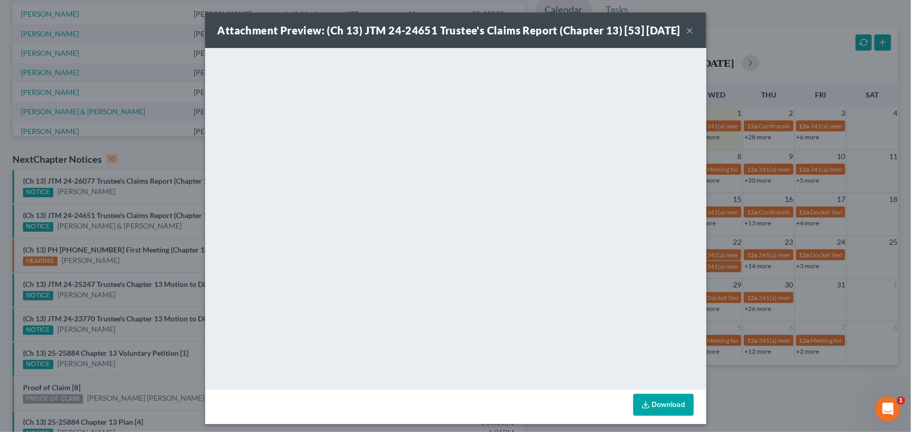
drag, startPoint x: 142, startPoint y: 215, endPoint x: 171, endPoint y: 245, distance: 42.5
click at [148, 224] on div "Attachment Preview: (Ch 13) JTM 24-24651 Trustee's Claims Report (Chapter 13) […" at bounding box center [455, 216] width 911 height 432
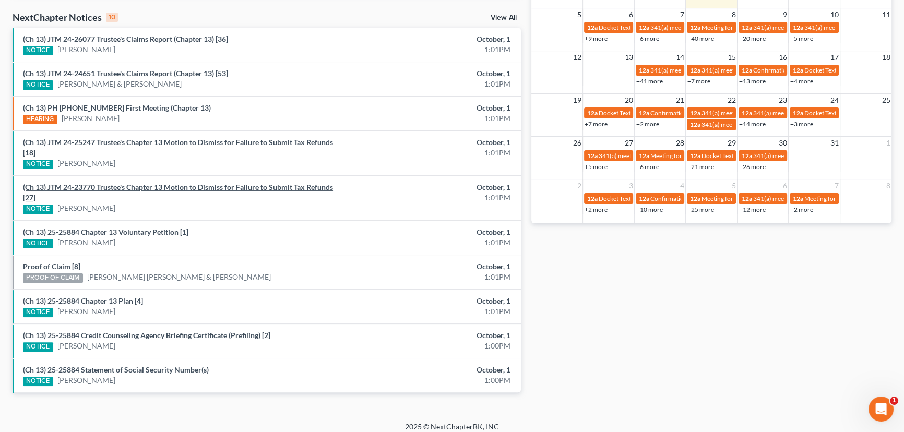
scroll to position [332, 0]
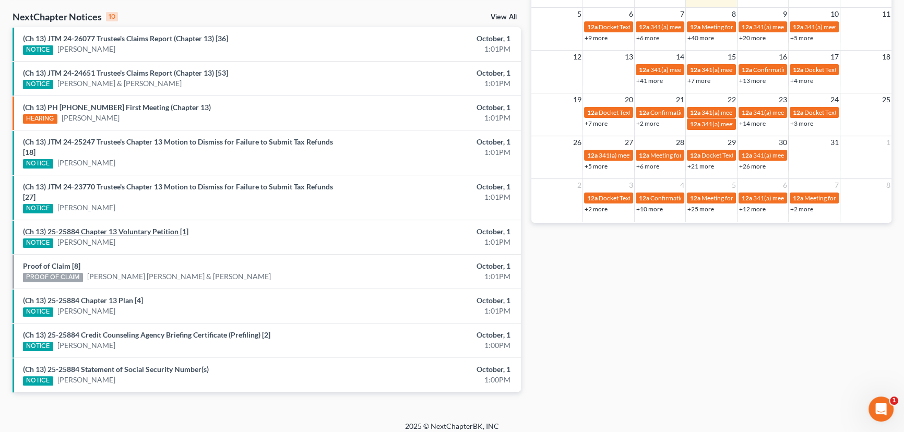
click at [136, 233] on link "(Ch 13) 25-25884 Chapter 13 Voluntary Petition [1]" at bounding box center [106, 231] width 166 height 9
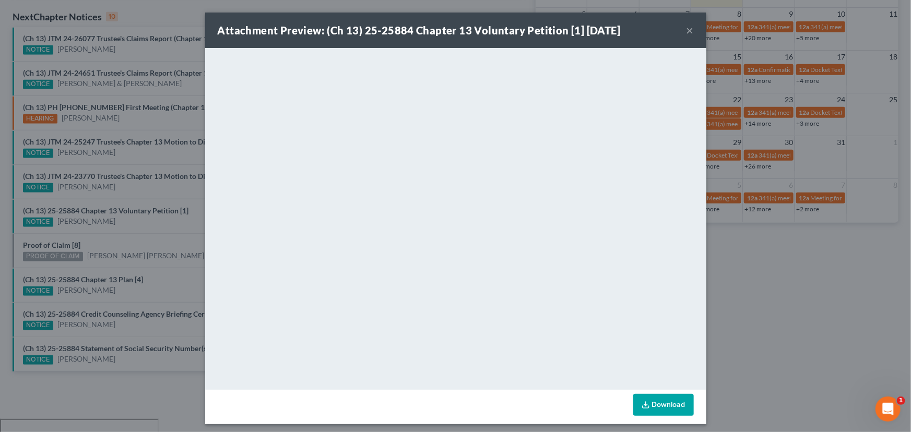
click at [134, 240] on div "Attachment Preview: (Ch 13) 25-25884 Chapter 13 Voluntary Petition [1] 10/01/20…" at bounding box center [455, 216] width 911 height 432
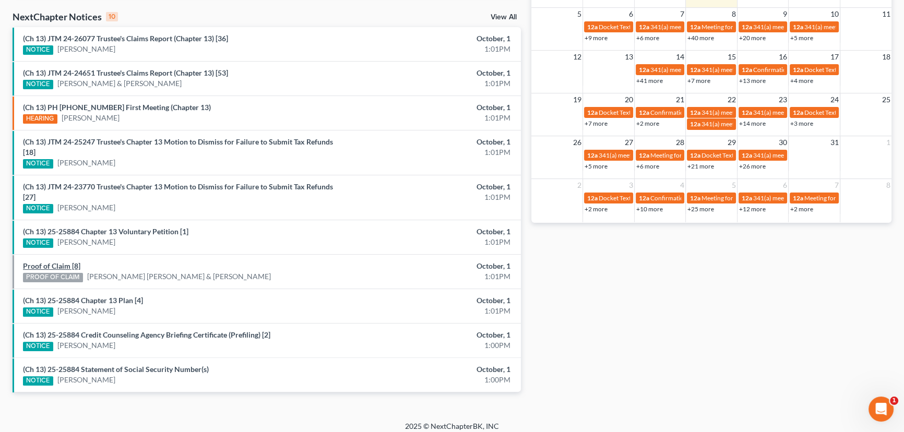
click at [60, 264] on link "Proof of Claim [8]" at bounding box center [51, 266] width 57 height 9
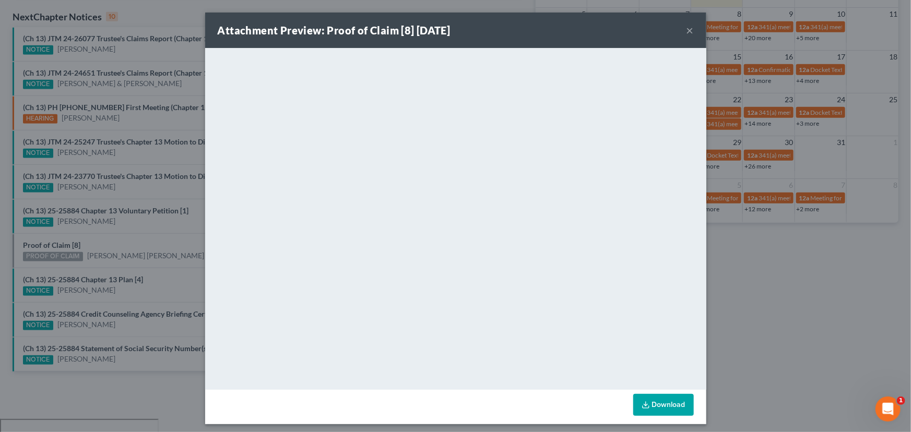
drag, startPoint x: 120, startPoint y: 277, endPoint x: 120, endPoint y: 286, distance: 8.9
click at [120, 277] on div "Attachment Preview: Proof of Claim [8] 10/01/2025 × <object ng-attr-data='https…" at bounding box center [455, 216] width 911 height 432
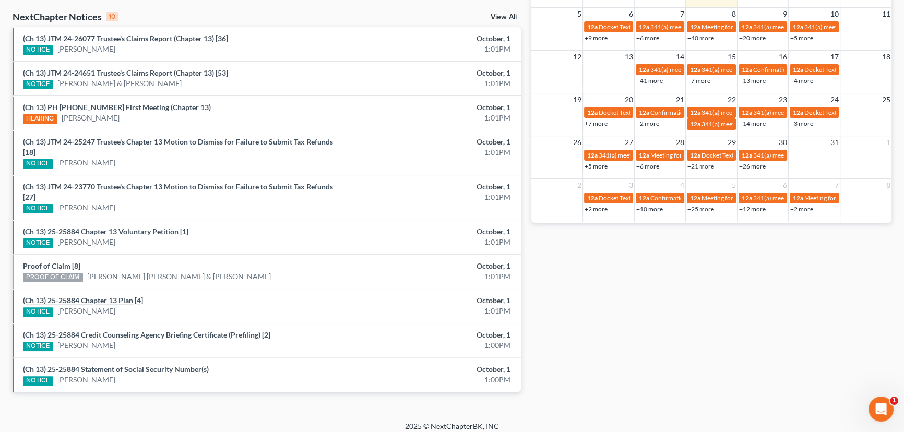
click at [113, 297] on link "(Ch 13) 25-25884 Chapter 13 Plan [4]" at bounding box center [83, 300] width 120 height 9
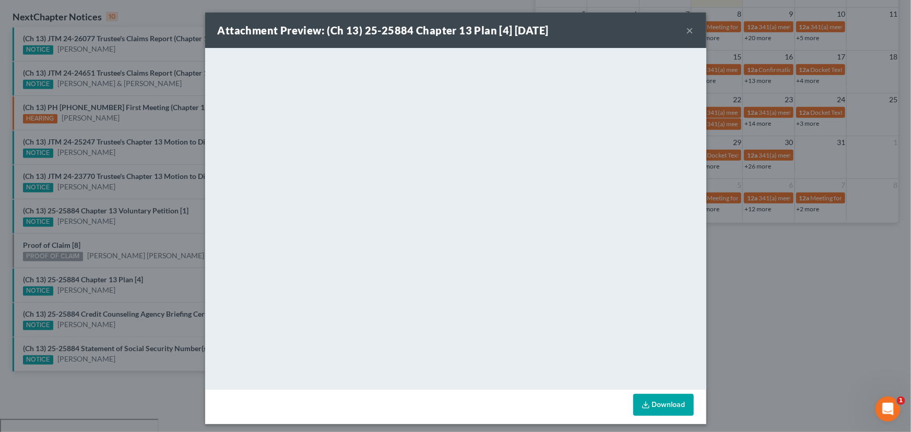
click at [124, 314] on div "Attachment Preview: (Ch 13) 25-25884 Chapter 13 Plan [4] 10/01/2025 × <object n…" at bounding box center [455, 216] width 911 height 432
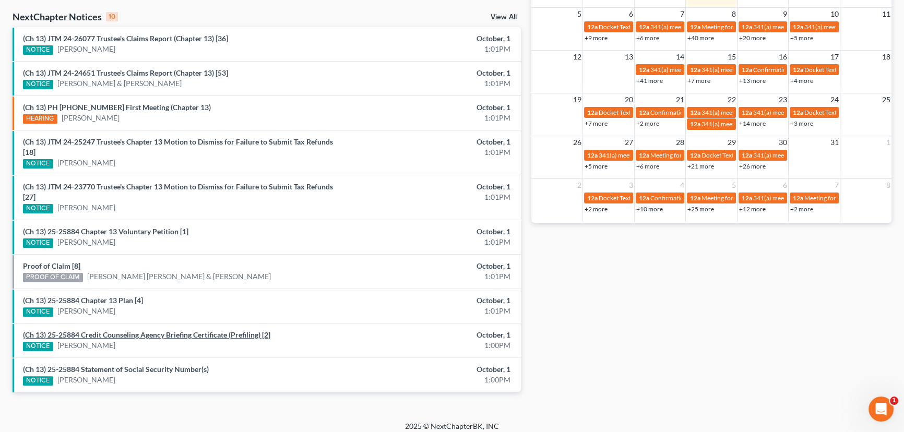
click at [130, 334] on link "(Ch 13) 25-25884 Credit Counseling Agency Briefing Certificate (Prefiling) [2]" at bounding box center [146, 335] width 247 height 9
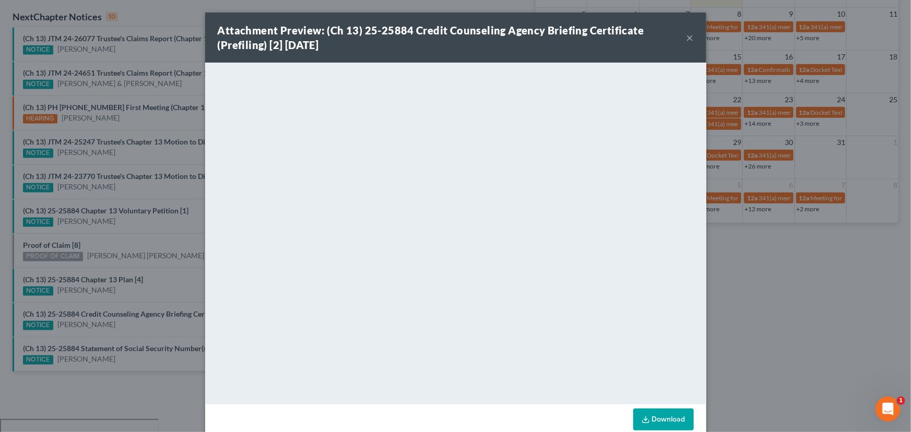
click at [133, 352] on div "Attachment Preview: (Ch 13) 25-25884 Credit Counseling Agency Briefing Certific…" at bounding box center [455, 216] width 911 height 432
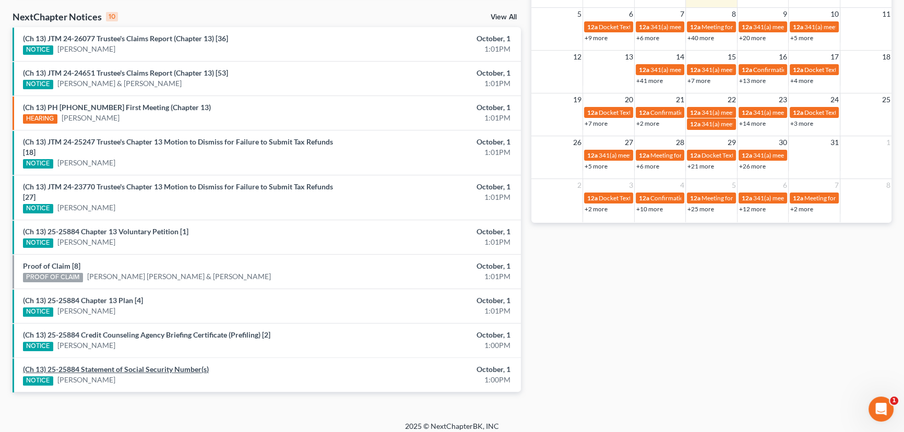
click at [135, 367] on link "(Ch 13) 25-25884 Statement of Social Security Number(s)" at bounding box center [116, 369] width 186 height 9
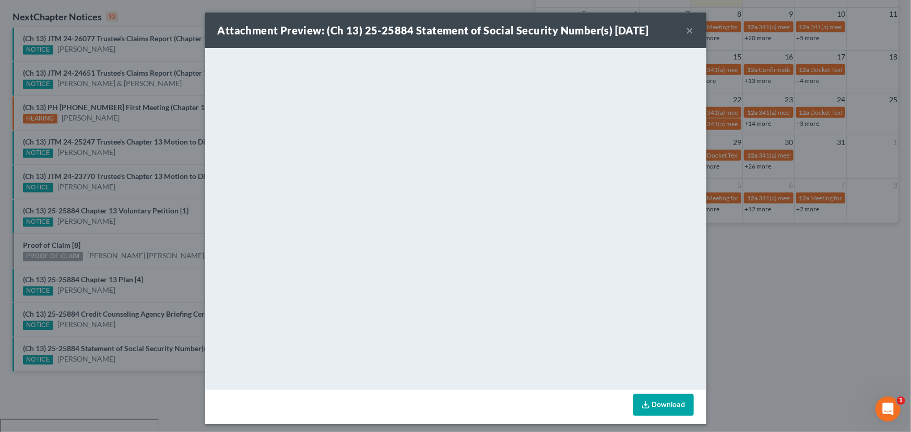
click at [119, 347] on div "Attachment Preview: (Ch 13) 25-25884 Statement of Social Security Number(s) 10/…" at bounding box center [455, 216] width 911 height 432
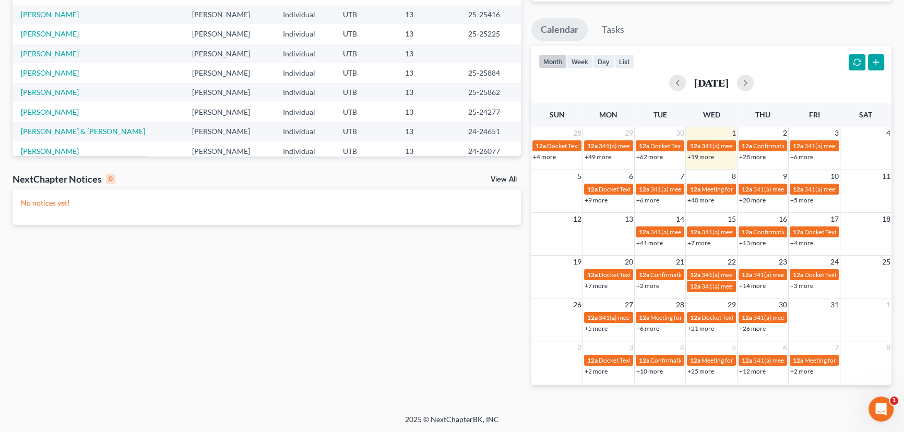
scroll to position [170, 0]
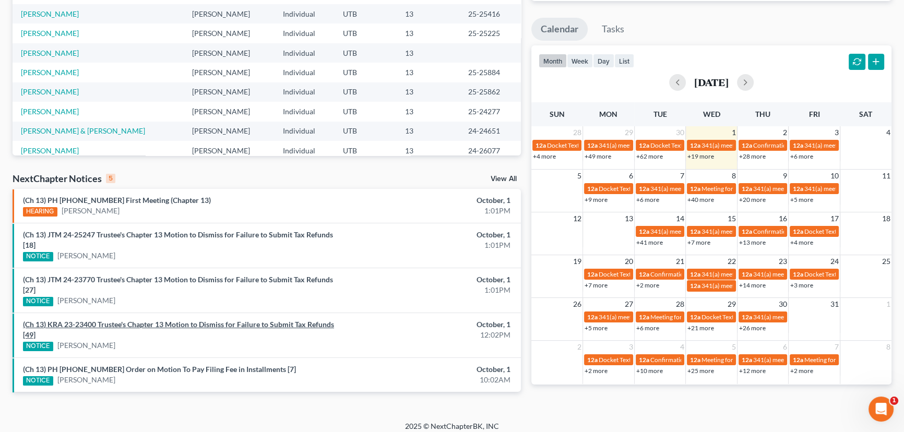
click at [158, 325] on link "(Ch 13) KRA 23-23400 Trustee's Chapter 13 Motion to Dismiss for Failure to Subm…" at bounding box center [178, 329] width 311 height 19
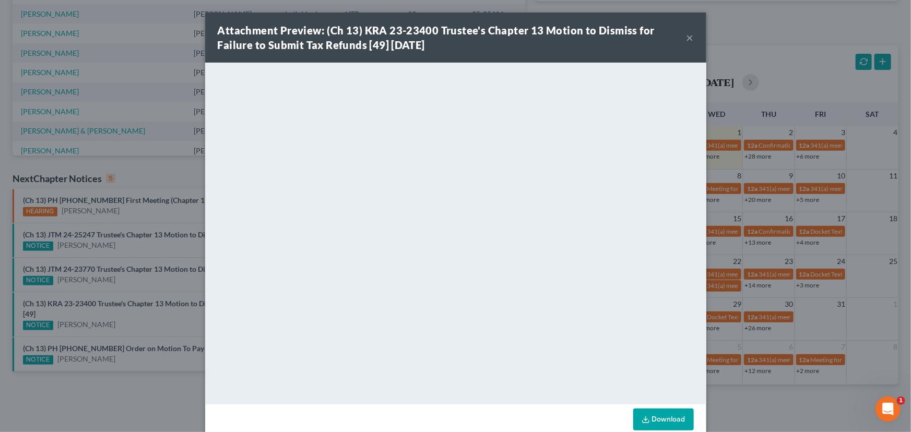
click at [129, 274] on div "Attachment Preview: (Ch 13) KRA 23-23400 Trustee's Chapter 13 Motion to Dismiss…" at bounding box center [455, 216] width 911 height 432
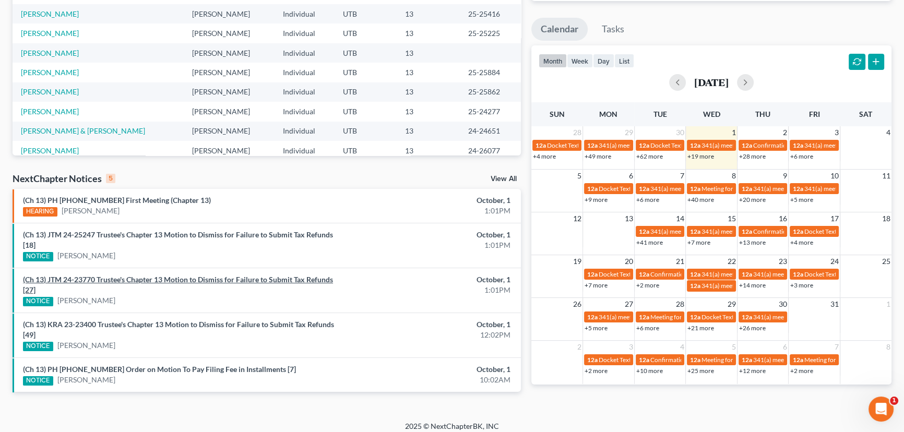
click at [122, 277] on link "(Ch 13) JTM 24-23770 Trustee's Chapter 13 Motion to Dismiss for Failure to Subm…" at bounding box center [178, 284] width 310 height 19
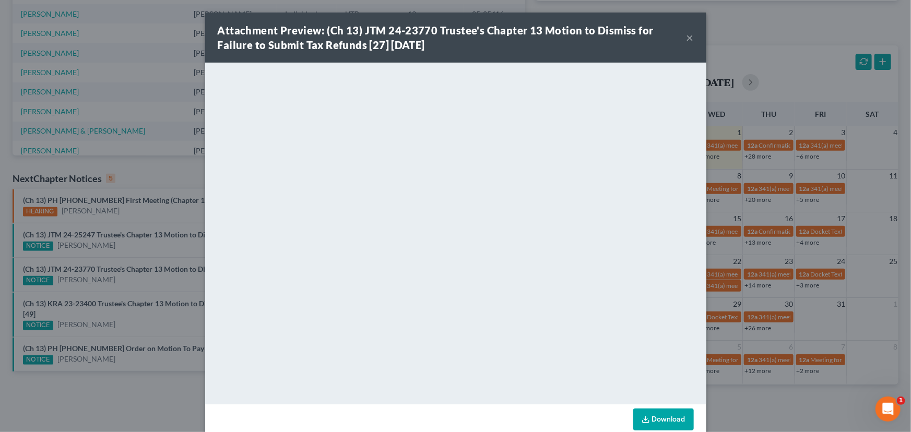
drag, startPoint x: 123, startPoint y: 272, endPoint x: 126, endPoint y: 265, distance: 7.3
click at [124, 269] on div "Attachment Preview: (Ch 13) JTM 24-23770 Trustee's Chapter 13 Motion to Dismiss…" at bounding box center [455, 216] width 911 height 432
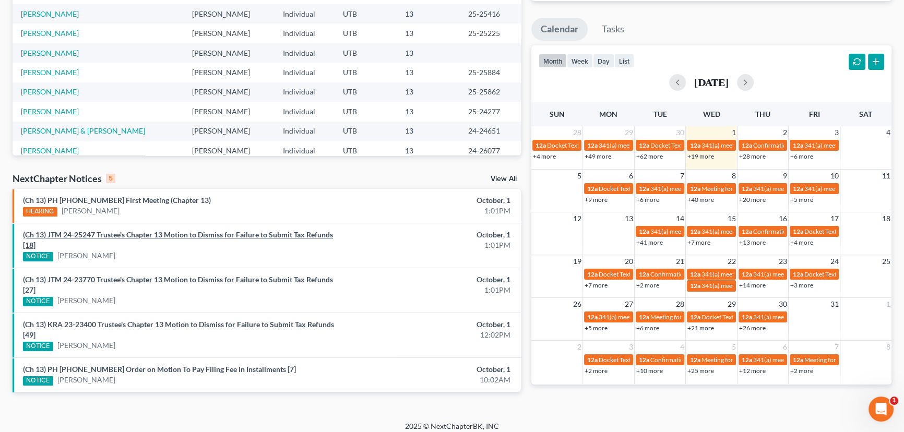
click at [127, 235] on link "(Ch 13) JTM 24-25247 Trustee's Chapter 13 Motion to Dismiss for Failure to Subm…" at bounding box center [178, 239] width 310 height 19
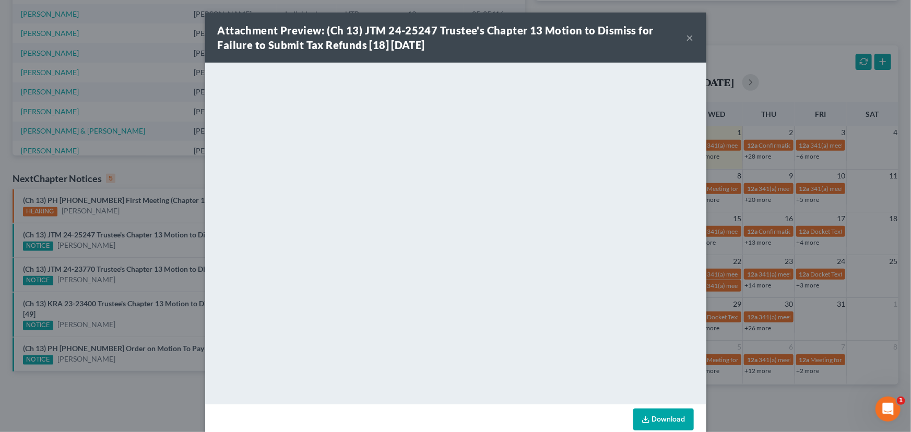
drag, startPoint x: 141, startPoint y: 258, endPoint x: 161, endPoint y: 261, distance: 20.5
click at [145, 260] on div "Attachment Preview: (Ch 13) JTM 24-25247 Trustee's Chapter 13 Motion to Dismiss…" at bounding box center [455, 216] width 911 height 432
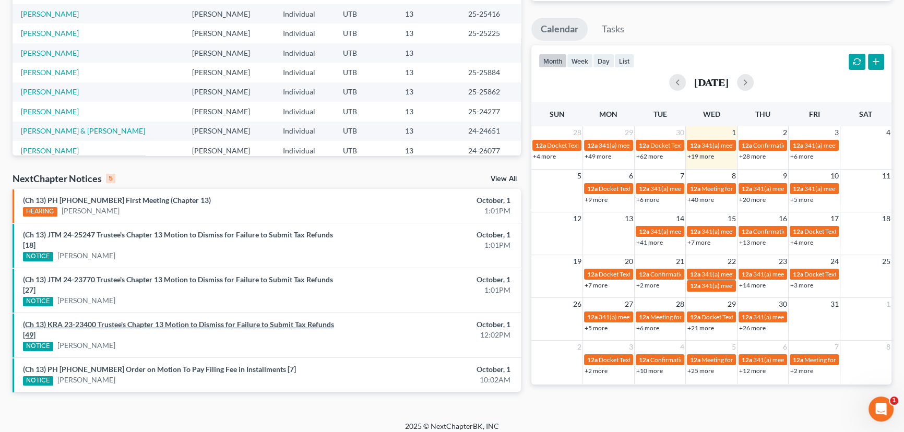
click at [143, 322] on link "(Ch 13) KRA 23-23400 Trustee's Chapter 13 Motion to Dismiss for Failure to Subm…" at bounding box center [178, 329] width 311 height 19
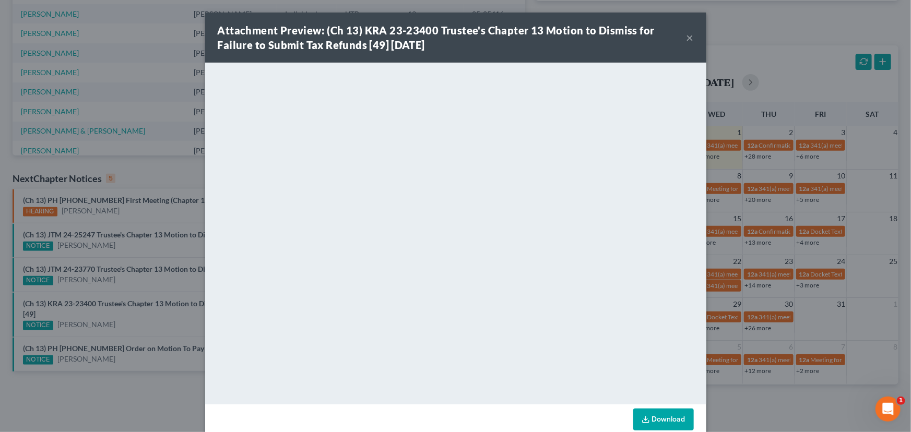
drag, startPoint x: 156, startPoint y: 341, endPoint x: 156, endPoint y: 350, distance: 8.4
click at [156, 341] on div "Attachment Preview: (Ch 13) KRA 23-23400 Trustee's Chapter 13 Motion to Dismiss…" at bounding box center [455, 216] width 911 height 432
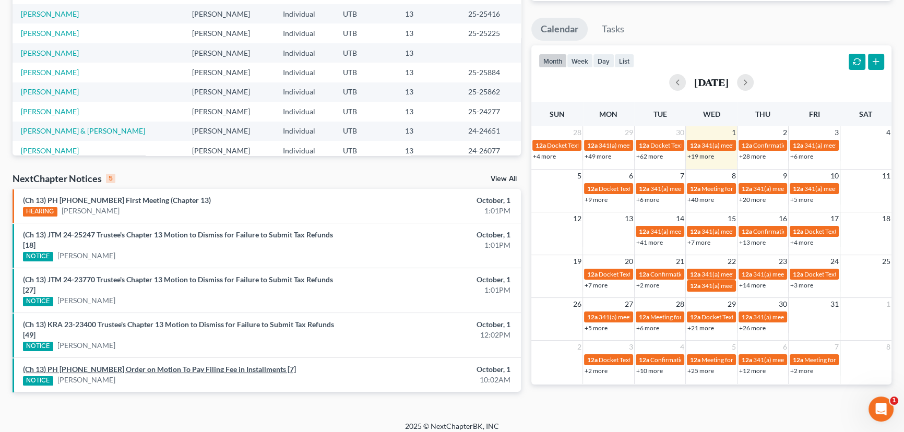
click at [159, 369] on link "(Ch 13) PH [PHONE_NUMBER] Order on Motion To Pay Filing Fee in Installments [7]" at bounding box center [159, 369] width 273 height 9
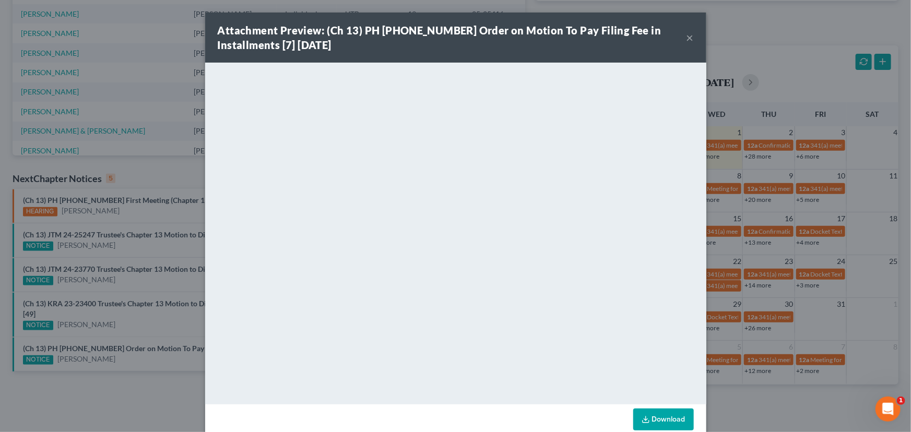
click at [687, 38] on button "×" at bounding box center [690, 37] width 7 height 13
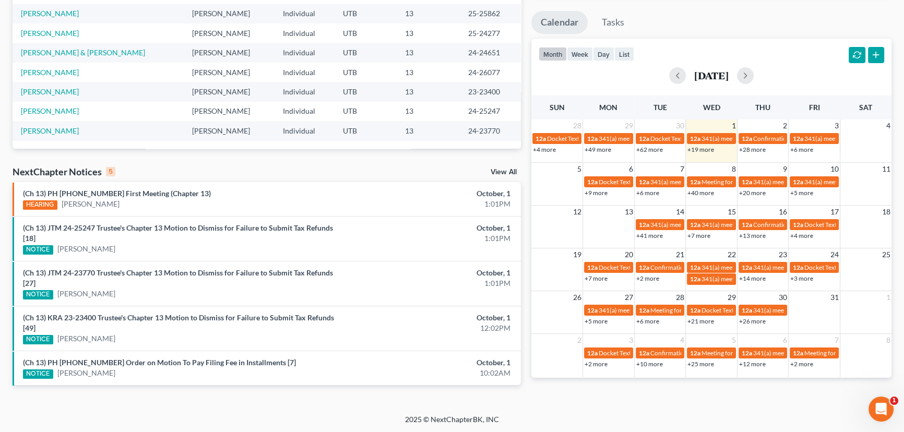
scroll to position [0, 0]
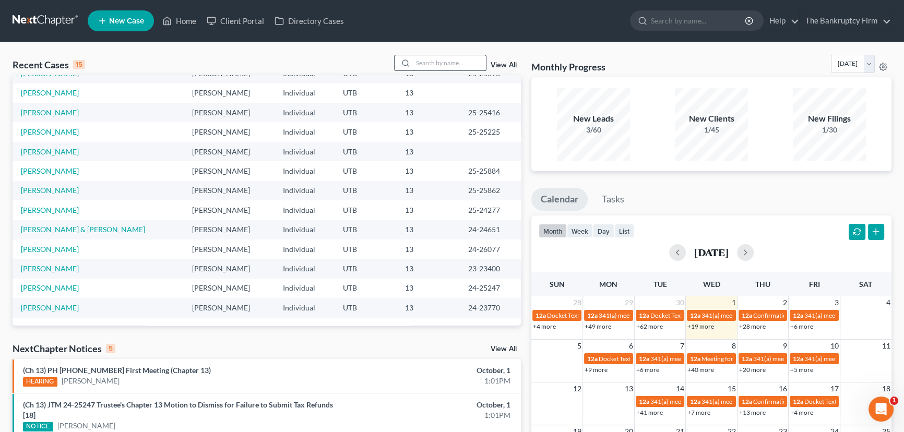
click at [431, 62] on input "search" at bounding box center [449, 62] width 73 height 15
type input "[PERSON_NAME]"
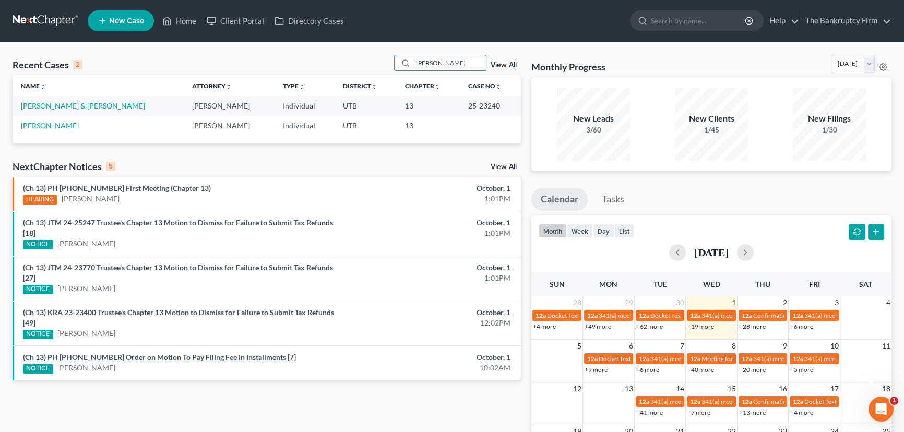
click at [152, 356] on link "(Ch 13) PH [PHONE_NUMBER] Order on Motion To Pay Filing Fee in Installments [7]" at bounding box center [159, 357] width 273 height 9
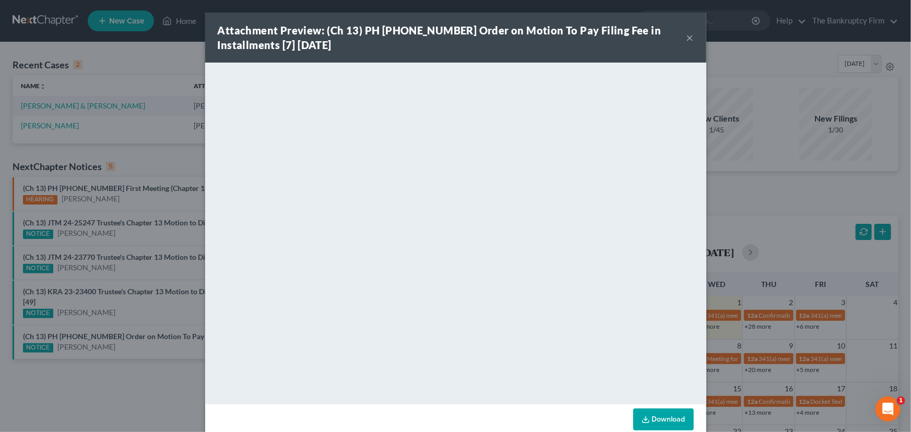
click at [151, 340] on div "Attachment Preview: (Ch 13) PH [PHONE_NUMBER] Order on Motion To Pay Filing Fee…" at bounding box center [455, 216] width 911 height 432
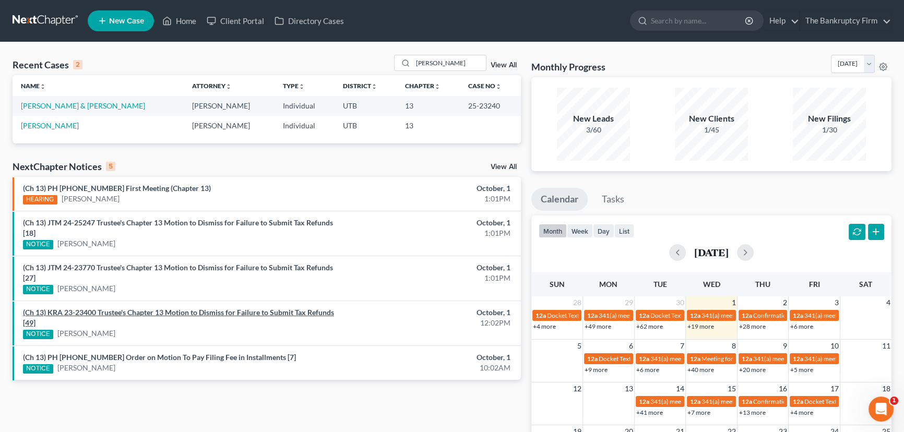
click at [145, 313] on link "(Ch 13) KRA 23-23400 Trustee's Chapter 13 Motion to Dismiss for Failure to Subm…" at bounding box center [178, 317] width 311 height 19
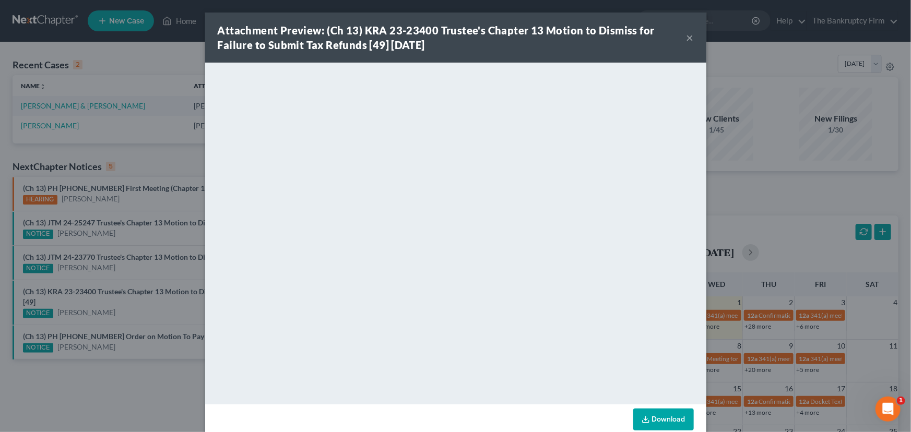
drag, startPoint x: 145, startPoint y: 302, endPoint x: 141, endPoint y: 286, distance: 17.2
click at [145, 297] on div "Attachment Preview: (Ch 13) KRA 23-23400 Trustee's Chapter 13 Motion to Dismiss…" at bounding box center [455, 216] width 911 height 432
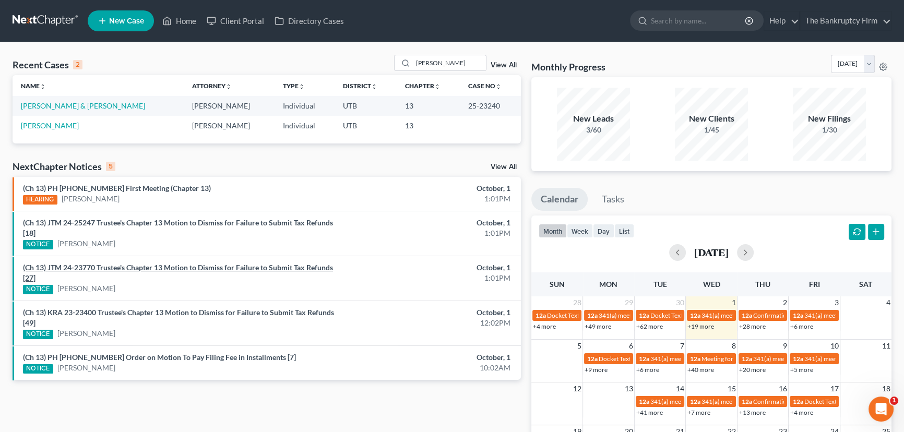
click at [134, 267] on link "(Ch 13) JTM 24-23770 Trustee's Chapter 13 Motion to Dismiss for Failure to Subm…" at bounding box center [178, 272] width 310 height 19
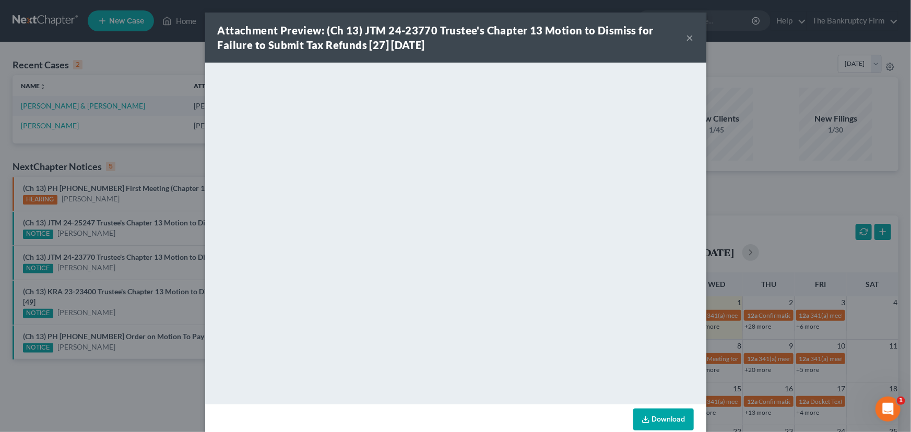
click at [134, 247] on div "Attachment Preview: (Ch 13) JTM 24-23770 Trustee's Chapter 13 Motion to Dismiss…" at bounding box center [455, 216] width 911 height 432
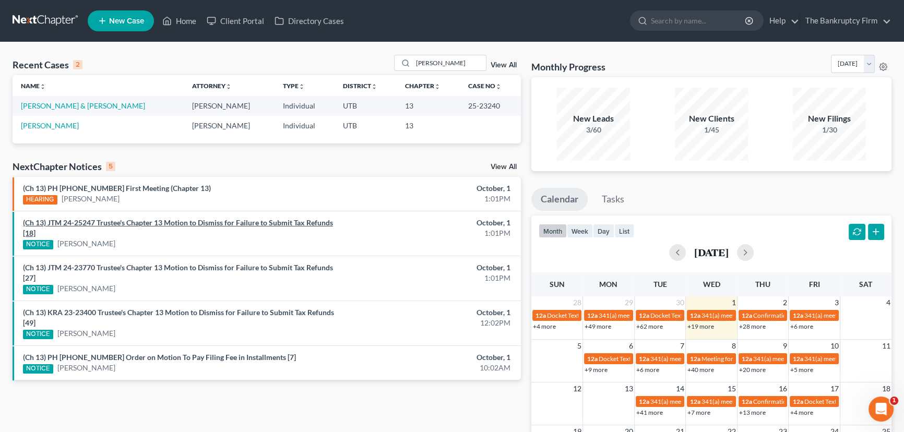
click at [130, 224] on link "(Ch 13) JTM 24-25247 Trustee's Chapter 13 Motion to Dismiss for Failure to Subm…" at bounding box center [178, 227] width 310 height 19
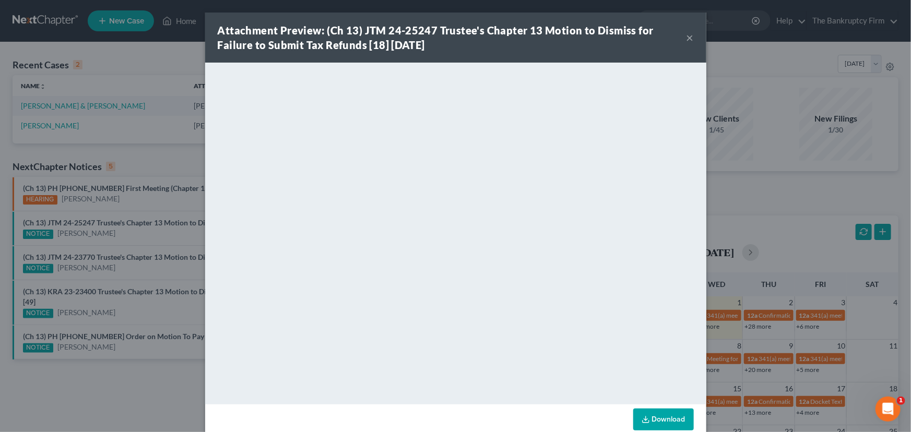
drag, startPoint x: 121, startPoint y: 213, endPoint x: 124, endPoint y: 198, distance: 14.6
click at [122, 209] on div "Attachment Preview: (Ch 13) JTM 24-25247 Trustee's Chapter 13 Motion to Dismiss…" at bounding box center [455, 216] width 911 height 432
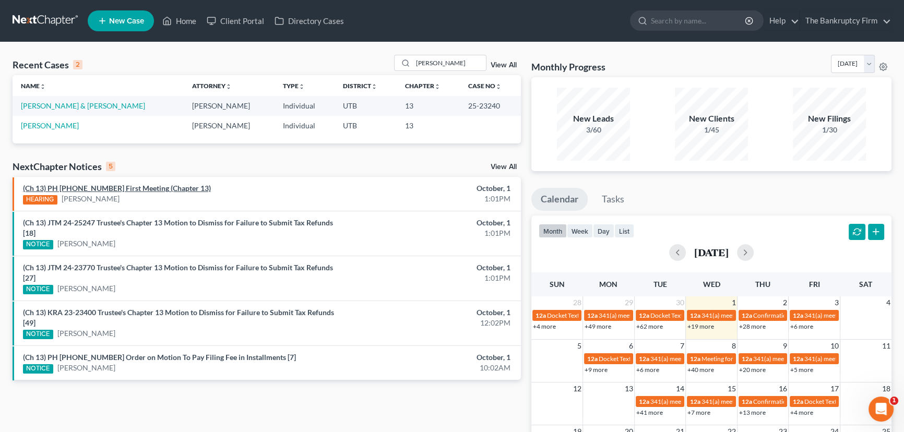
click at [125, 186] on link "(Ch 13) PH [PHONE_NUMBER] First Meeting (Chapter 13)" at bounding box center [117, 188] width 188 height 9
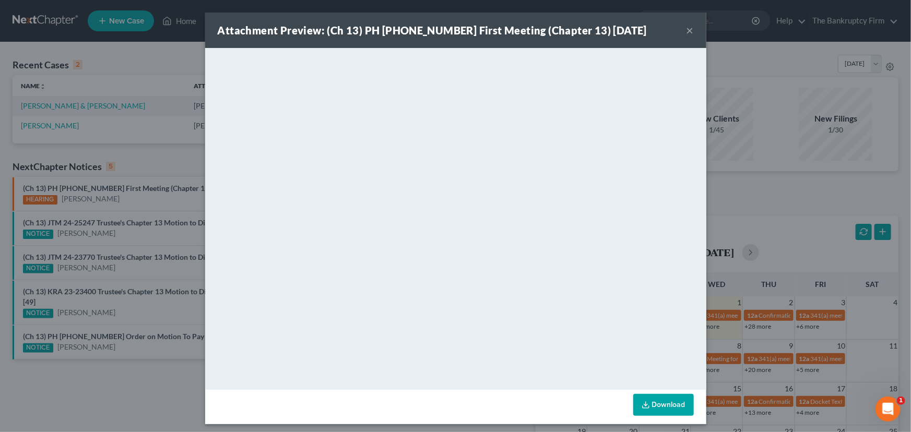
drag, startPoint x: 148, startPoint y: 211, endPoint x: 176, endPoint y: 210, distance: 28.2
click at [155, 214] on div "Attachment Preview: (Ch 13) PH [PHONE_NUMBER] First Meeting (Chapter 13) [DATE]…" at bounding box center [455, 216] width 911 height 432
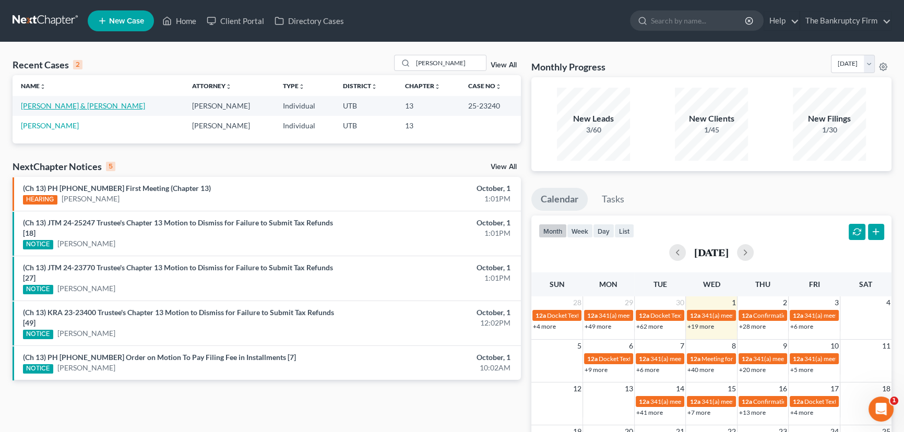
click at [74, 107] on link "[PERSON_NAME] & [PERSON_NAME]" at bounding box center [83, 105] width 124 height 9
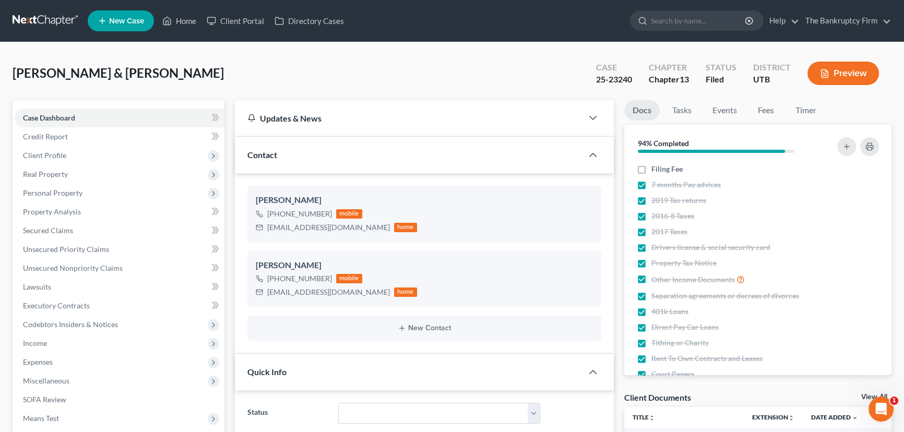
click at [865, 396] on link "View All" at bounding box center [875, 397] width 26 height 7
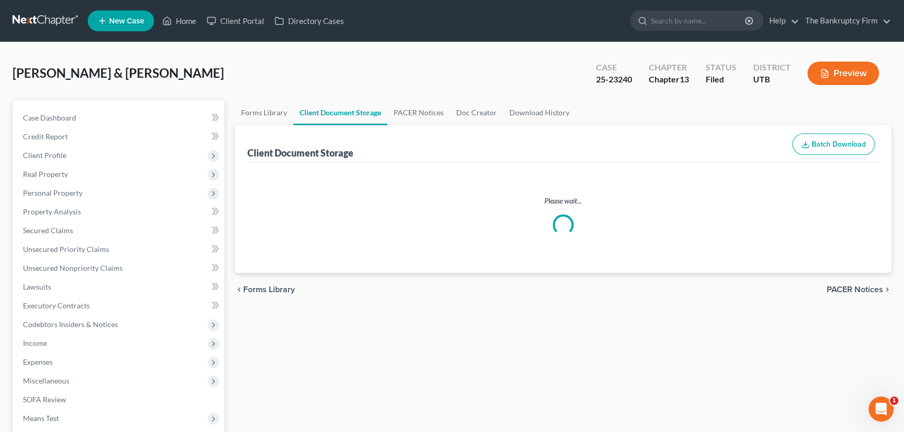
select select "30"
select select "26"
select select "53"
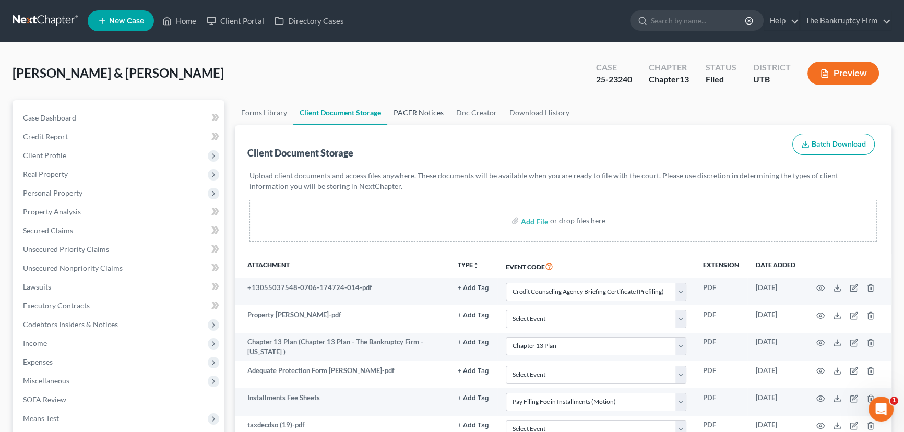
click at [411, 107] on link "PACER Notices" at bounding box center [418, 112] width 63 height 25
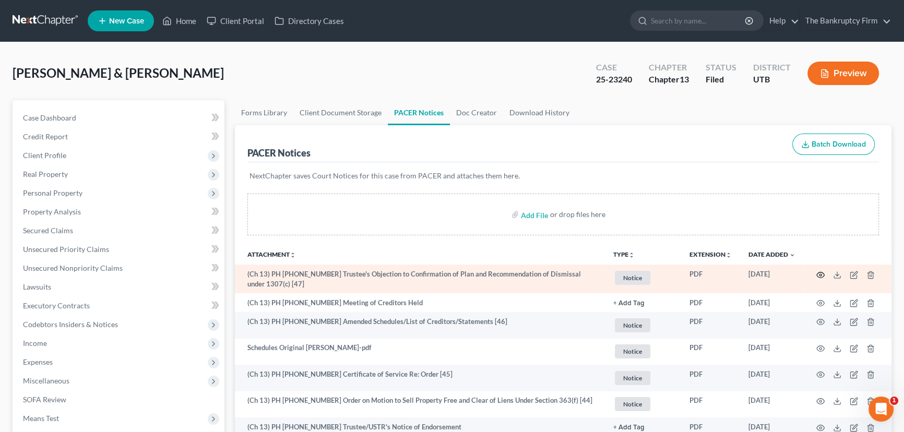
click at [820, 274] on icon "button" at bounding box center [821, 275] width 8 height 8
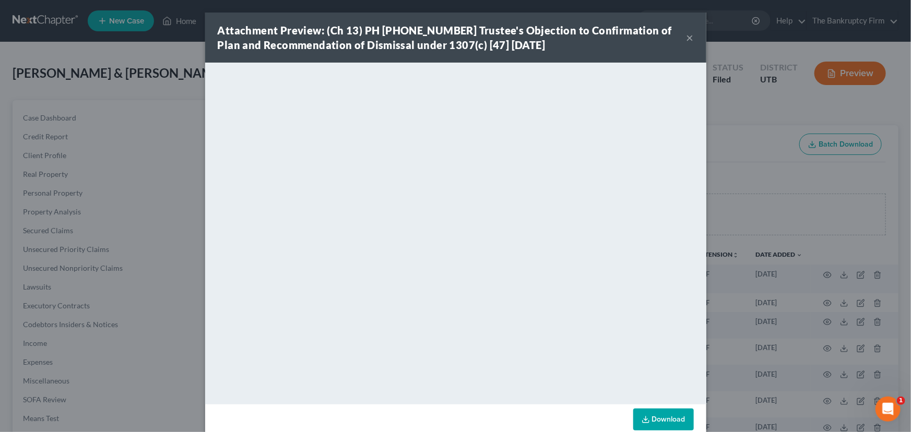
click at [687, 40] on button "×" at bounding box center [690, 37] width 7 height 13
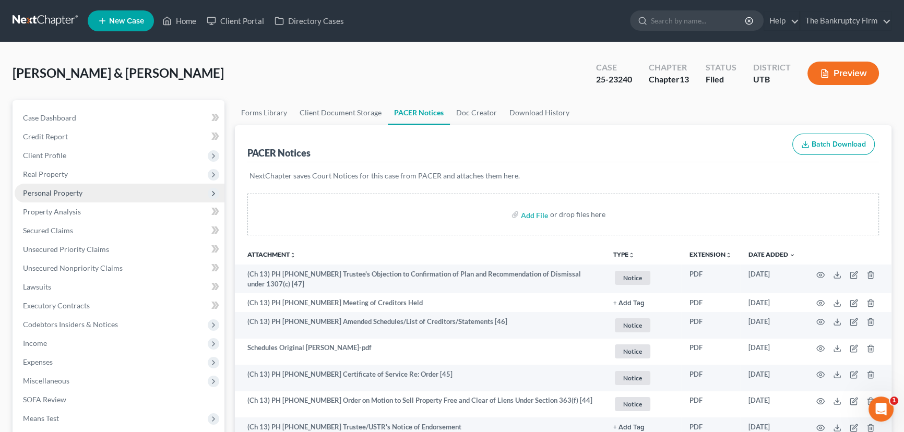
click at [56, 192] on span "Personal Property" at bounding box center [53, 192] width 60 height 9
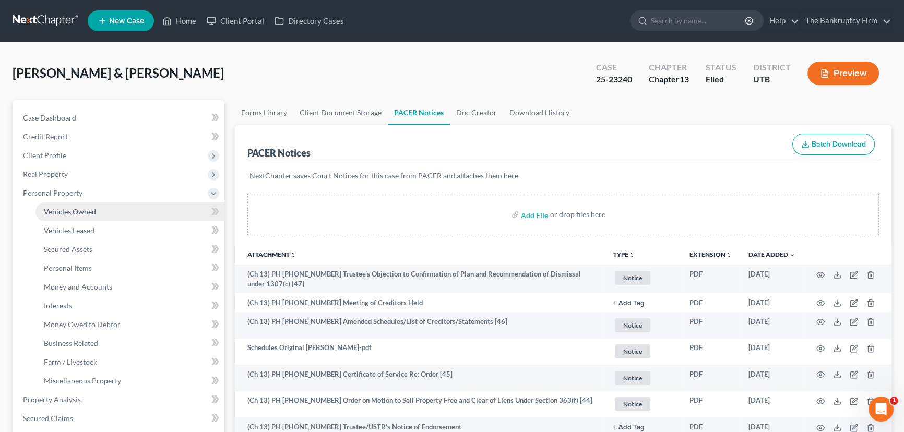
click at [84, 214] on span "Vehicles Owned" at bounding box center [70, 211] width 52 height 9
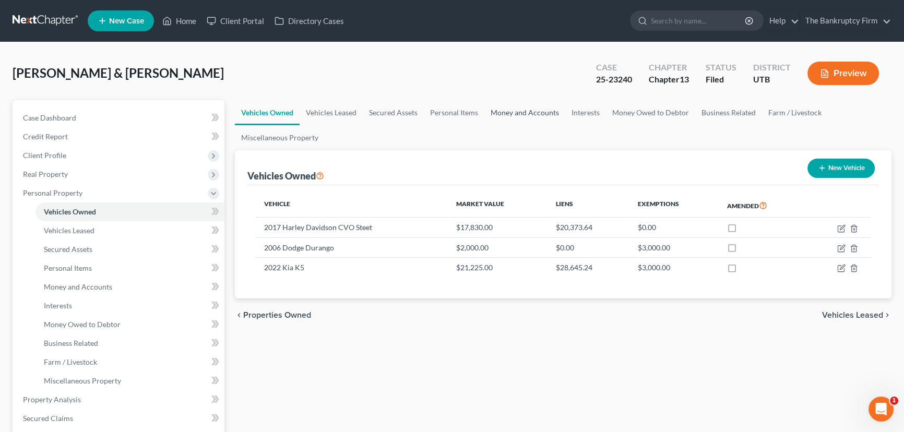
click at [502, 112] on link "Money and Accounts" at bounding box center [525, 112] width 81 height 25
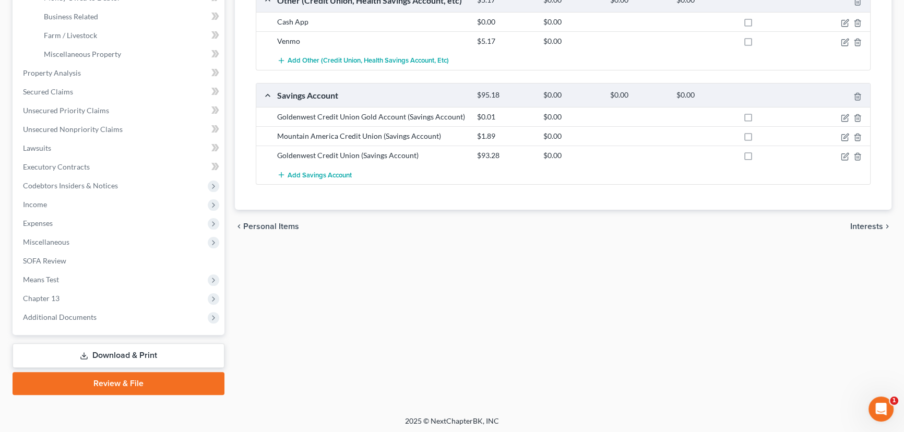
scroll to position [328, 0]
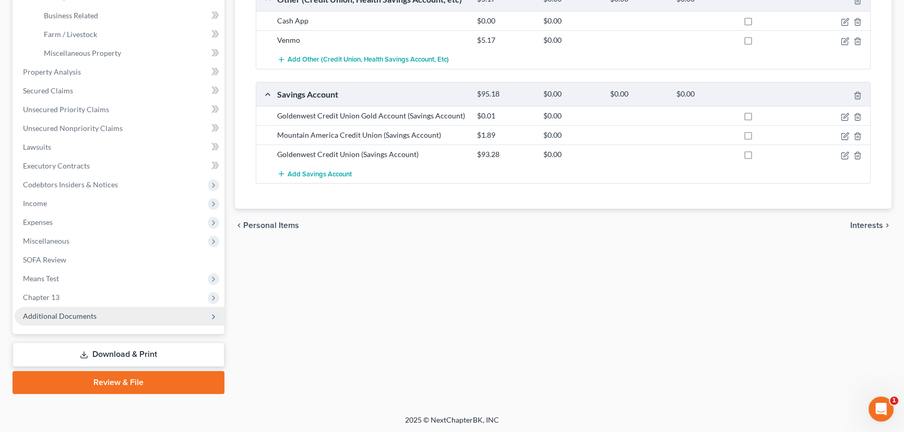
click at [75, 312] on span "Additional Documents" at bounding box center [60, 316] width 74 height 9
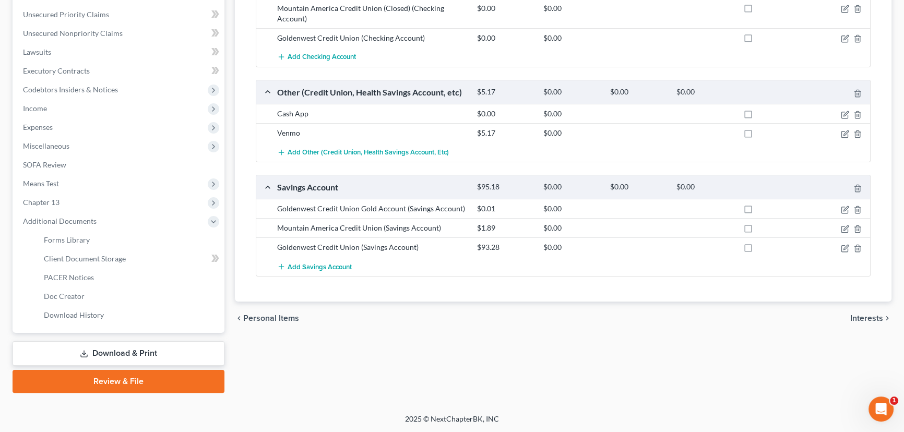
scroll to position [234, 0]
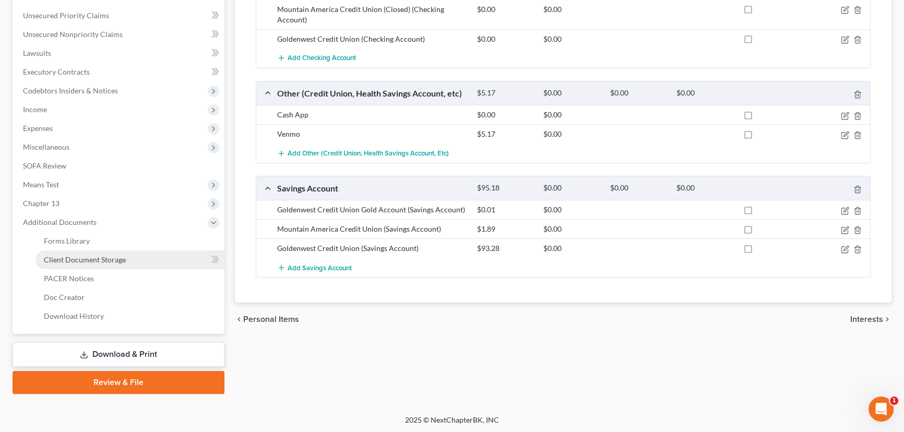
click at [92, 262] on span "Client Document Storage" at bounding box center [85, 259] width 82 height 9
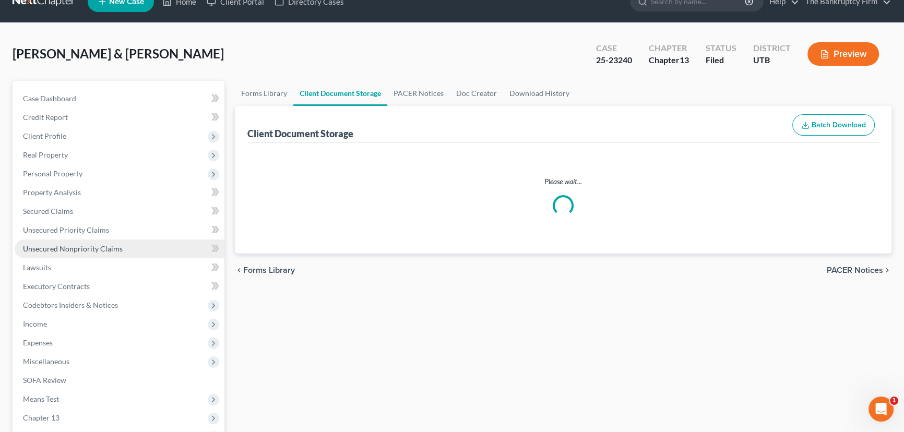
select select "30"
select select "26"
select select "53"
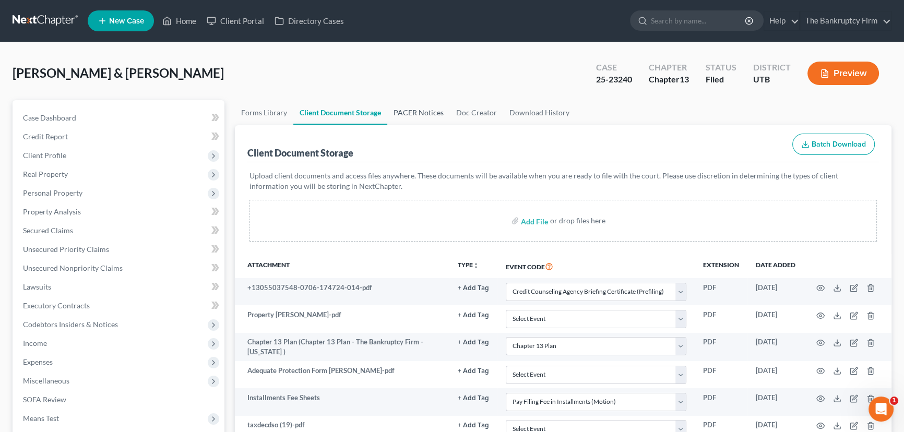
click at [416, 109] on link "PACER Notices" at bounding box center [418, 112] width 63 height 25
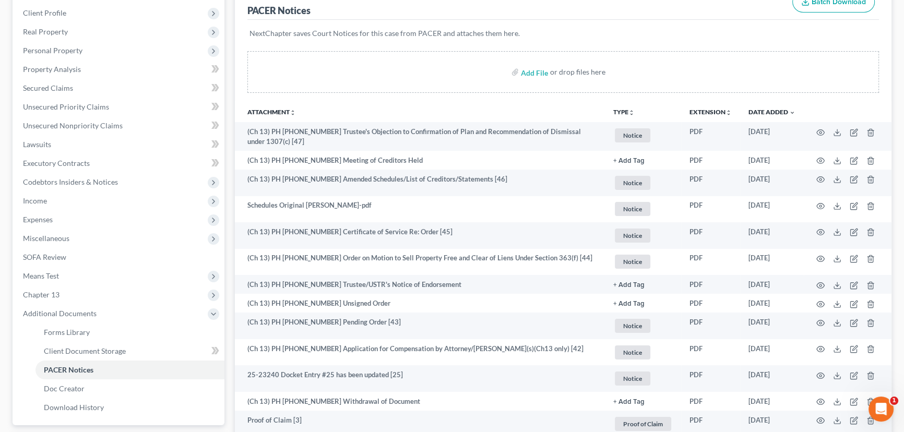
scroll to position [142, 0]
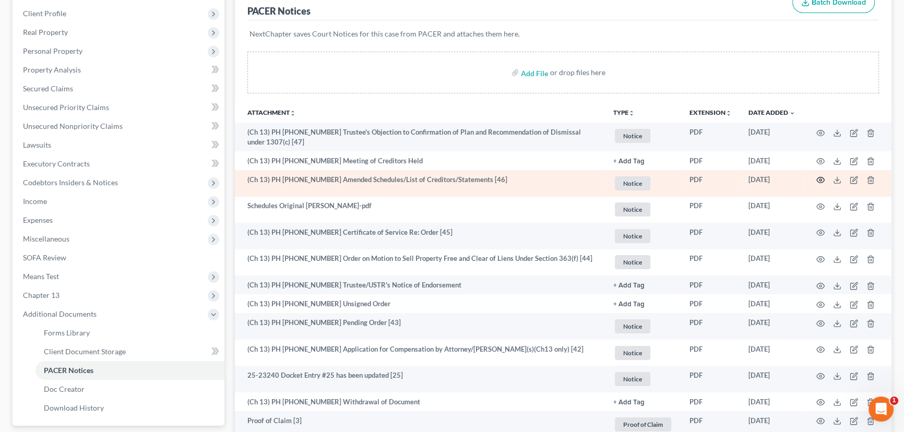
click at [820, 179] on circle "button" at bounding box center [821, 180] width 2 height 2
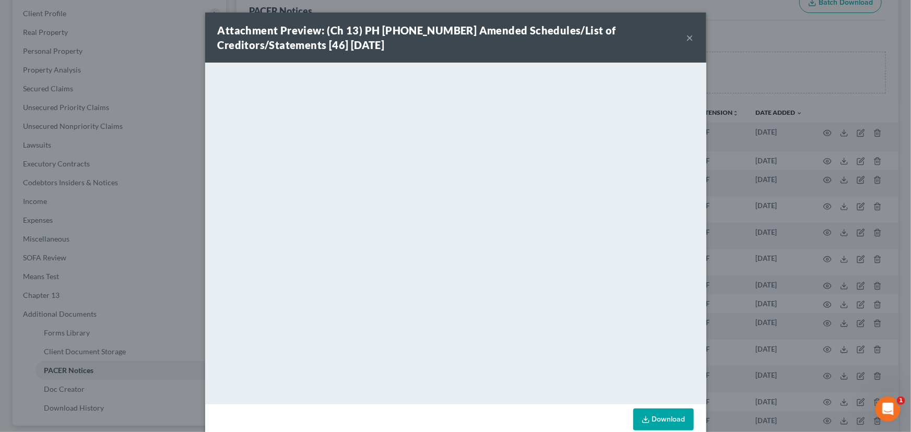
click at [689, 35] on button "×" at bounding box center [690, 37] width 7 height 13
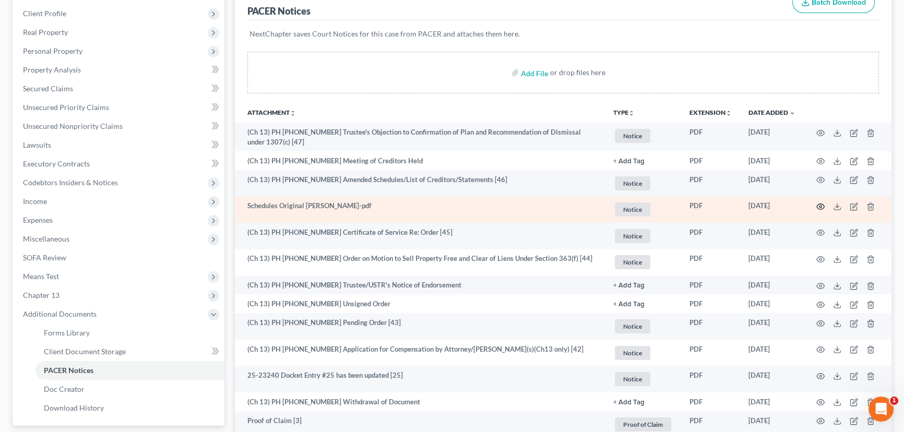
click at [823, 208] on icon "button" at bounding box center [821, 207] width 8 height 8
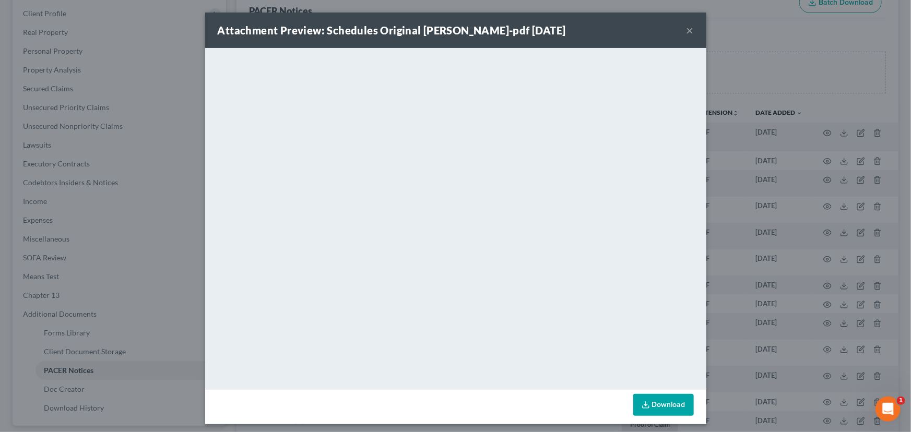
click at [689, 32] on button "×" at bounding box center [690, 30] width 7 height 13
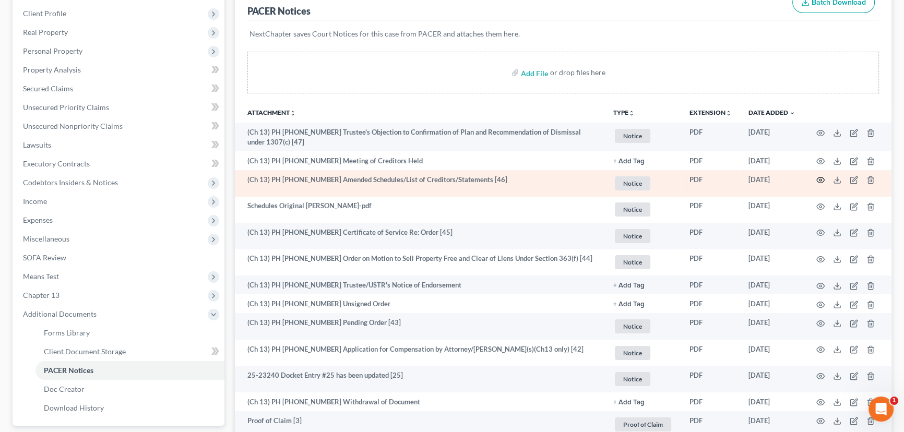
click at [822, 178] on icon "button" at bounding box center [821, 180] width 8 height 8
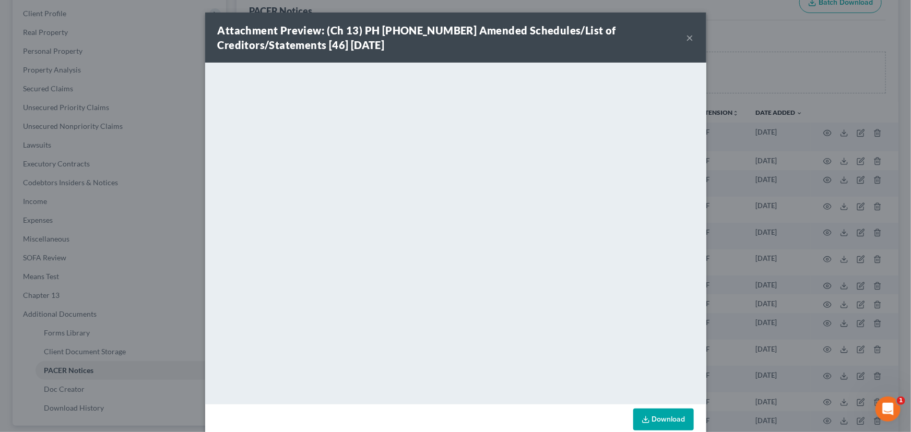
click at [688, 44] on button "×" at bounding box center [690, 37] width 7 height 13
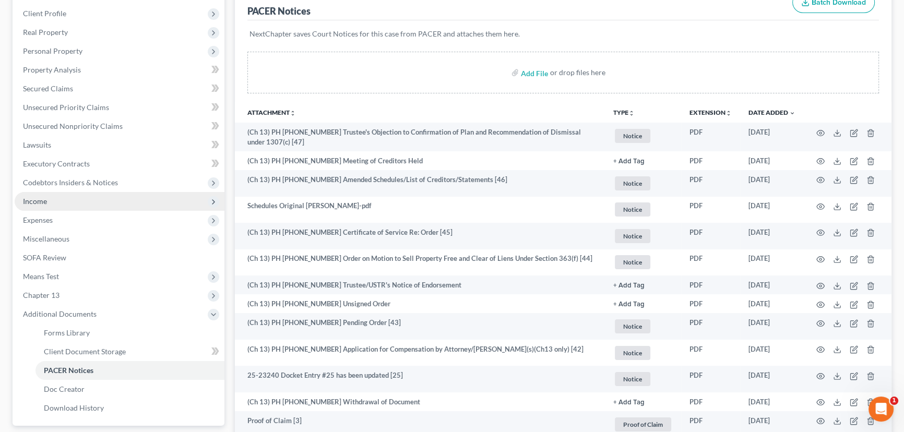
click at [37, 203] on span "Income" at bounding box center [35, 201] width 24 height 9
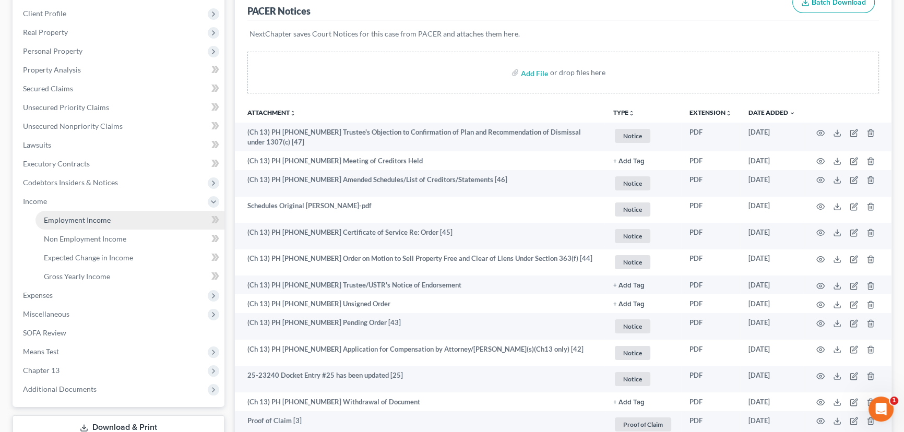
drag, startPoint x: 71, startPoint y: 221, endPoint x: 94, endPoint y: 221, distance: 23.0
click at [71, 221] on span "Employment Income" at bounding box center [77, 220] width 67 height 9
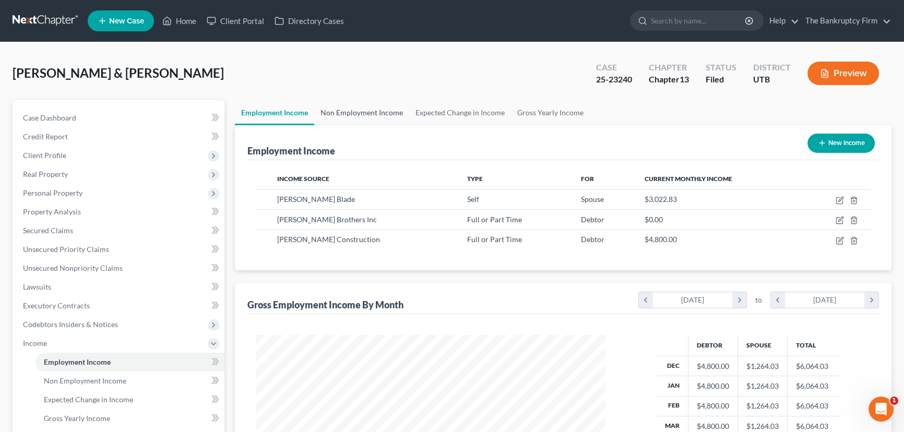
click at [360, 112] on link "Non Employment Income" at bounding box center [361, 112] width 95 height 25
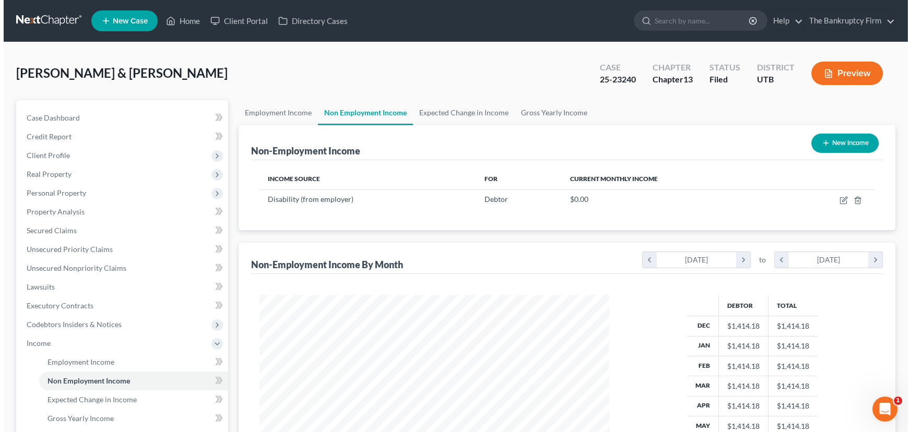
scroll to position [187, 371]
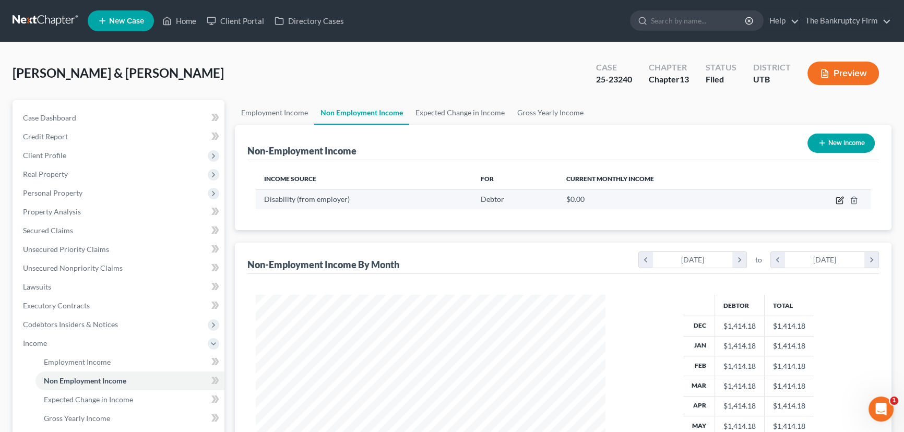
click at [842, 198] on icon "button" at bounding box center [840, 200] width 8 height 8
select select "1"
select select "0"
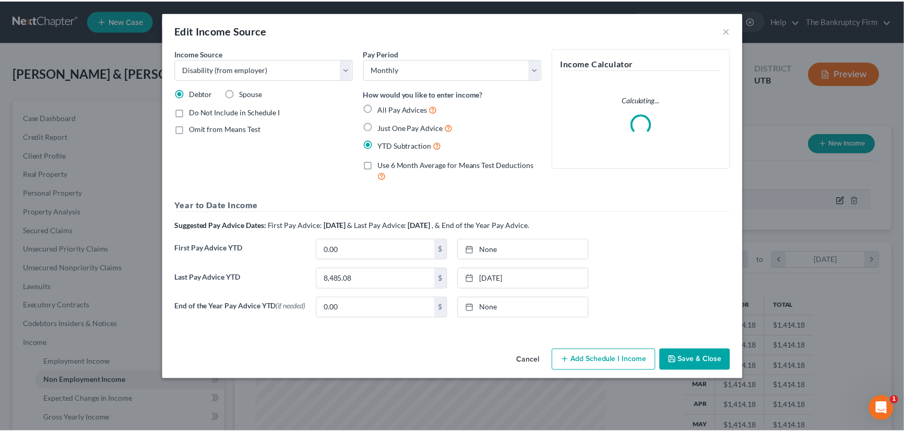
scroll to position [187, 374]
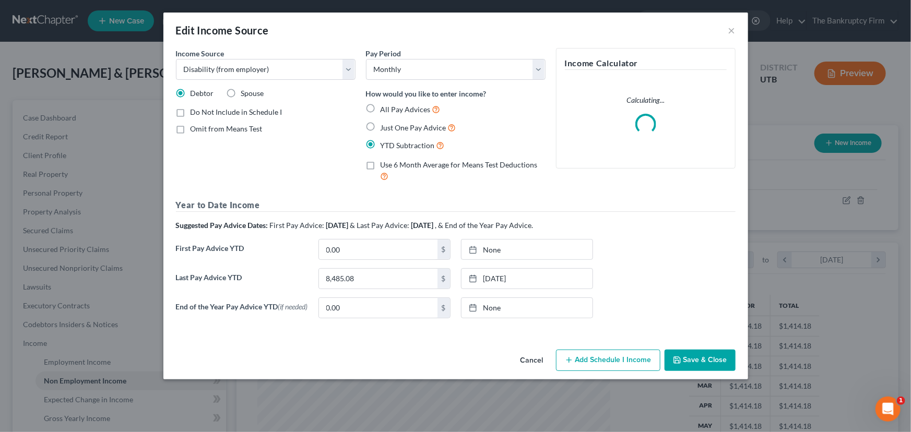
click at [705, 361] on button "Save & Close" at bounding box center [700, 361] width 71 height 22
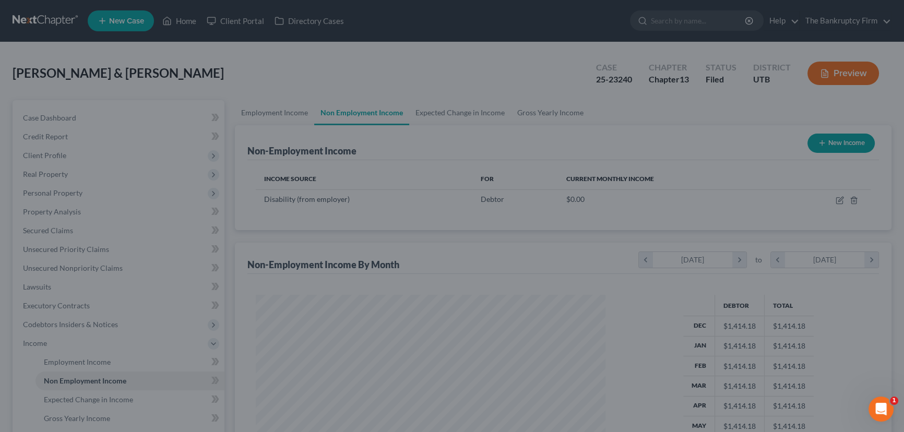
scroll to position [521946, 521763]
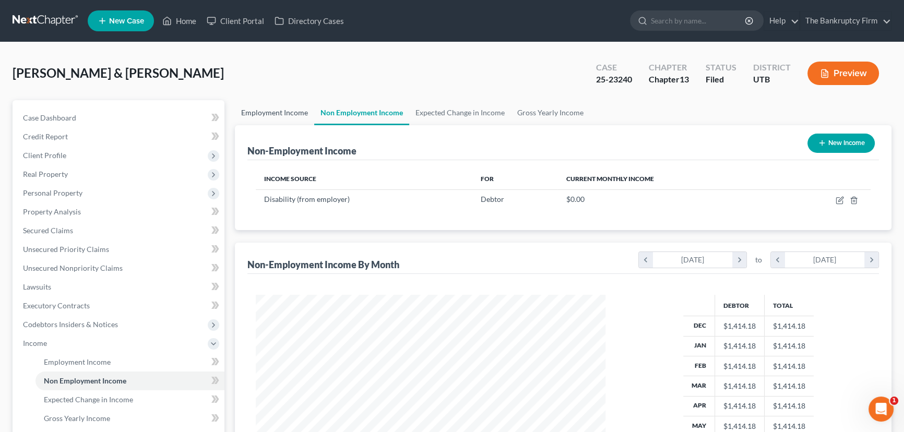
click at [261, 113] on link "Employment Income" at bounding box center [274, 112] width 79 height 25
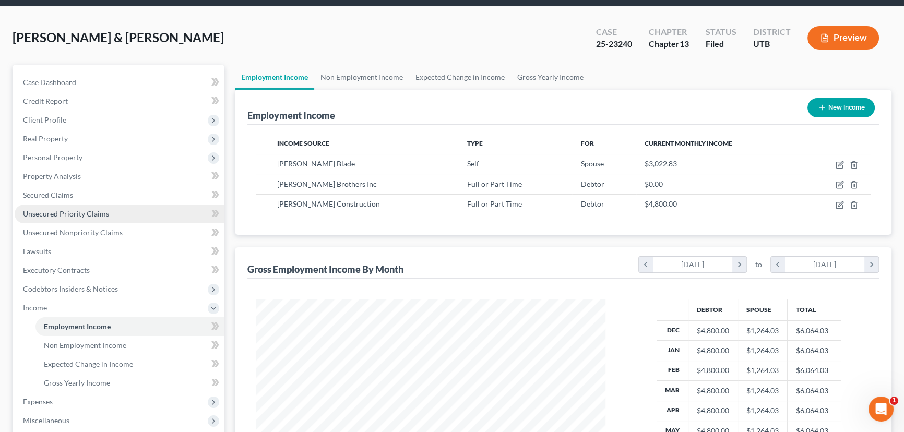
scroll to position [215, 0]
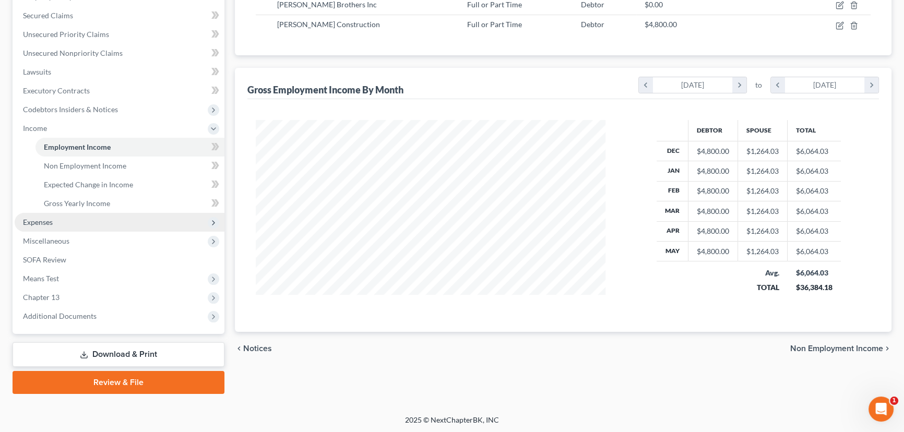
click at [37, 220] on span "Expenses" at bounding box center [38, 222] width 30 height 9
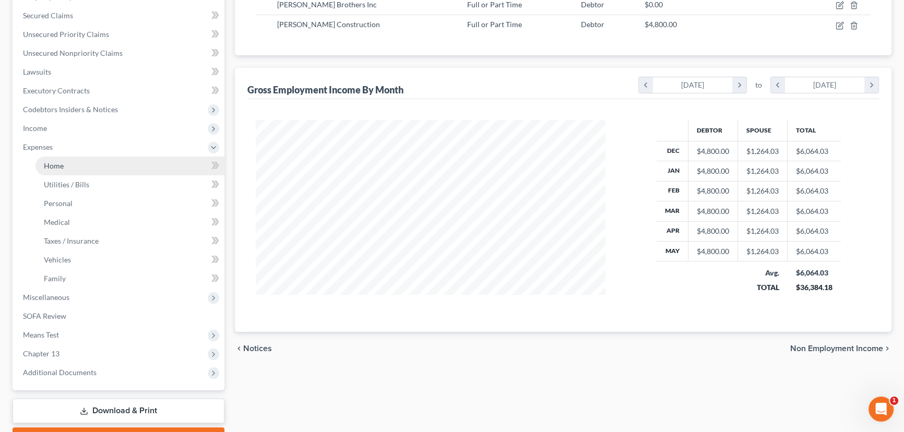
click at [52, 166] on span "Home" at bounding box center [54, 165] width 20 height 9
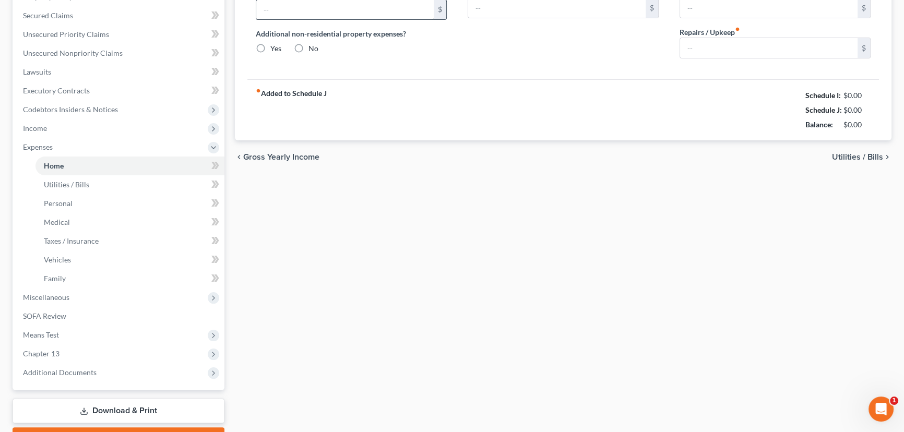
type input "1,751.70"
type input "630.00"
radio input "true"
type input "0.00"
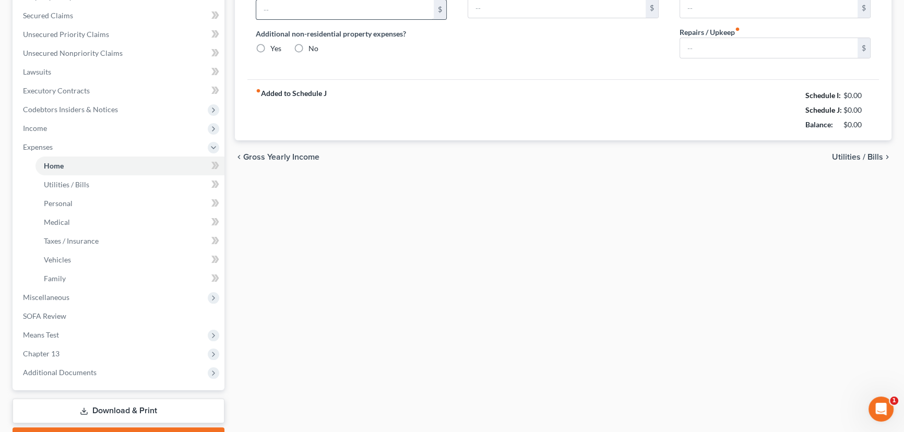
type input "0.00"
type input "81.02"
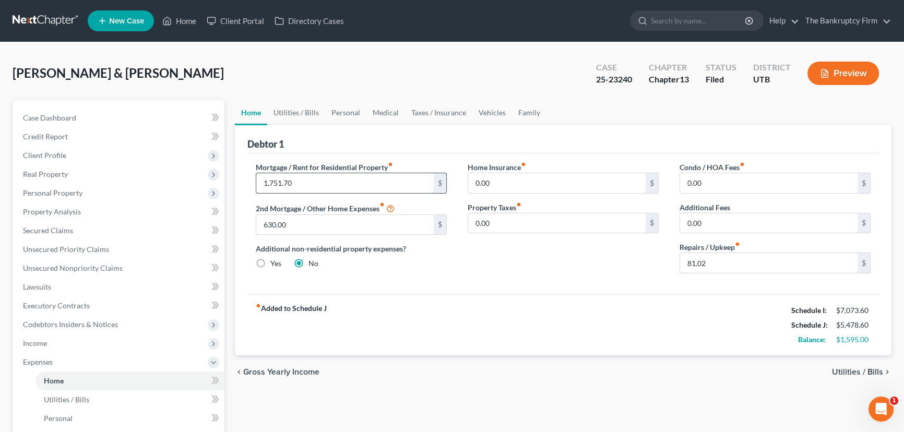
click at [301, 181] on input "1,751.70" at bounding box center [345, 183] width 178 height 20
click at [303, 180] on input "1,751.70" at bounding box center [345, 183] width 178 height 20
drag, startPoint x: 303, startPoint y: 180, endPoint x: 272, endPoint y: 181, distance: 31.9
click at [272, 181] on input "1,751.70" at bounding box center [345, 183] width 178 height 20
type input "1"
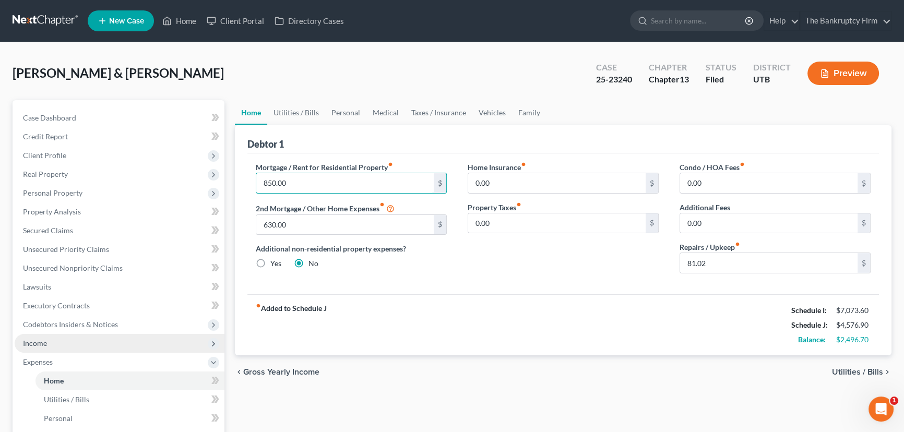
type input "850.00"
click at [42, 348] on span "Income" at bounding box center [120, 343] width 210 height 19
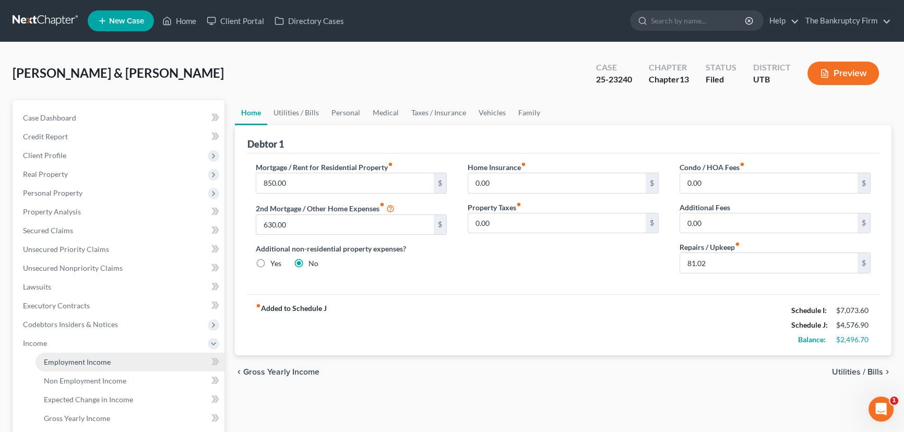
click at [73, 360] on span "Employment Income" at bounding box center [77, 362] width 67 height 9
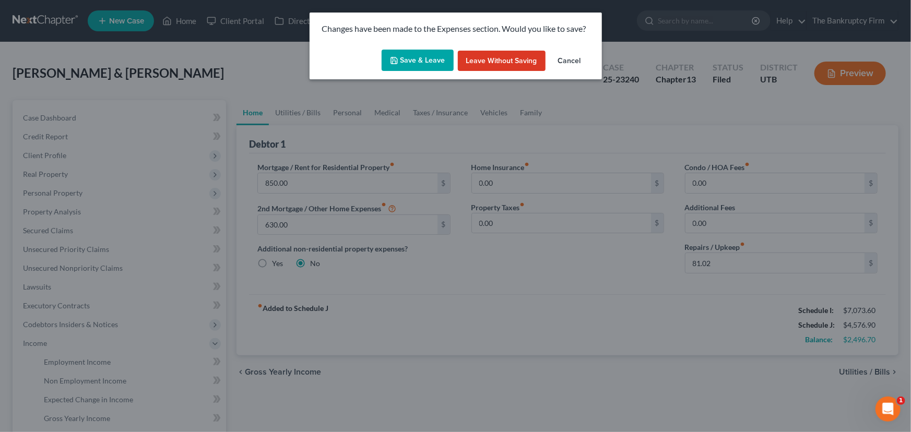
click at [412, 61] on button "Save & Leave" at bounding box center [418, 61] width 72 height 22
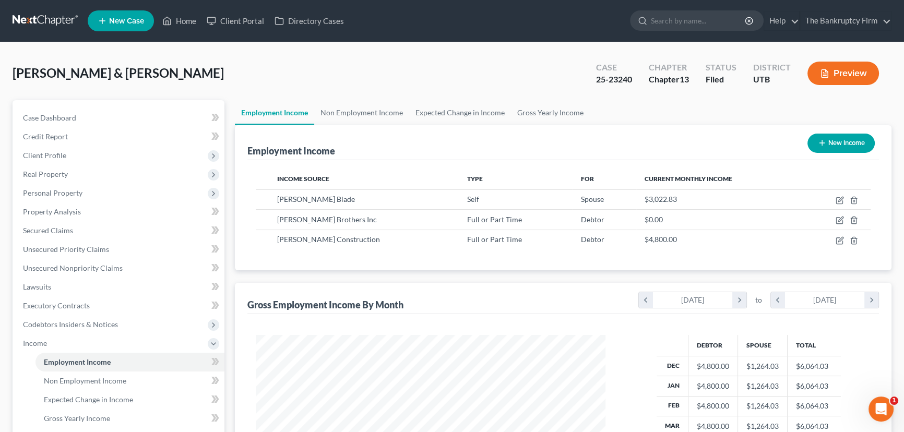
scroll to position [187, 371]
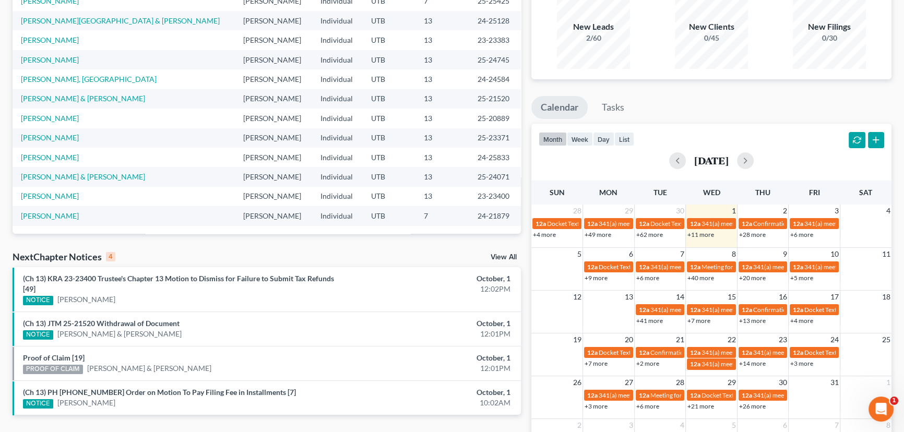
scroll to position [95, 0]
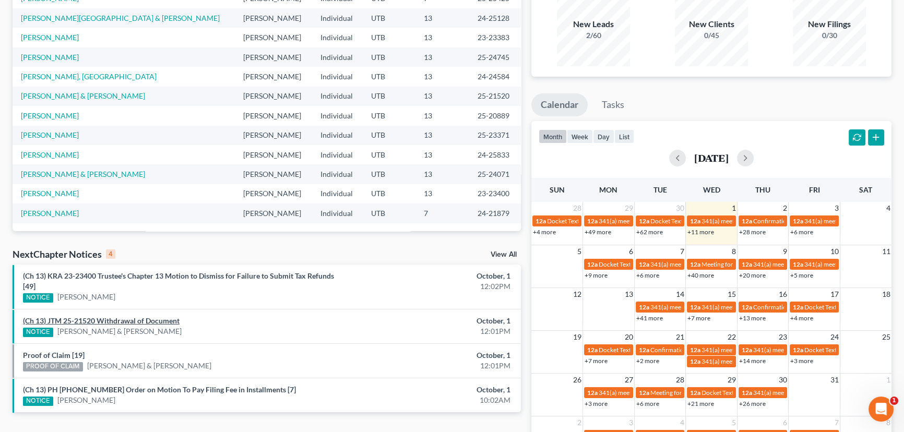
click at [160, 321] on link "(Ch 13) JTM 25-21520 Withdrawal of Document" at bounding box center [101, 320] width 157 height 9
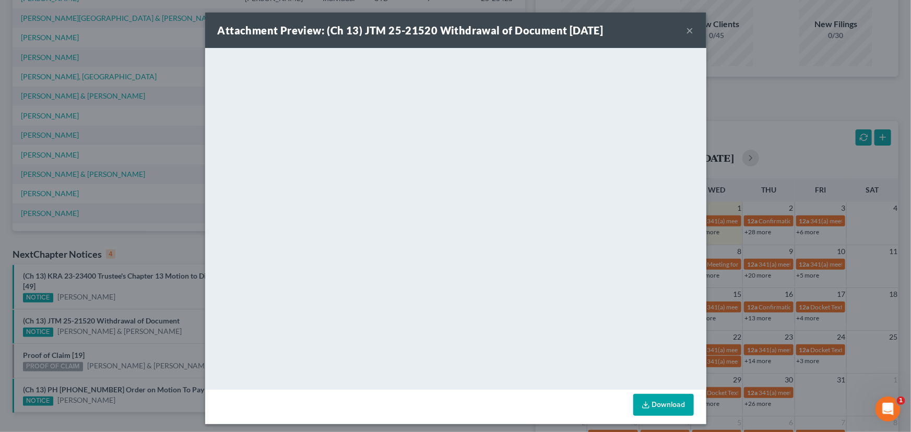
click at [105, 365] on div "Attachment Preview: (Ch 13) JTM 25-21520 Withdrawal of Document 10/01/2025 × <o…" at bounding box center [455, 216] width 911 height 432
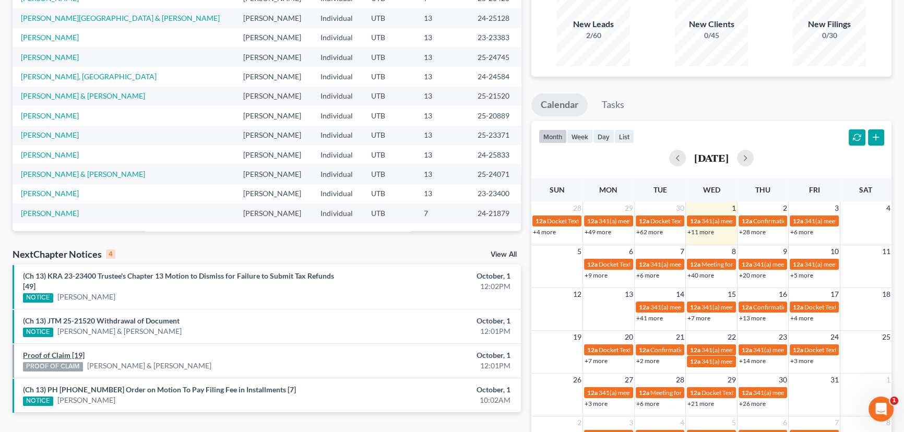
click at [54, 352] on link "Proof of Claim [19]" at bounding box center [54, 355] width 62 height 9
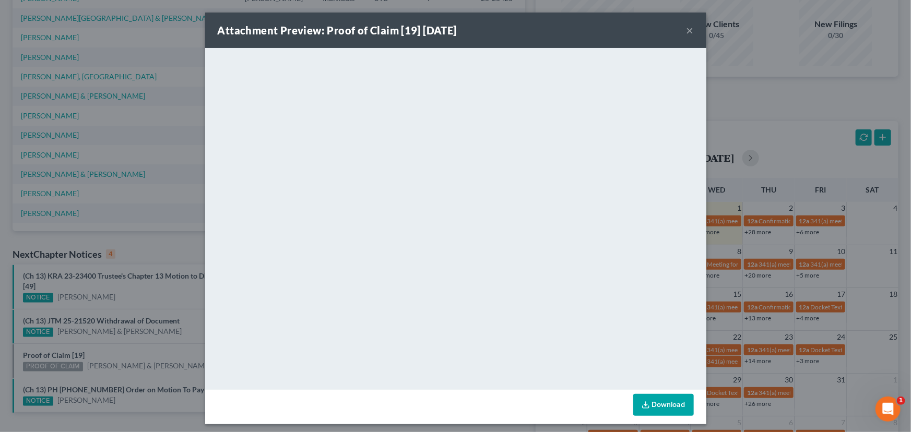
click at [123, 351] on div "Attachment Preview: Proof of Claim [19] 10/01/2025 × <object ng-attr-data='http…" at bounding box center [455, 216] width 911 height 432
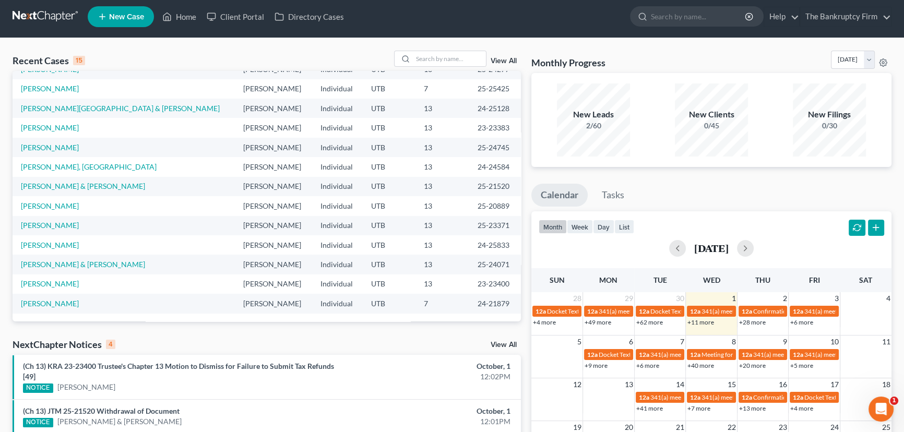
scroll to position [0, 0]
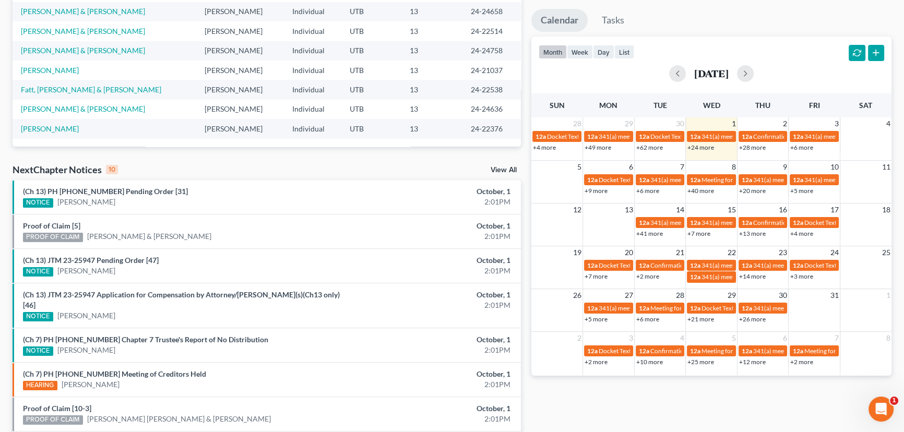
scroll to position [237, 0]
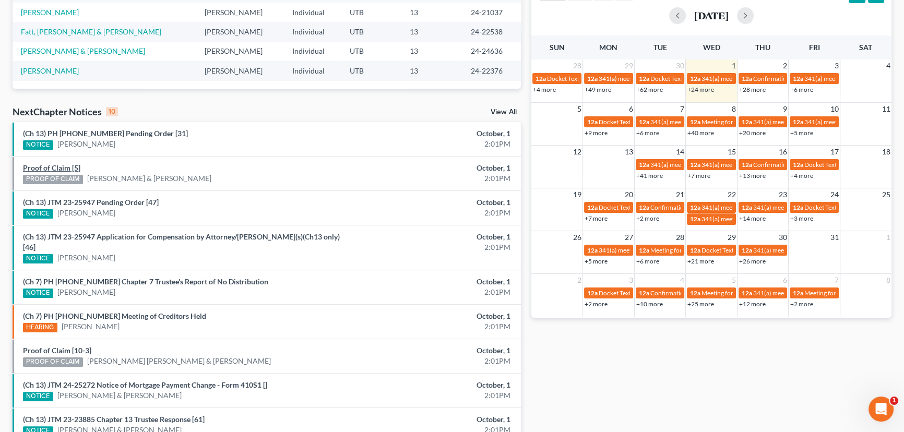
click at [50, 167] on link "Proof of Claim [5]" at bounding box center [51, 167] width 57 height 9
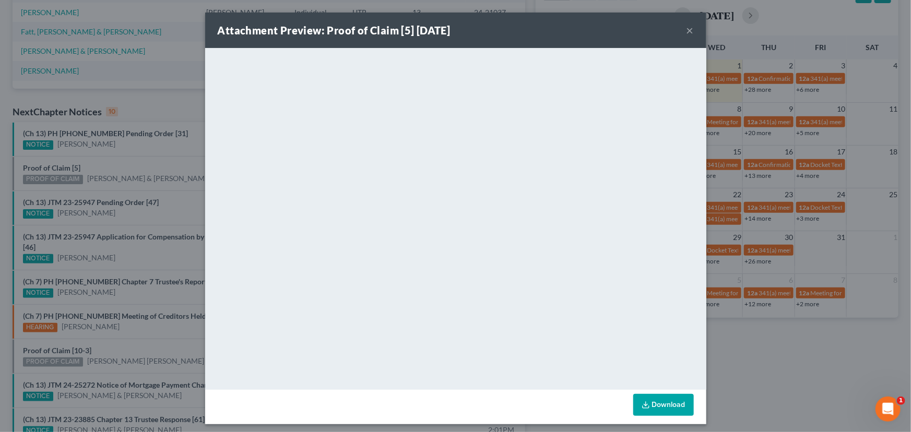
click at [106, 168] on div "Attachment Preview: Proof of Claim [5] 10/01/2025 × <object ng-attr-data='https…" at bounding box center [455, 216] width 911 height 432
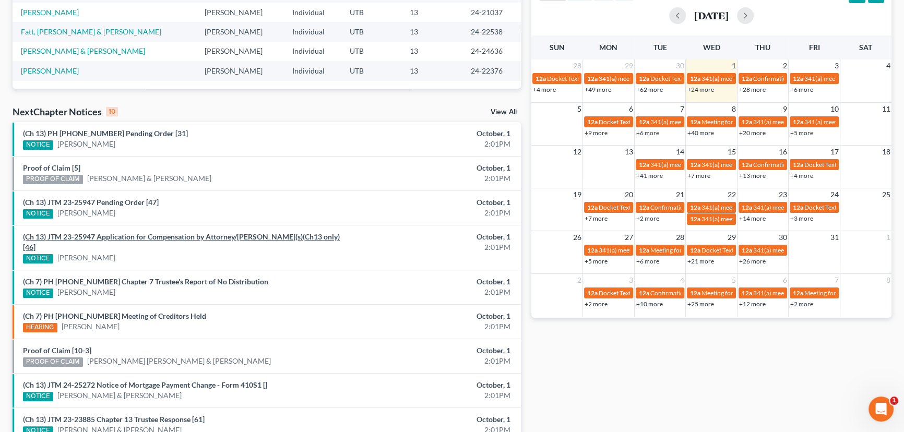
click at [132, 240] on link "(Ch 13) JTM 23-25947 Application for Compensation by Attorney/Debtor(s)(Ch13 on…" at bounding box center [181, 241] width 317 height 19
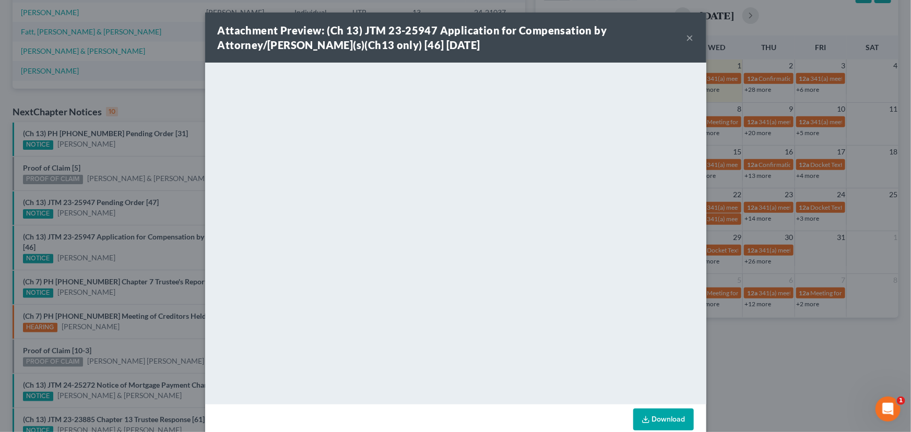
click at [126, 250] on div "Attachment Preview: (Ch 13) JTM 23-25947 Application for Compensation by Attorn…" at bounding box center [455, 216] width 911 height 432
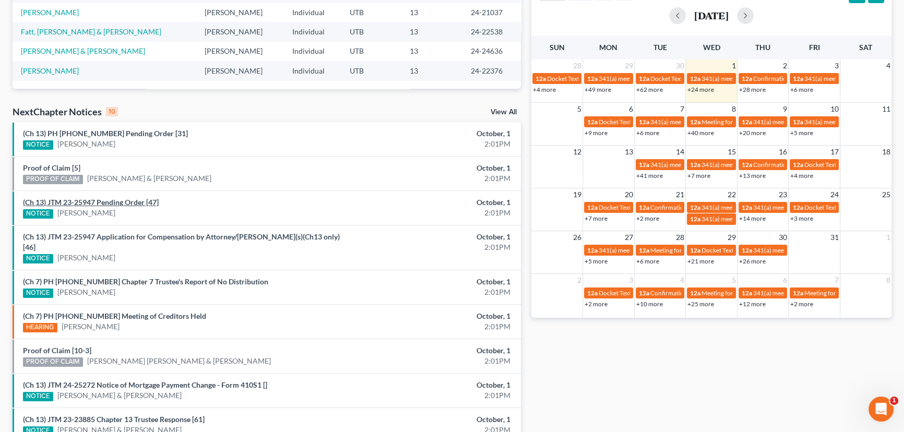
click at [116, 202] on link "(Ch 13) JTM 23-25947 Pending Order [47]" at bounding box center [91, 202] width 136 height 9
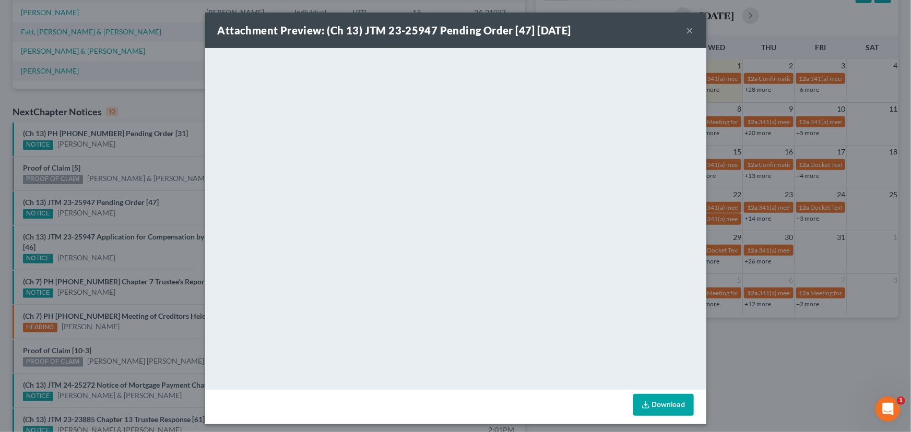
click at [131, 219] on div "Attachment Preview: (Ch 13) JTM 23-25947 Pending Order [47] 10/01/2025 × <objec…" at bounding box center [455, 216] width 911 height 432
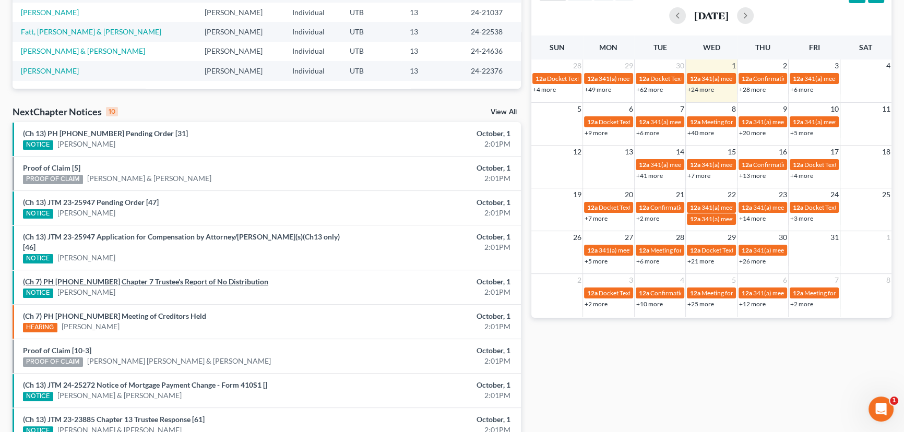
click at [121, 277] on link "(Ch 7) PH 25-25153 Chapter 7 Trustee's Report of No Distribution" at bounding box center [145, 281] width 245 height 9
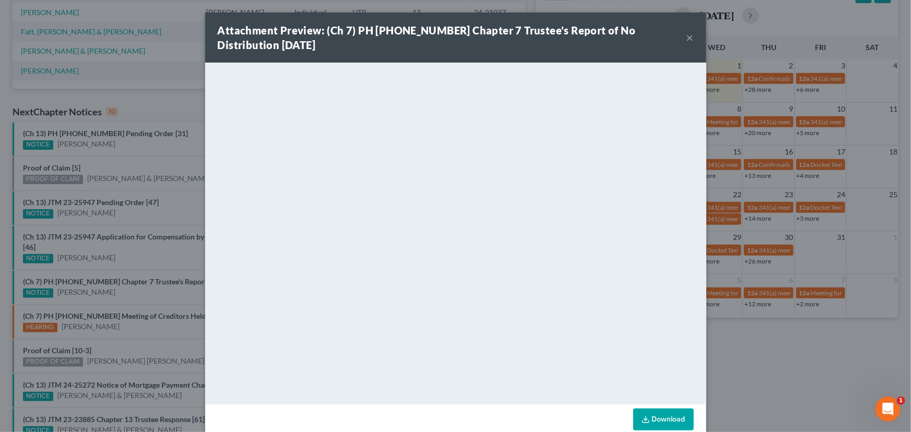
click at [121, 283] on div "Attachment Preview: (Ch 7) PH 25-25153 Chapter 7 Trustee's Report of No Distrib…" at bounding box center [455, 216] width 911 height 432
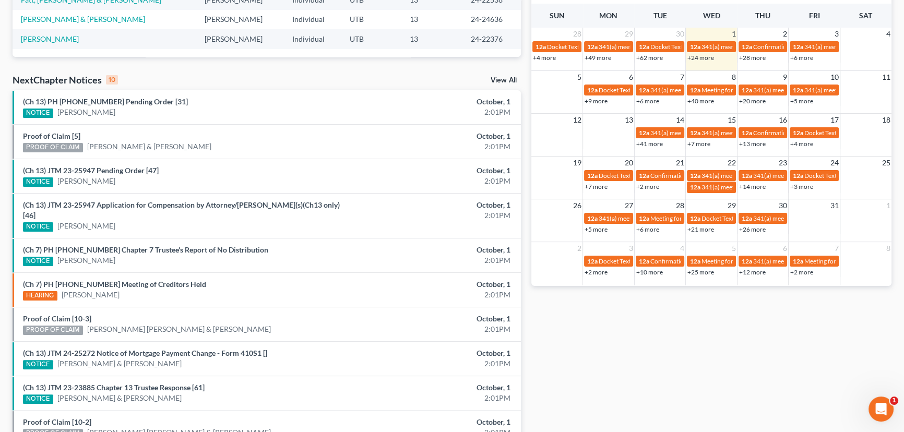
scroll to position [317, 0]
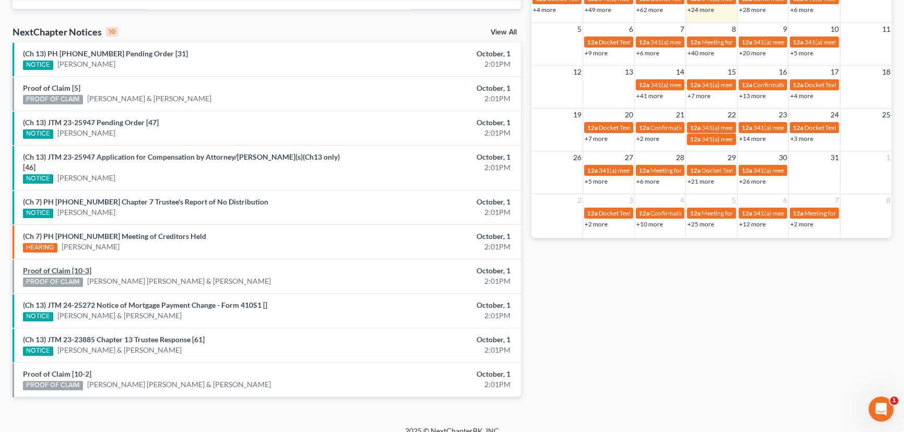
click at [76, 266] on link "Proof of Claim [10-3]" at bounding box center [57, 270] width 68 height 9
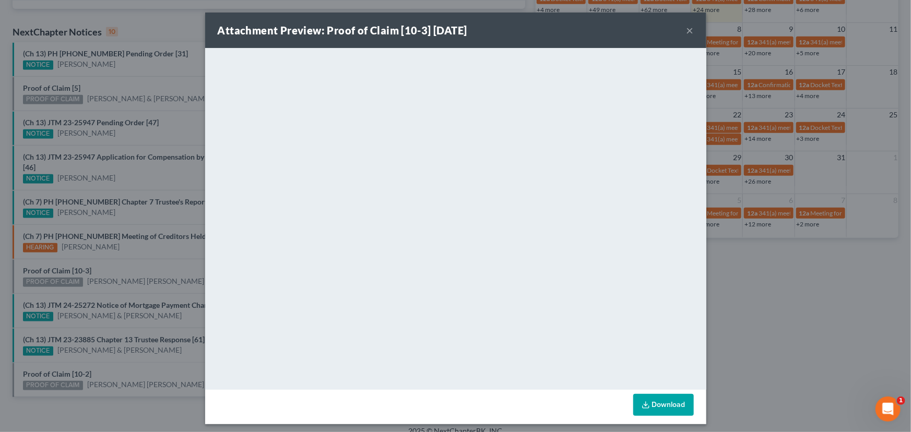
drag, startPoint x: 136, startPoint y: 257, endPoint x: 114, endPoint y: 278, distance: 29.9
click at [136, 257] on div "Attachment Preview: Proof of Claim [10-3] 10/01/2025 × <object ng-attr-data='ht…" at bounding box center [455, 216] width 911 height 432
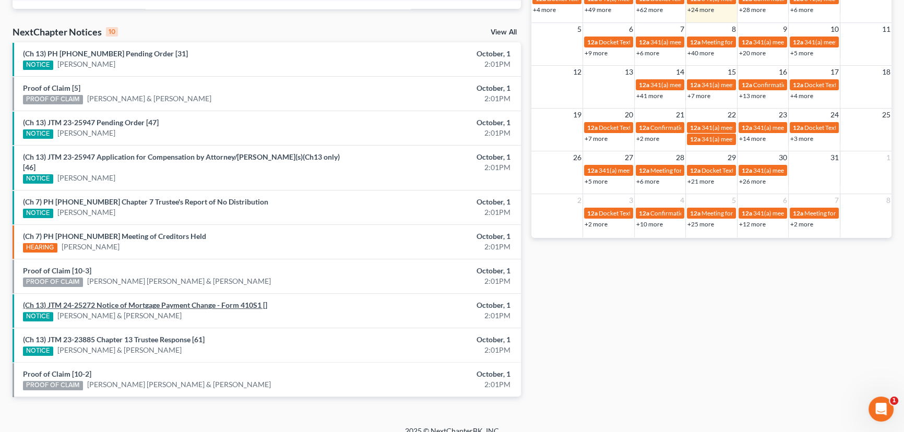
click at [95, 301] on link "(Ch 13) JTM 24-25272 Notice of Mortgage Payment Change - Form 410S1 []" at bounding box center [145, 305] width 244 height 9
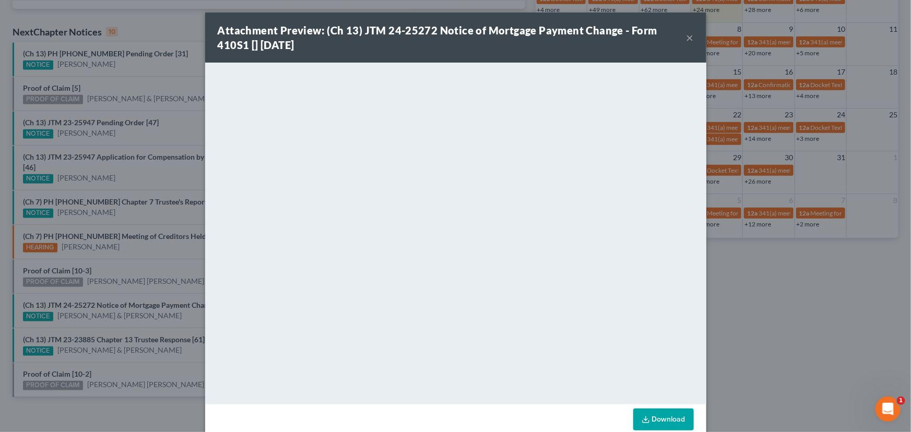
click at [93, 319] on div "Attachment Preview: (Ch 13) JTM 24-25272 Notice of Mortgage Payment Change - Fo…" at bounding box center [455, 216] width 911 height 432
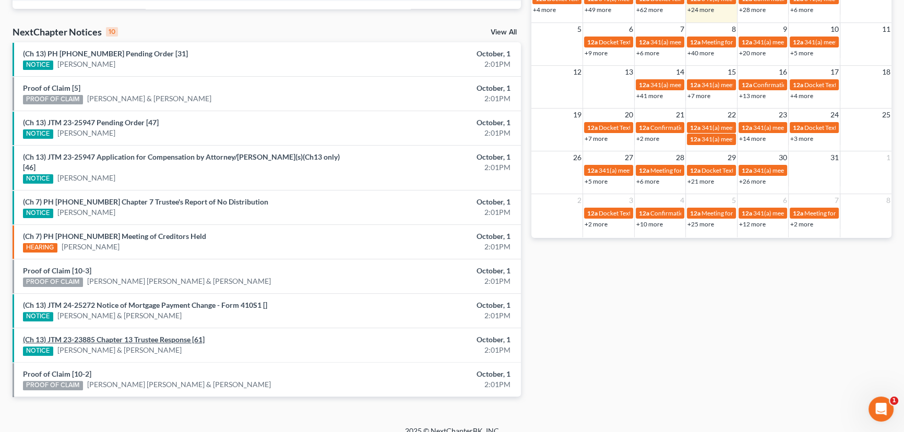
click at [116, 335] on link "(Ch 13) JTM 23-23885 Chapter 13 Trustee Response [61]" at bounding box center [114, 339] width 182 height 9
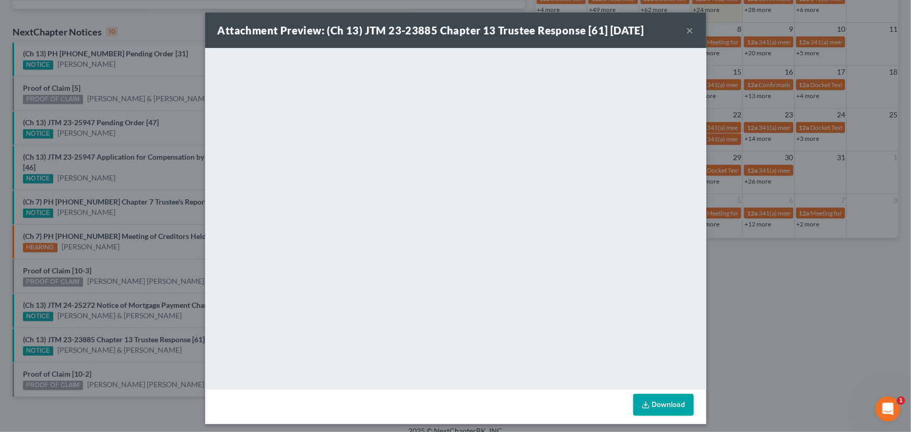
click at [93, 347] on div "Attachment Preview: (Ch 13) JTM 23-23885 Chapter 13 Trustee Response [61] 10/01…" at bounding box center [455, 216] width 911 height 432
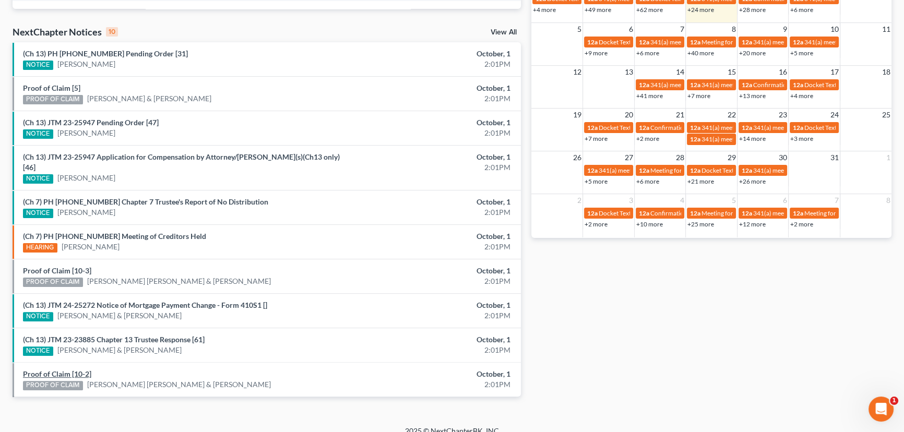
click at [65, 370] on link "Proof of Claim [10-2]" at bounding box center [57, 374] width 68 height 9
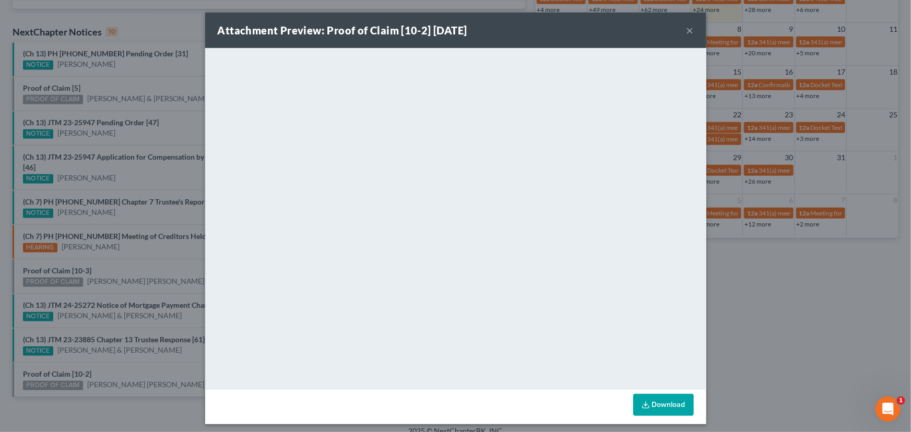
click at [113, 355] on div "Attachment Preview: Proof of Claim [10-2] 10/01/2025 × <object ng-attr-data='ht…" at bounding box center [455, 216] width 911 height 432
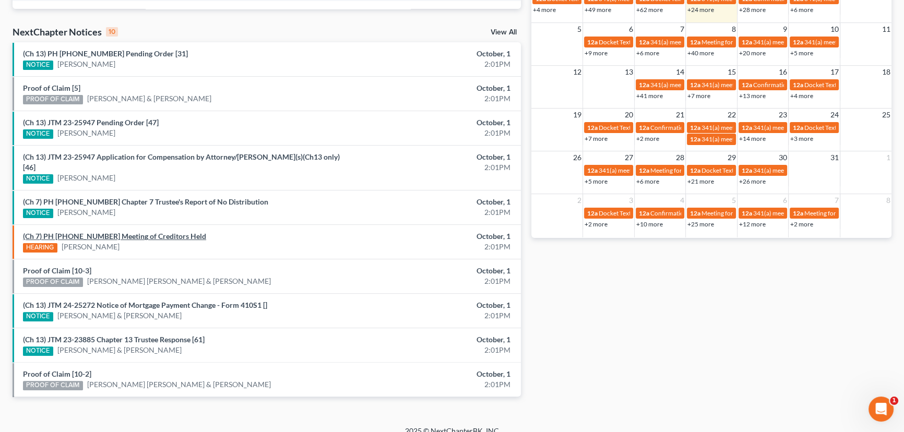
click at [136, 232] on link "(Ch 7) PH 25-20110 Meeting of Creditors Held" at bounding box center [114, 236] width 183 height 9
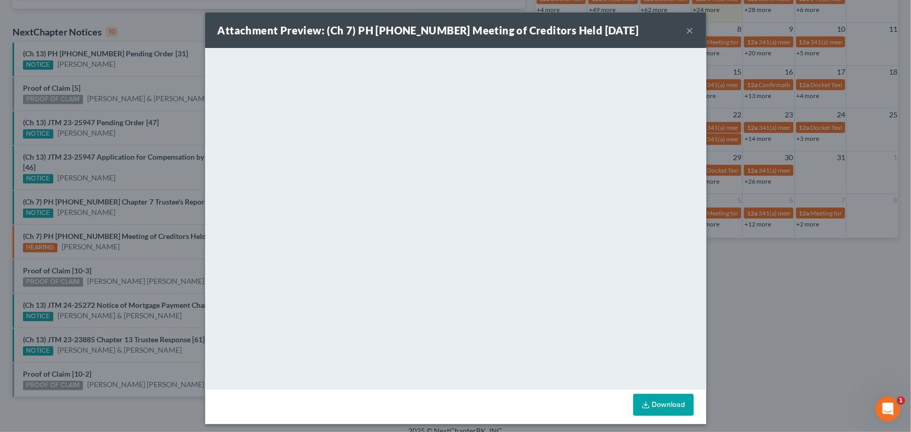
click at [132, 240] on div "Attachment Preview: (Ch 7) PH 25-20110 Meeting of Creditors Held 10/01/2025 × <…" at bounding box center [455, 216] width 911 height 432
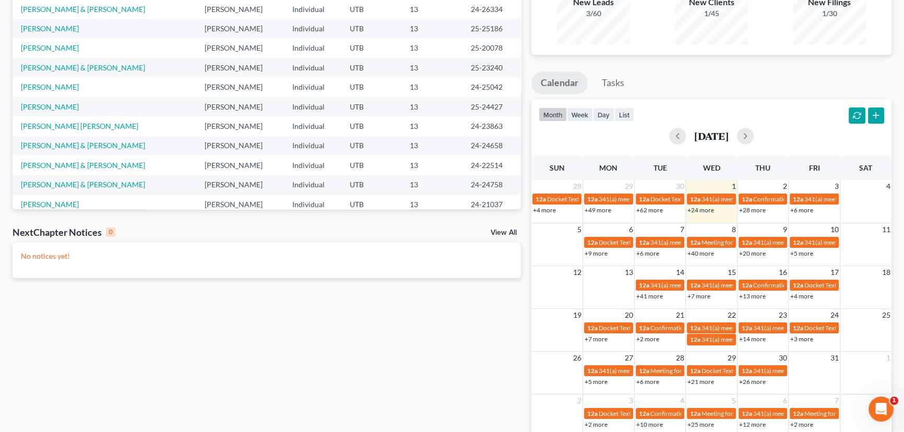
scroll to position [142, 0]
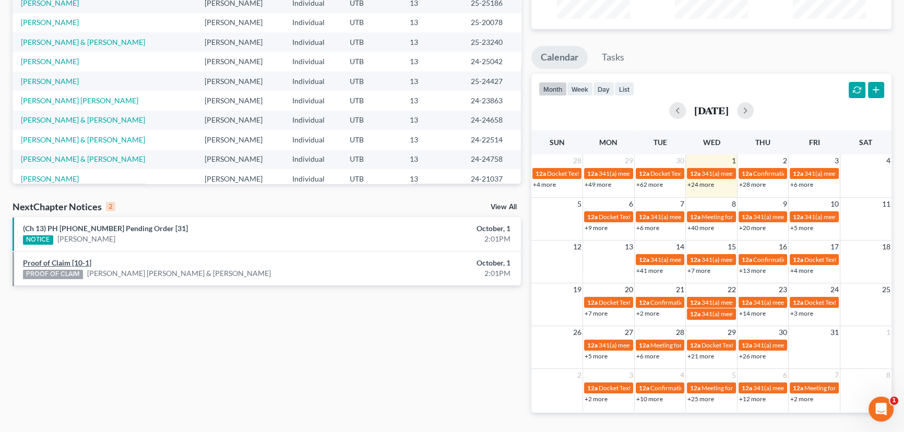
click at [56, 262] on link "Proof of Claim [10-1]" at bounding box center [57, 262] width 68 height 9
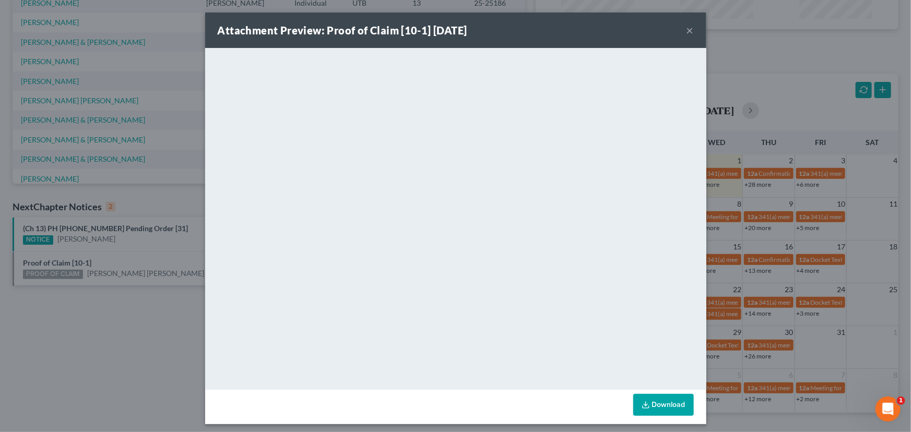
click at [121, 261] on div "Attachment Preview: Proof of Claim [10-1] [DATE] × <object ng-attr-data='[URL][…" at bounding box center [455, 216] width 911 height 432
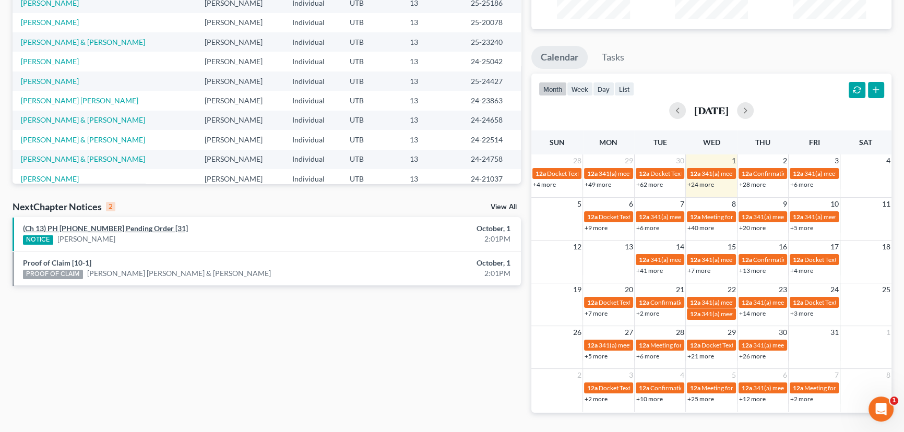
click at [94, 229] on link "(Ch 13) PH [PHONE_NUMBER] Pending Order [31]" at bounding box center [105, 228] width 165 height 9
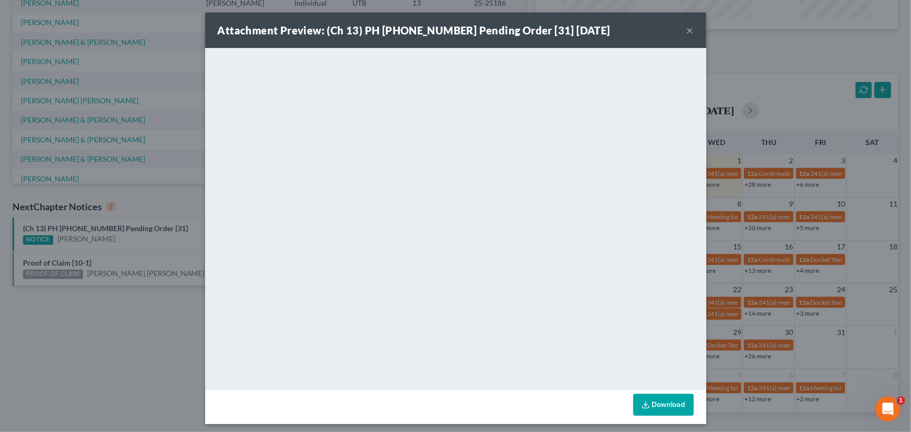
click at [120, 250] on div "Attachment Preview: (Ch 13) PH [PHONE_NUMBER] Pending Order [31] [DATE] × <obje…" at bounding box center [455, 216] width 911 height 432
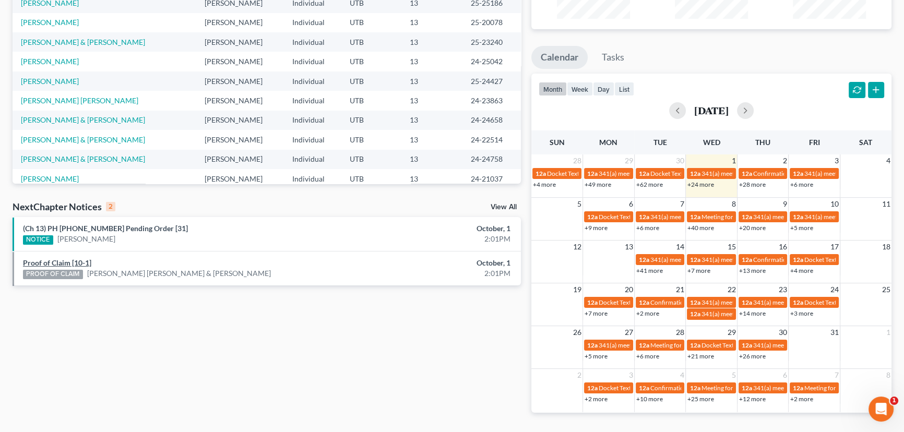
click at [73, 262] on link "Proof of Claim [10-1]" at bounding box center [57, 262] width 68 height 9
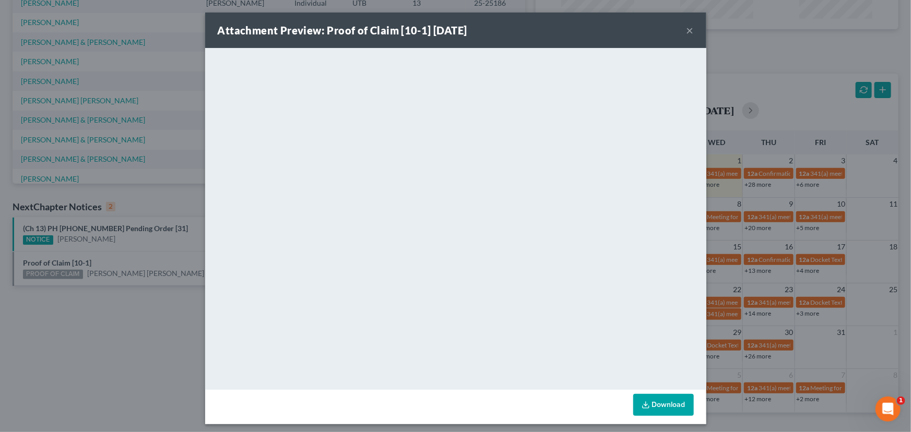
click at [129, 262] on div "Attachment Preview: Proof of Claim [10-1] [DATE] × <object ng-attr-data='[URL][…" at bounding box center [455, 216] width 911 height 432
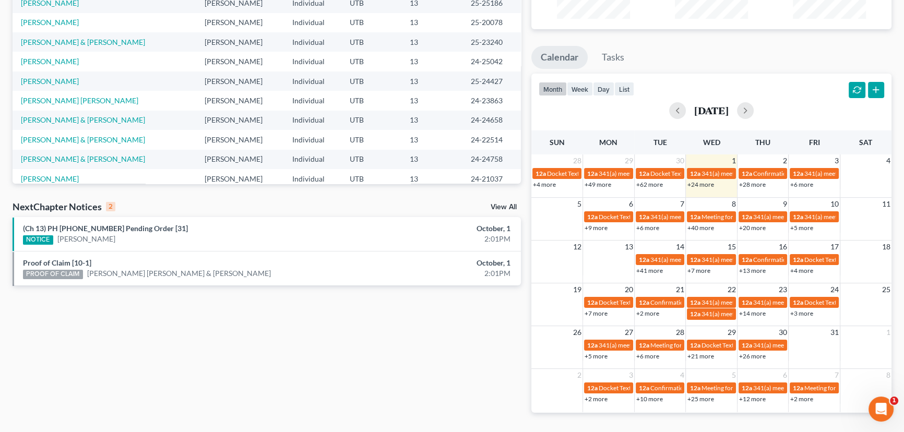
scroll to position [0, 0]
